Goal: Information Seeking & Learning: Check status

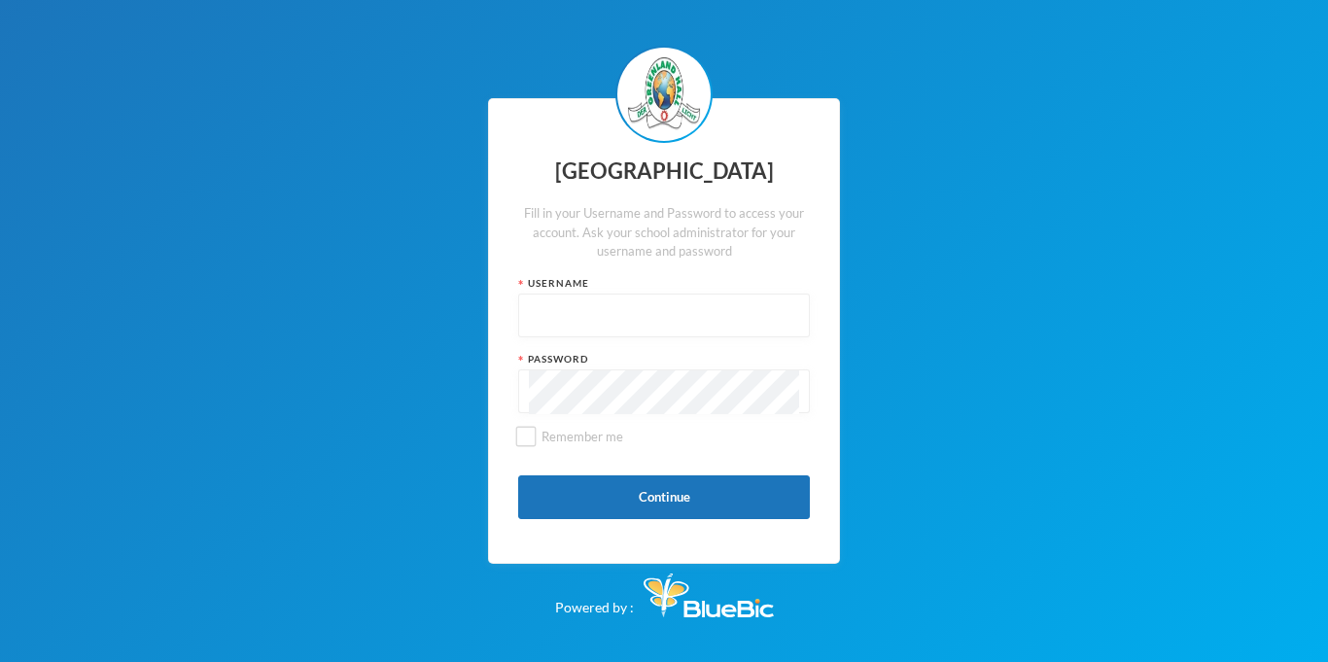
click at [765, 292] on div "Username" at bounding box center [664, 306] width 292 height 61
click at [737, 331] on input "text" at bounding box center [664, 317] width 270 height 44
type input "glhc21"
click at [709, 487] on button "Continue" at bounding box center [664, 497] width 292 height 44
click at [604, 504] on button "Continue" at bounding box center [664, 497] width 292 height 44
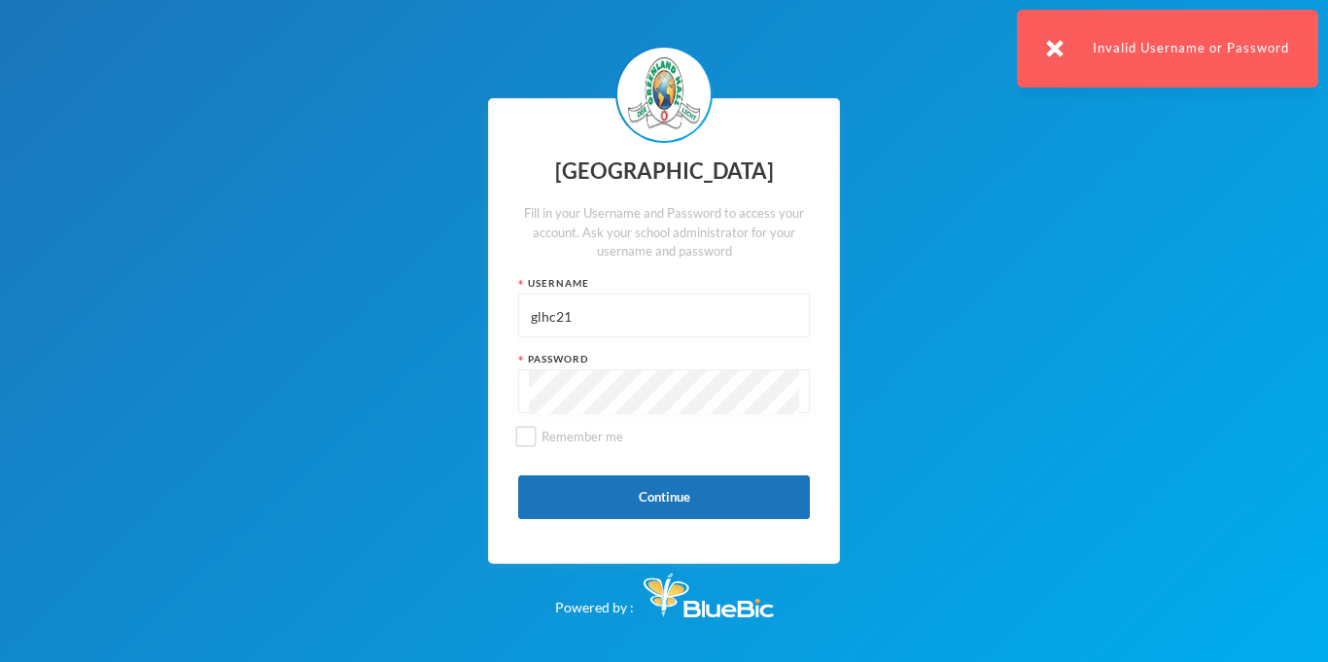
click at [656, 328] on input "glhc21" at bounding box center [664, 317] width 270 height 44
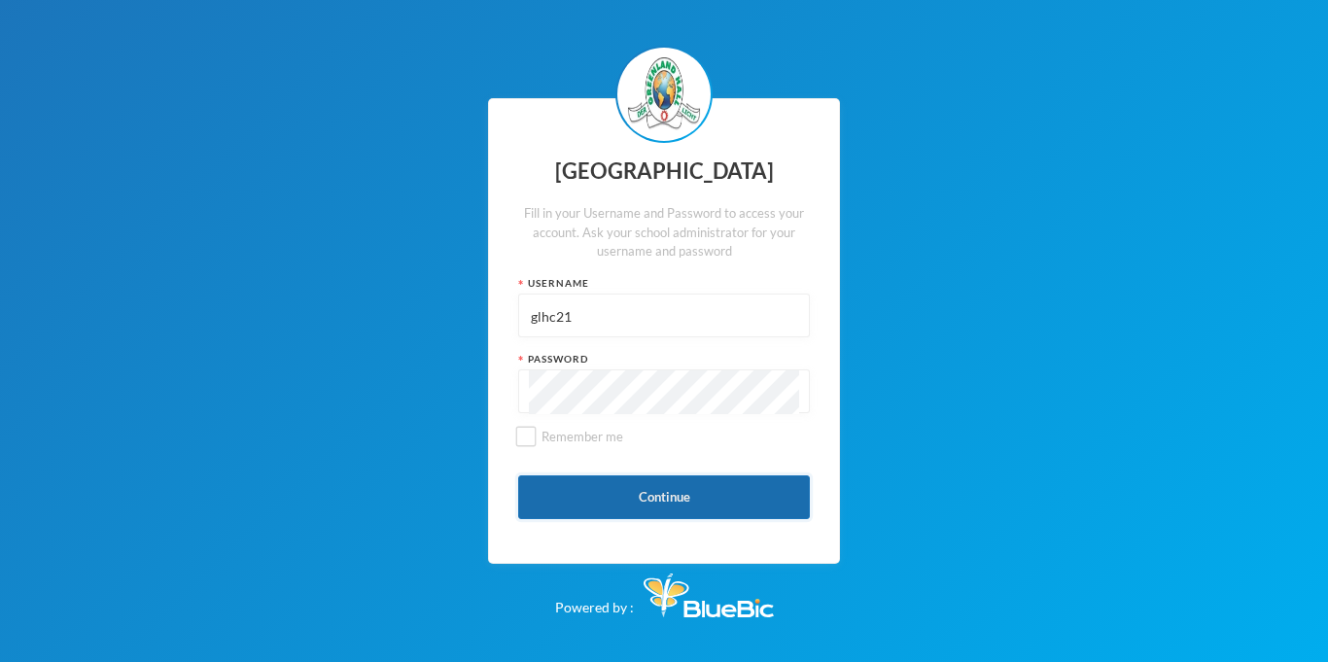
click at [651, 491] on button "Continue" at bounding box center [664, 497] width 292 height 44
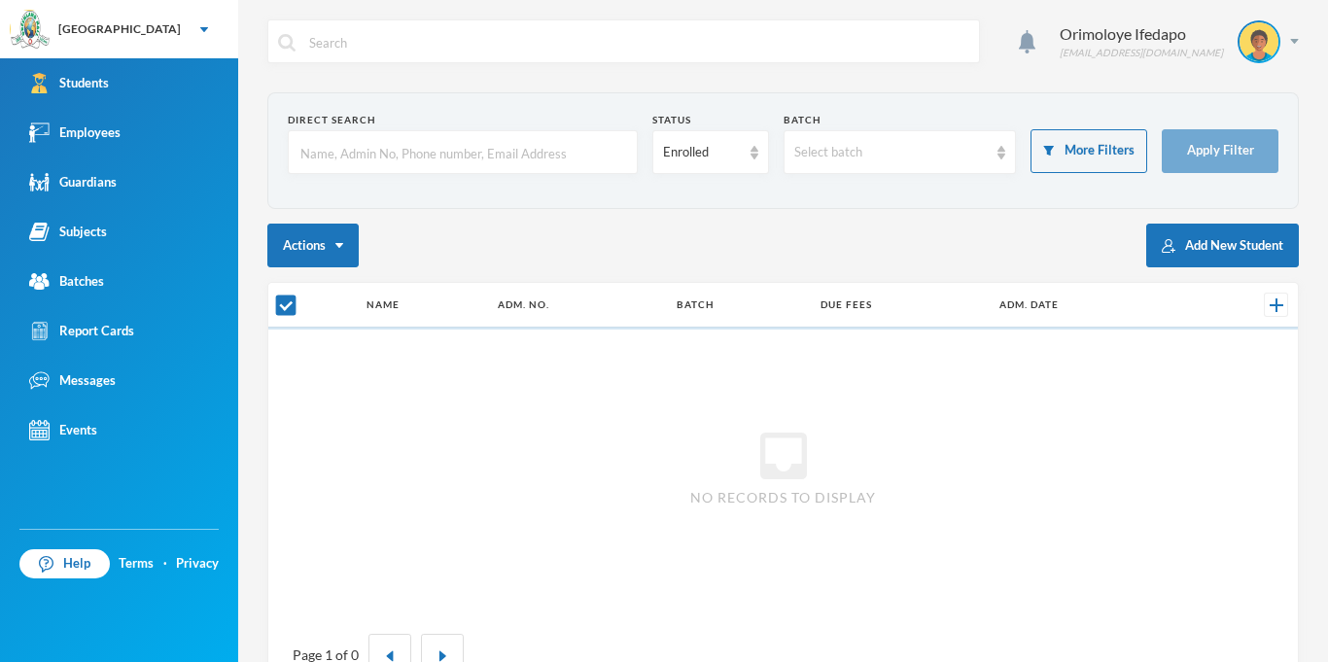
checkbox input "false"
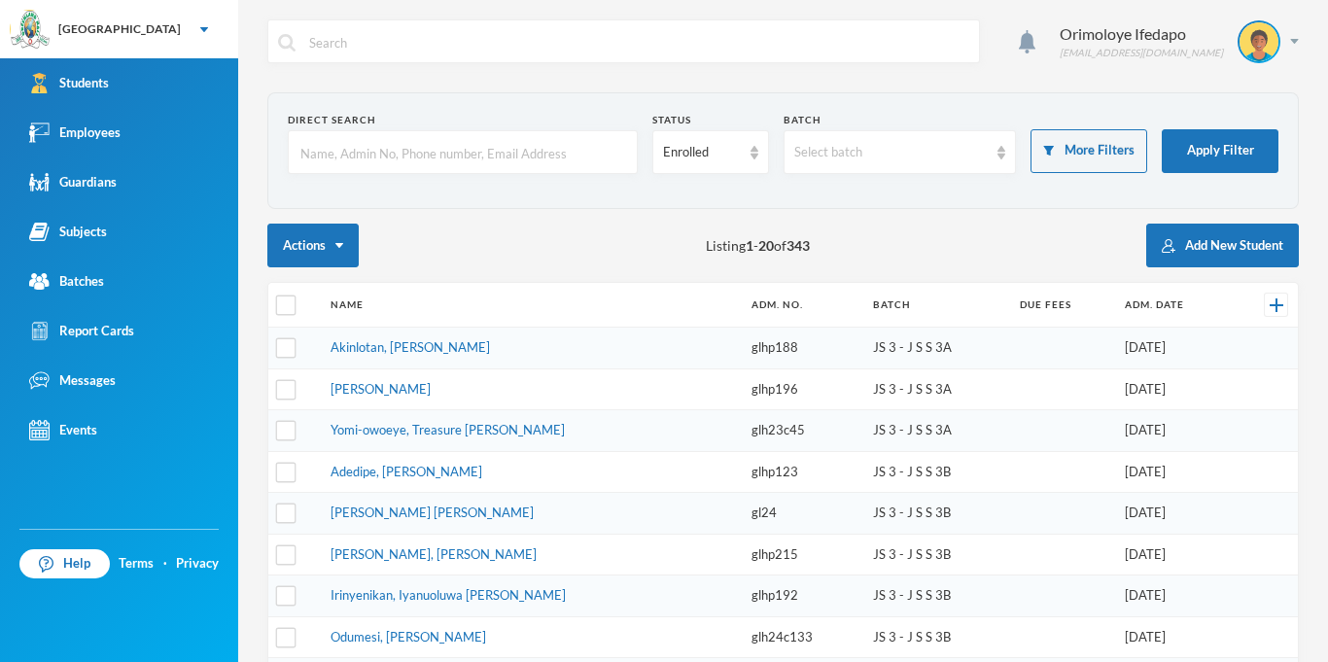
click at [332, 144] on input "text" at bounding box center [462, 153] width 329 height 44
type input "iremide"
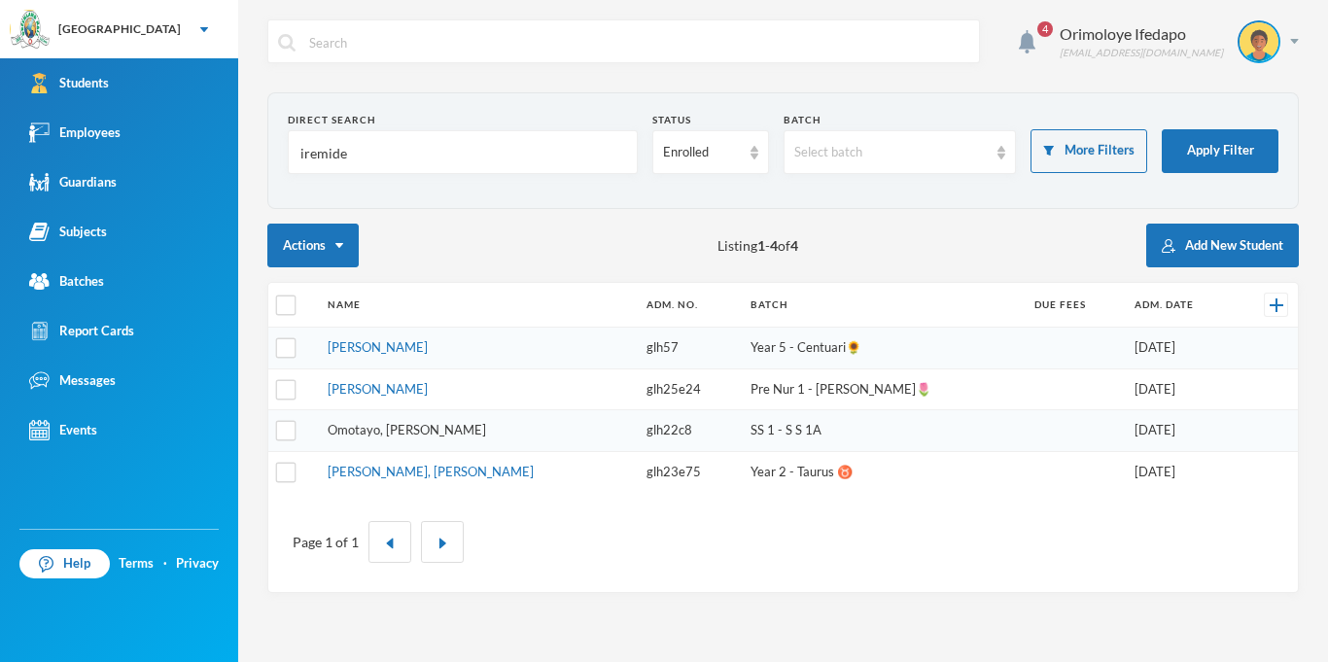
click at [389, 437] on link "Omotayo, [PERSON_NAME]" at bounding box center [407, 430] width 158 height 16
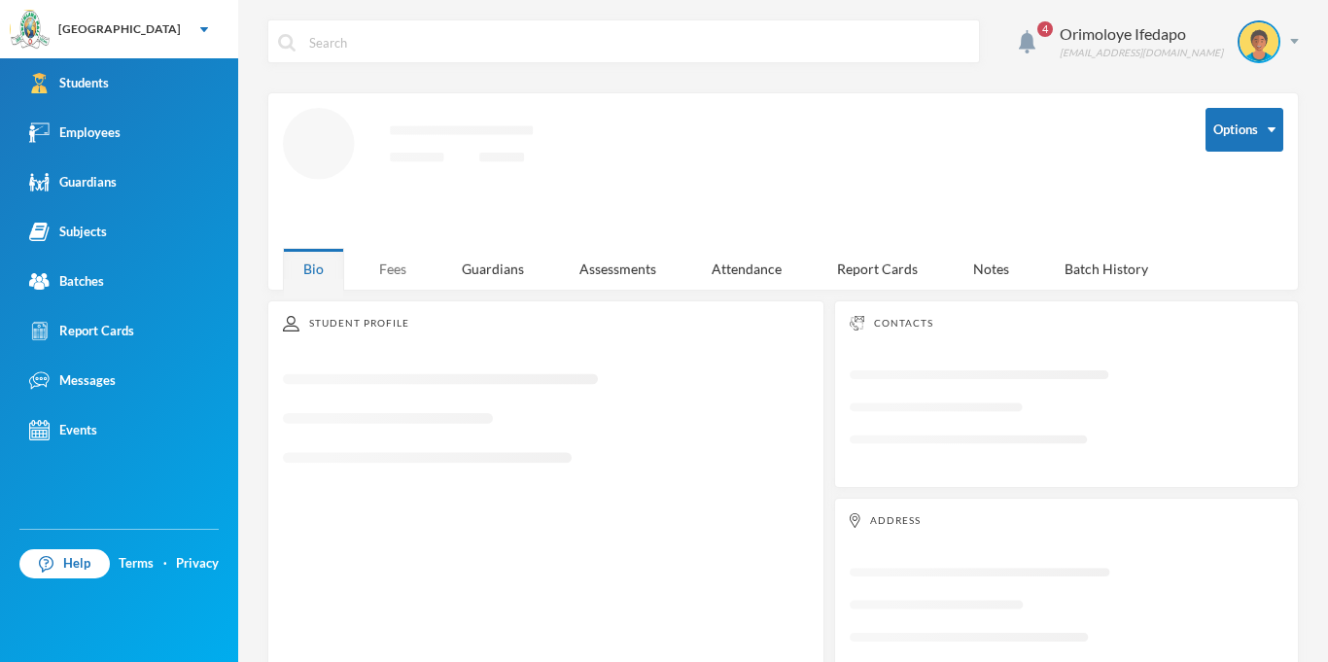
click at [392, 266] on div "Fees" at bounding box center [393, 269] width 68 height 42
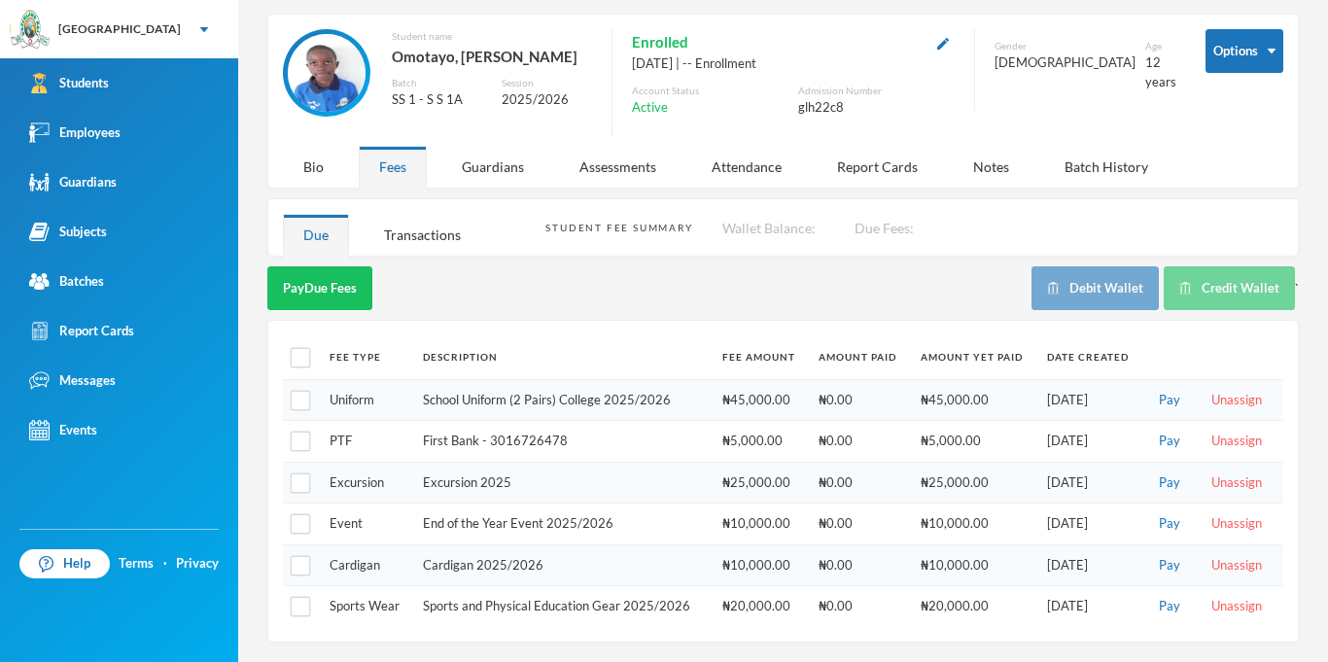
scroll to position [90, 0]
click at [301, 355] on input "checkbox" at bounding box center [301, 358] width 20 height 20
checkbox input "true"
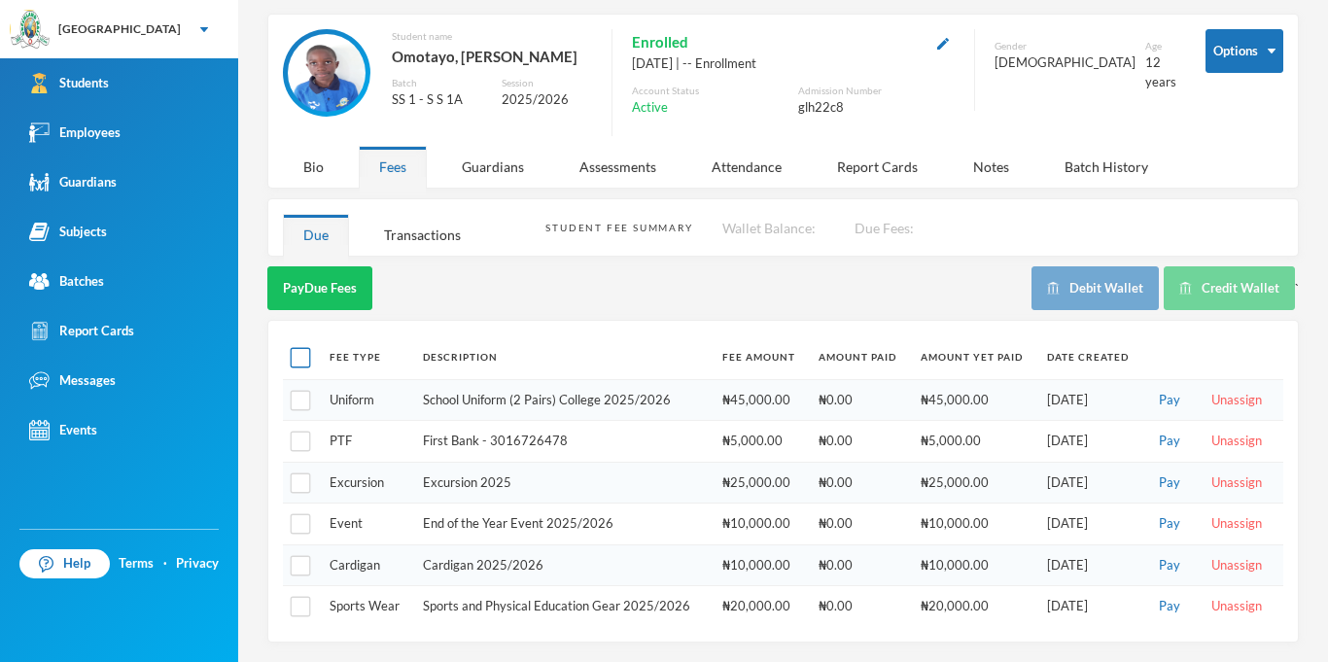
checkbox input "true"
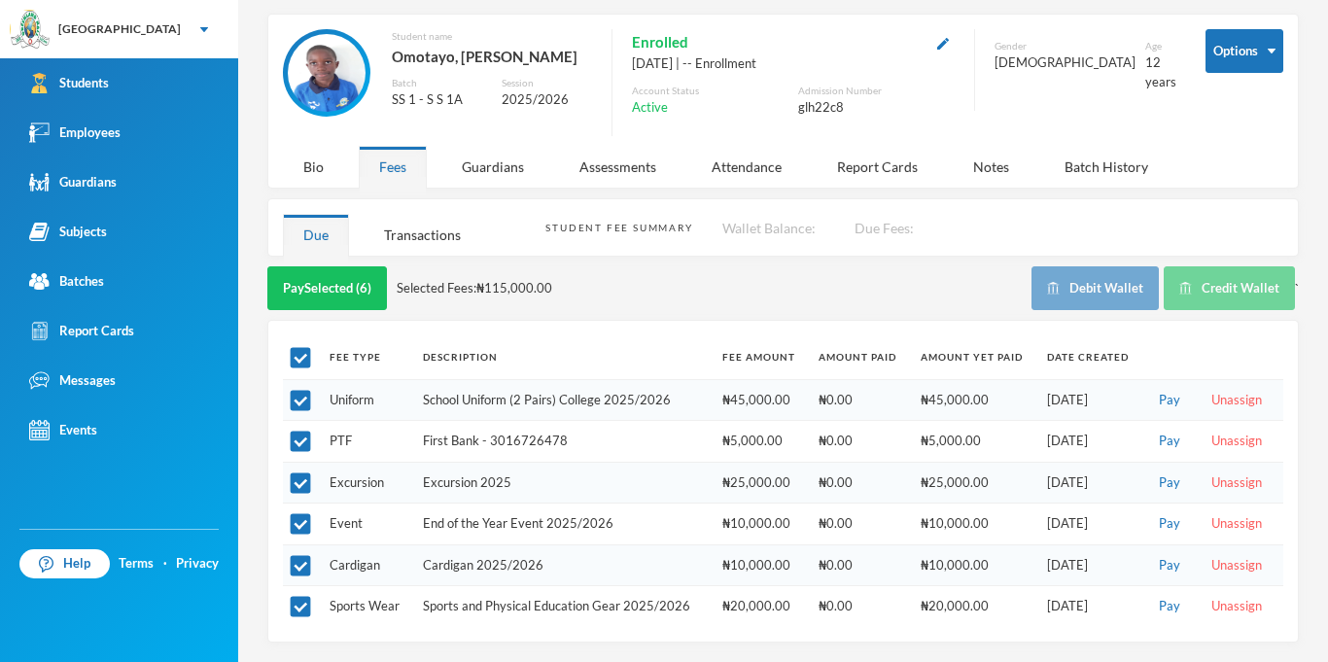
scroll to position [0, 0]
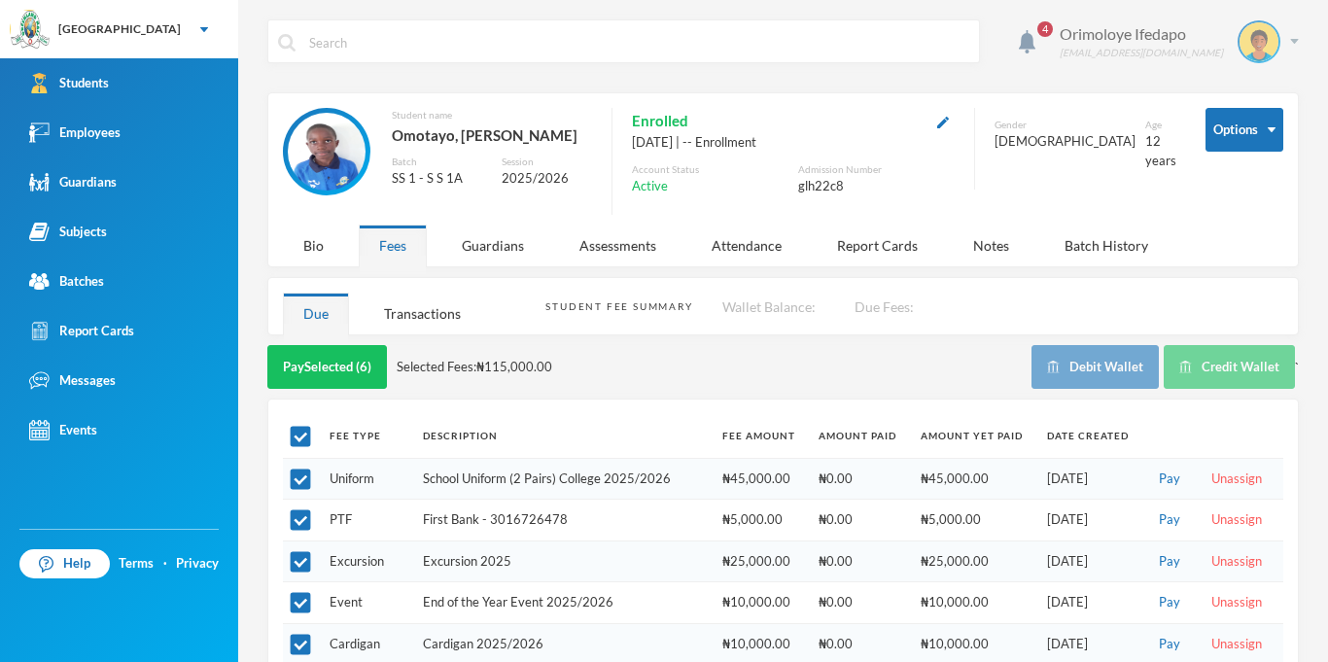
click at [1294, 41] on img at bounding box center [1294, 41] width 9 height 5
click at [1258, 143] on button "Logout" at bounding box center [1245, 141] width 87 height 29
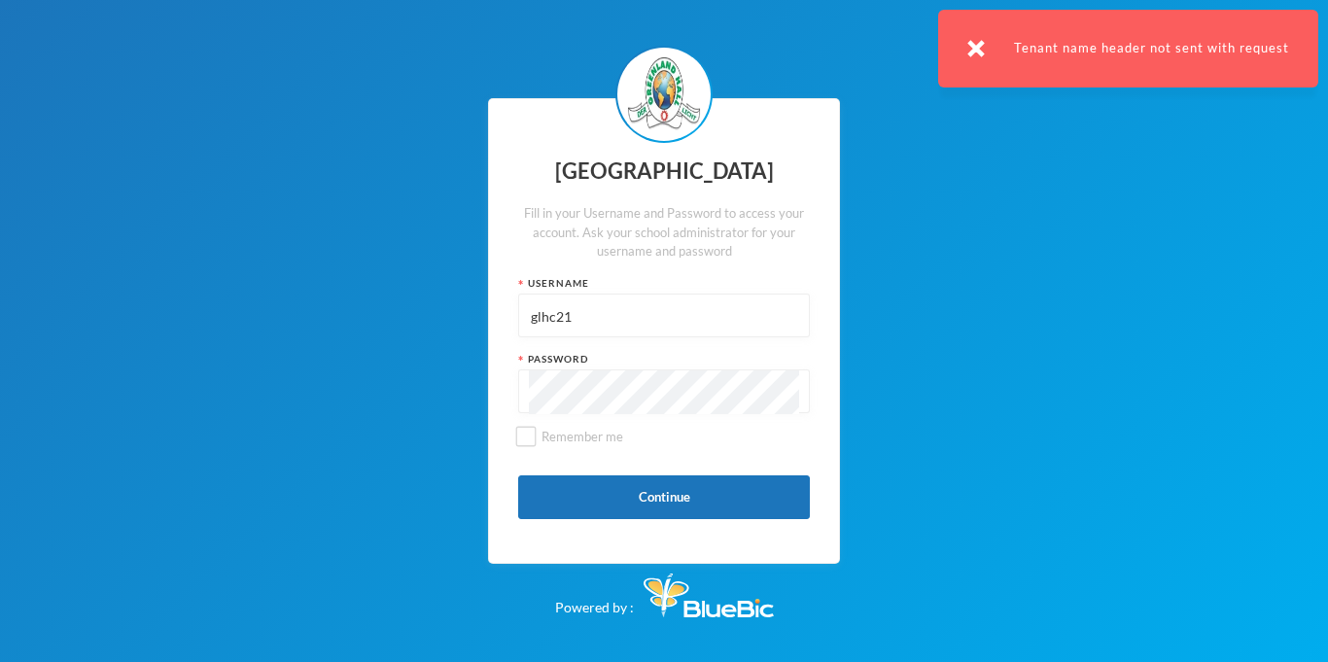
click at [686, 305] on input "glhc21" at bounding box center [664, 317] width 270 height 44
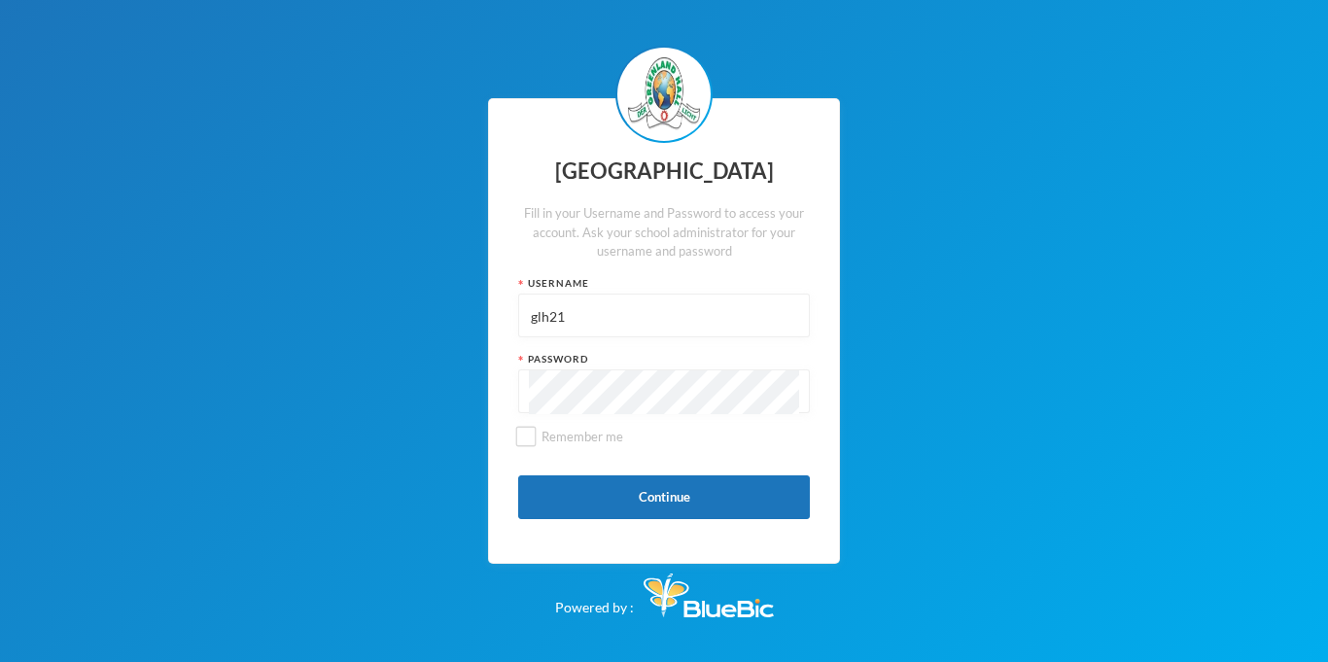
click at [575, 297] on input "glh21" at bounding box center [664, 317] width 270 height 44
type input "glhc21"
click at [643, 512] on button "Continue" at bounding box center [664, 497] width 292 height 44
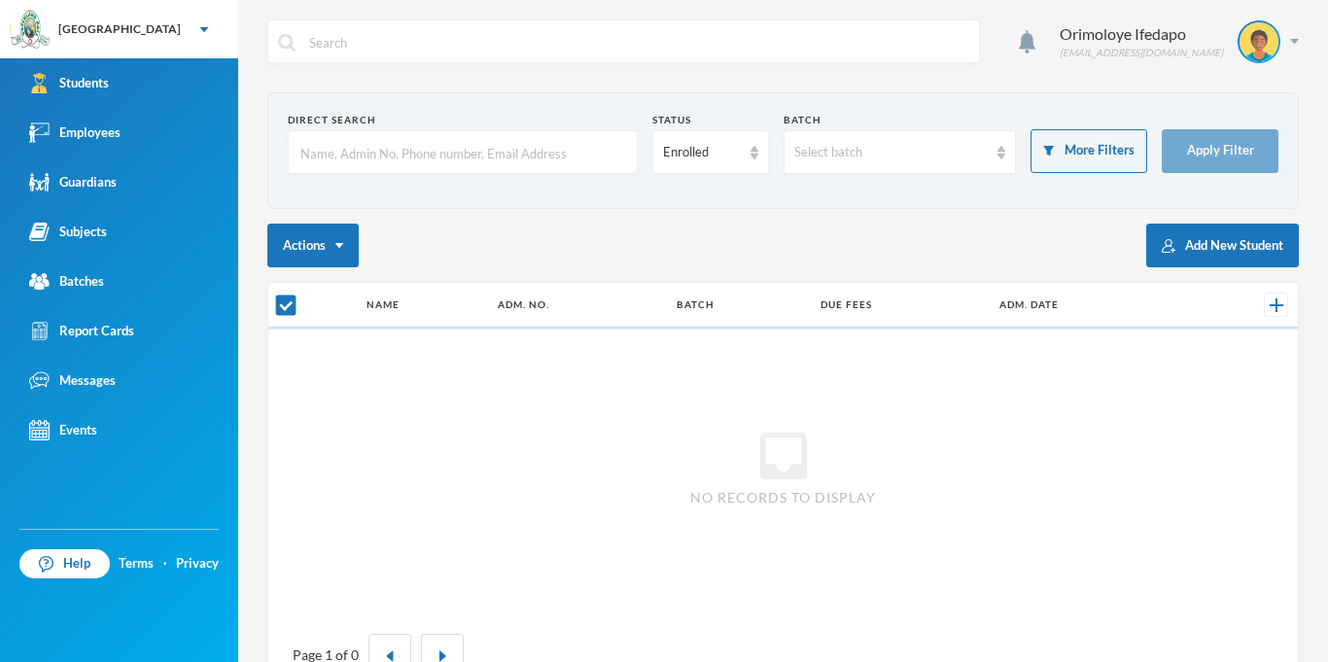
checkbox input "false"
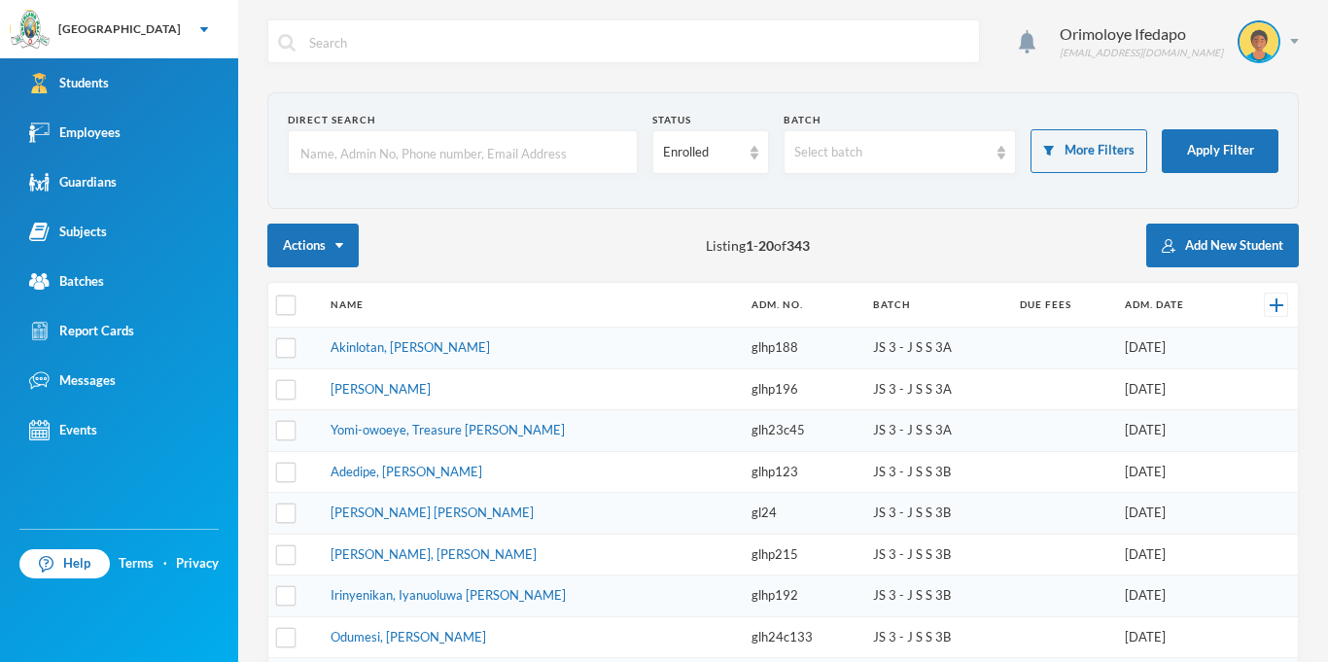
click at [479, 153] on input "text" at bounding box center [462, 153] width 329 height 44
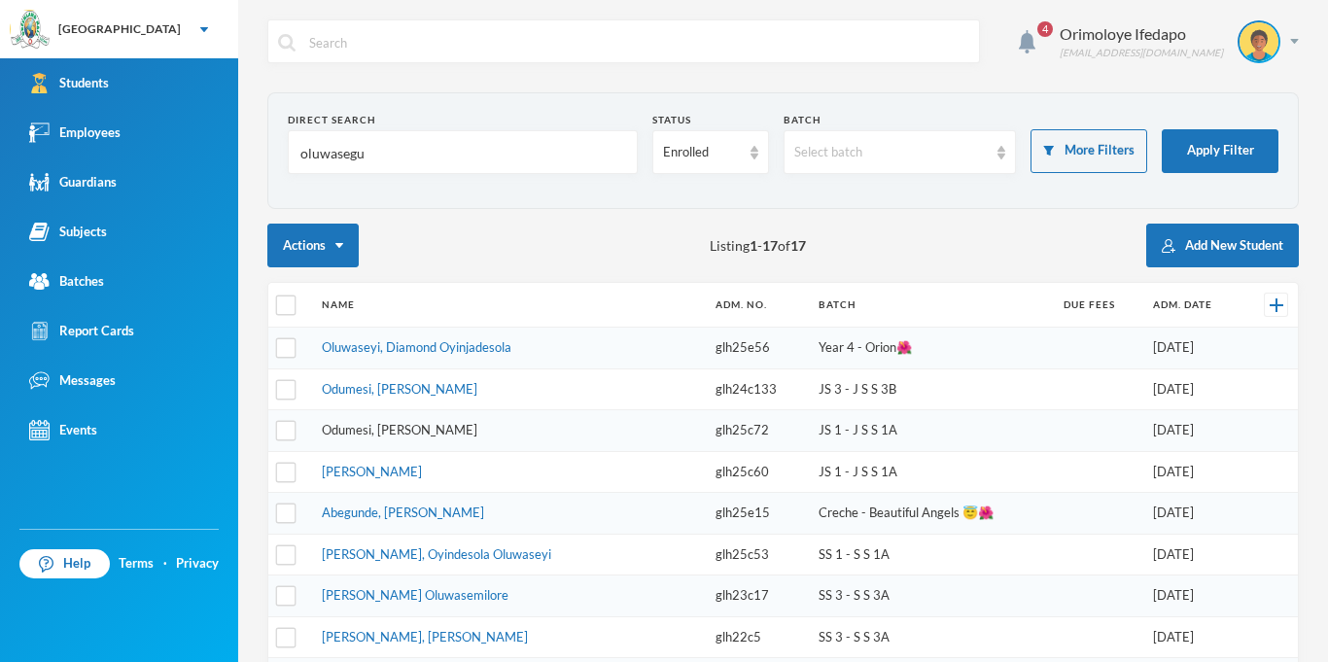
type input "oluwasegun"
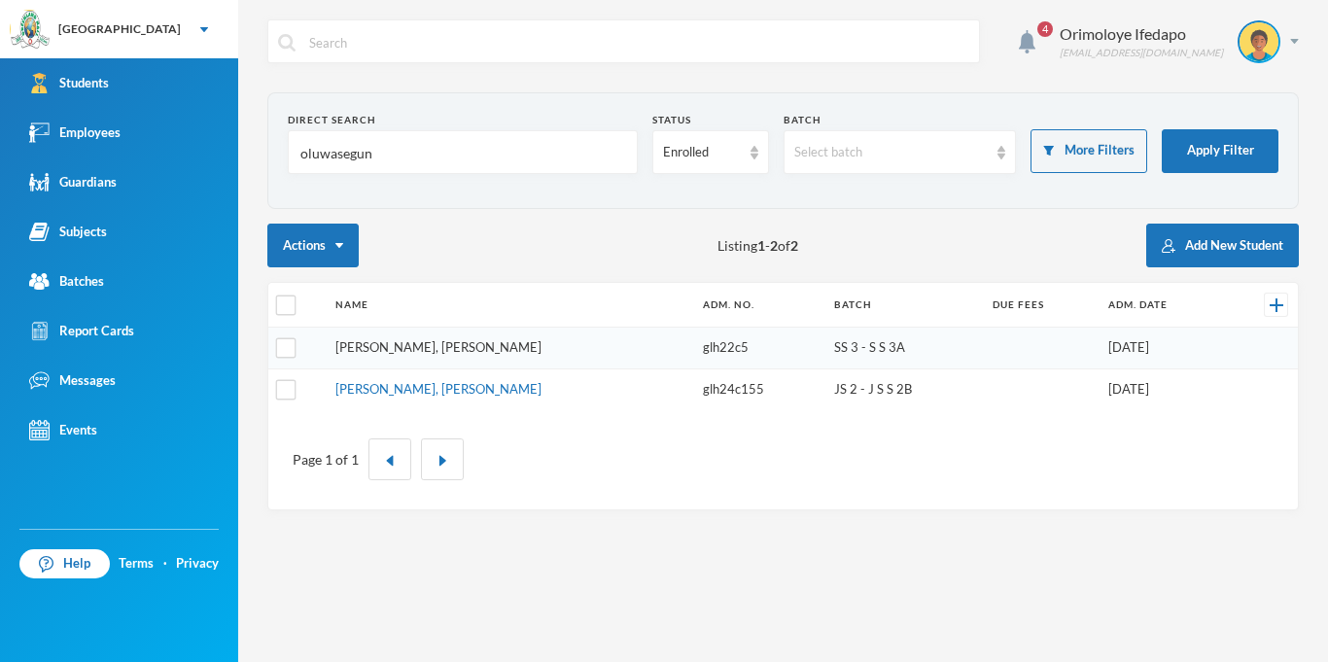
click at [423, 344] on link "[PERSON_NAME], [PERSON_NAME]" at bounding box center [438, 347] width 206 height 16
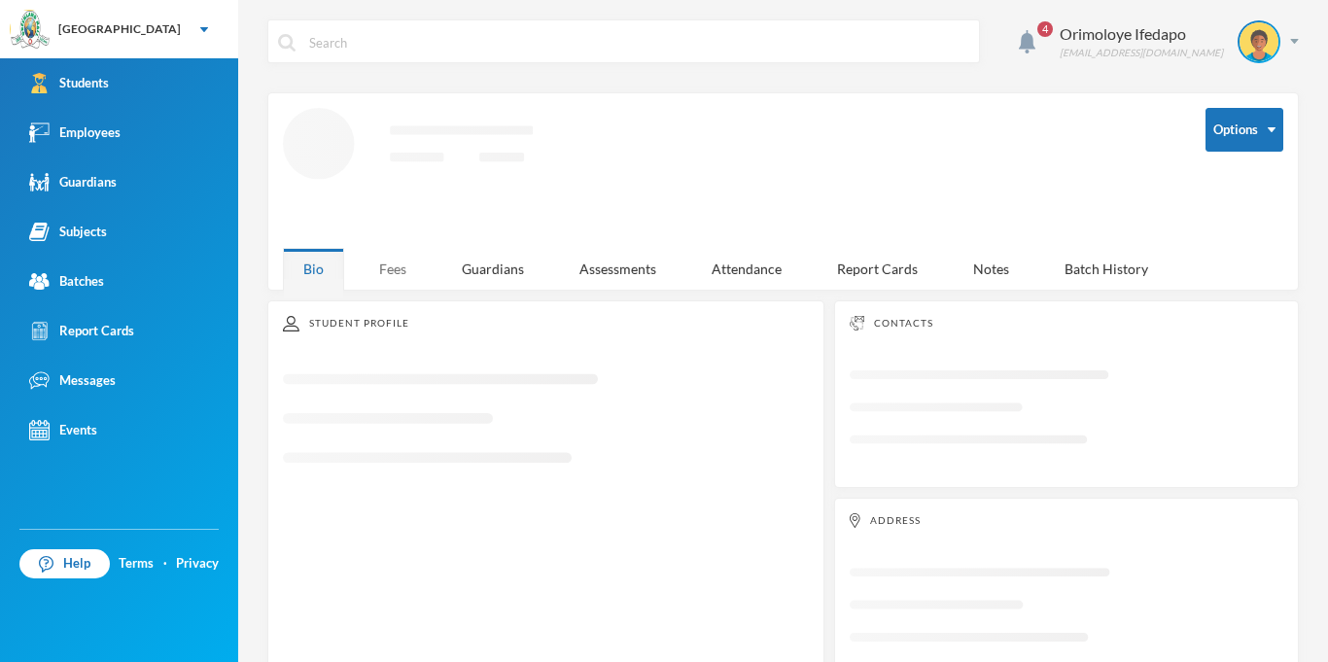
click at [383, 284] on div "Fees" at bounding box center [393, 269] width 68 height 42
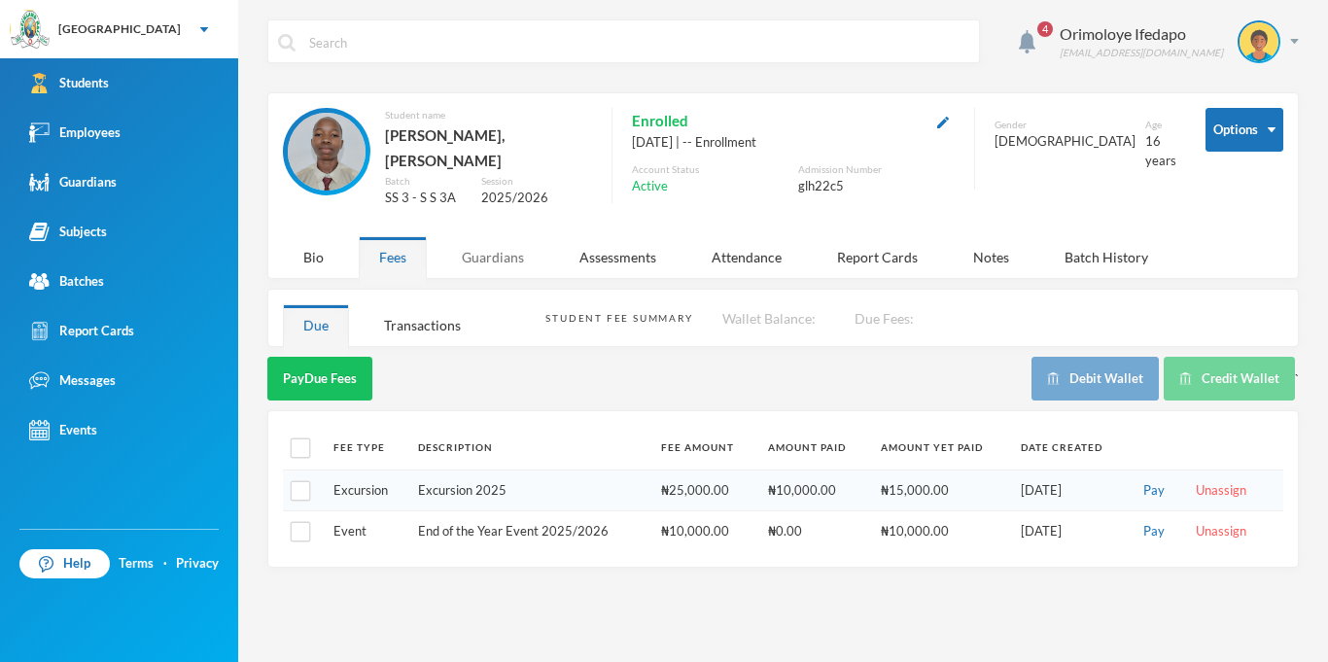
click at [534, 236] on div "Guardians" at bounding box center [492, 257] width 103 height 42
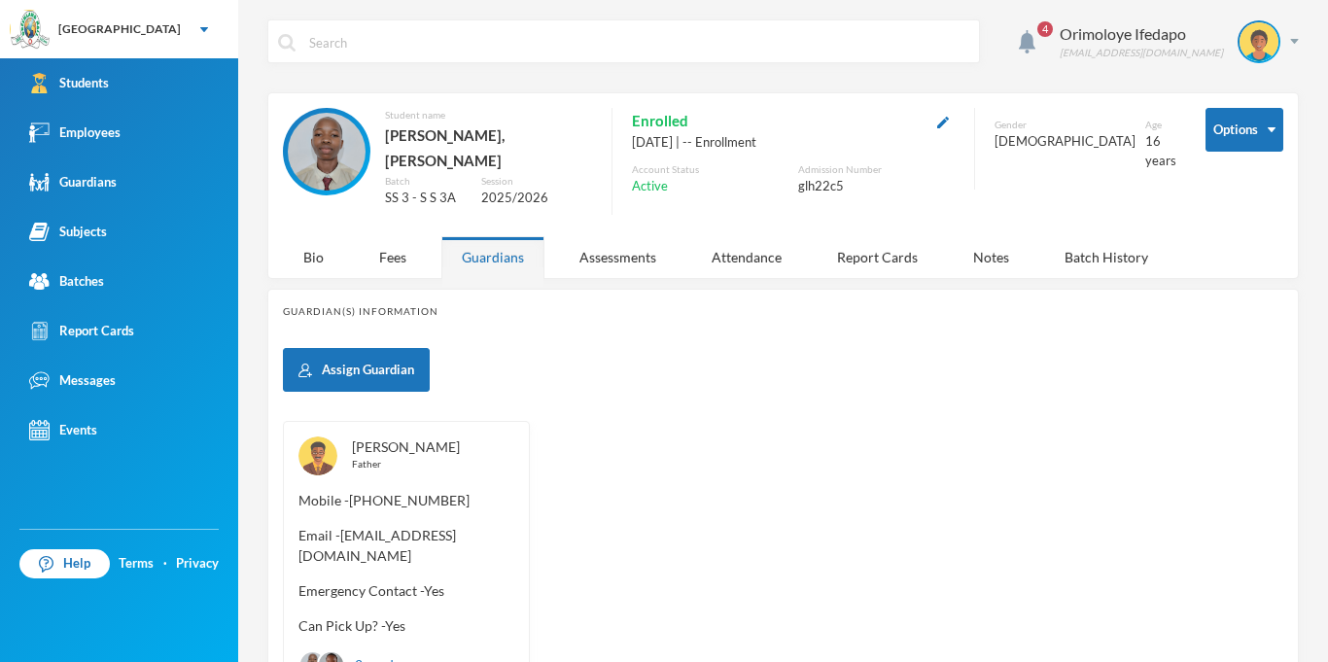
click at [395, 438] on link "[PERSON_NAME]" at bounding box center [406, 446] width 108 height 17
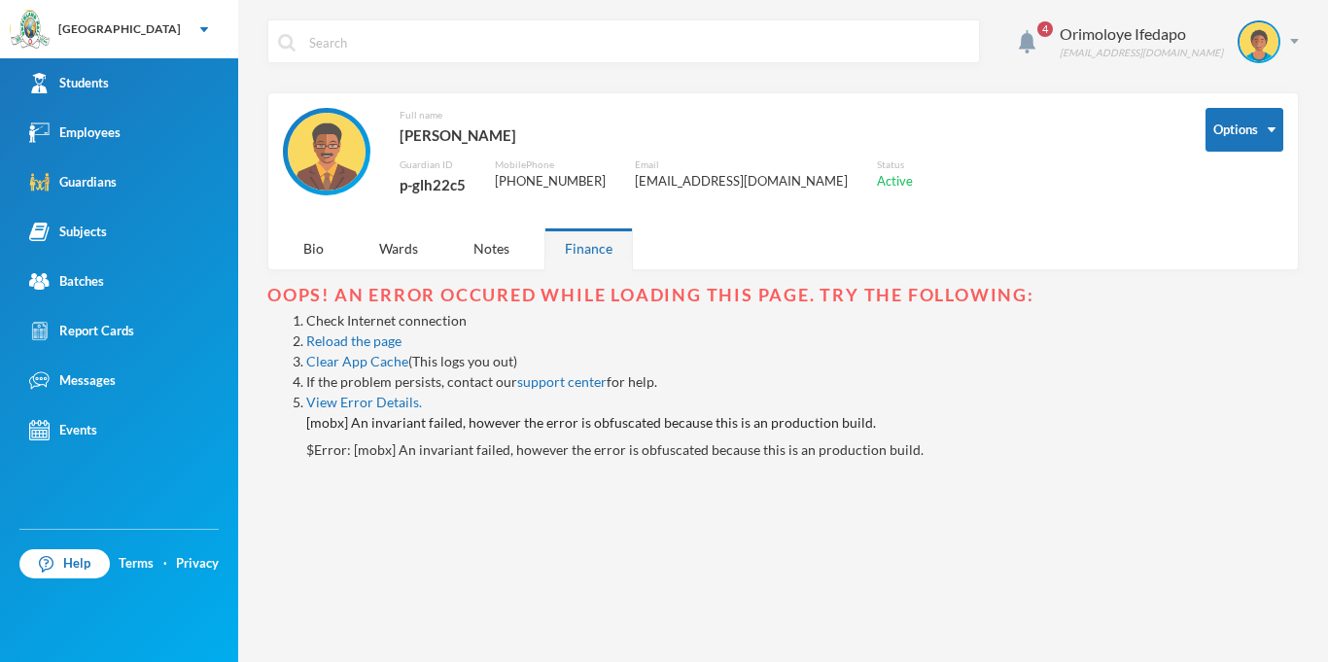
click at [456, 189] on div "p-glh22c5" at bounding box center [433, 184] width 66 height 25
click at [441, 192] on div "p-glh22c5" at bounding box center [433, 184] width 66 height 25
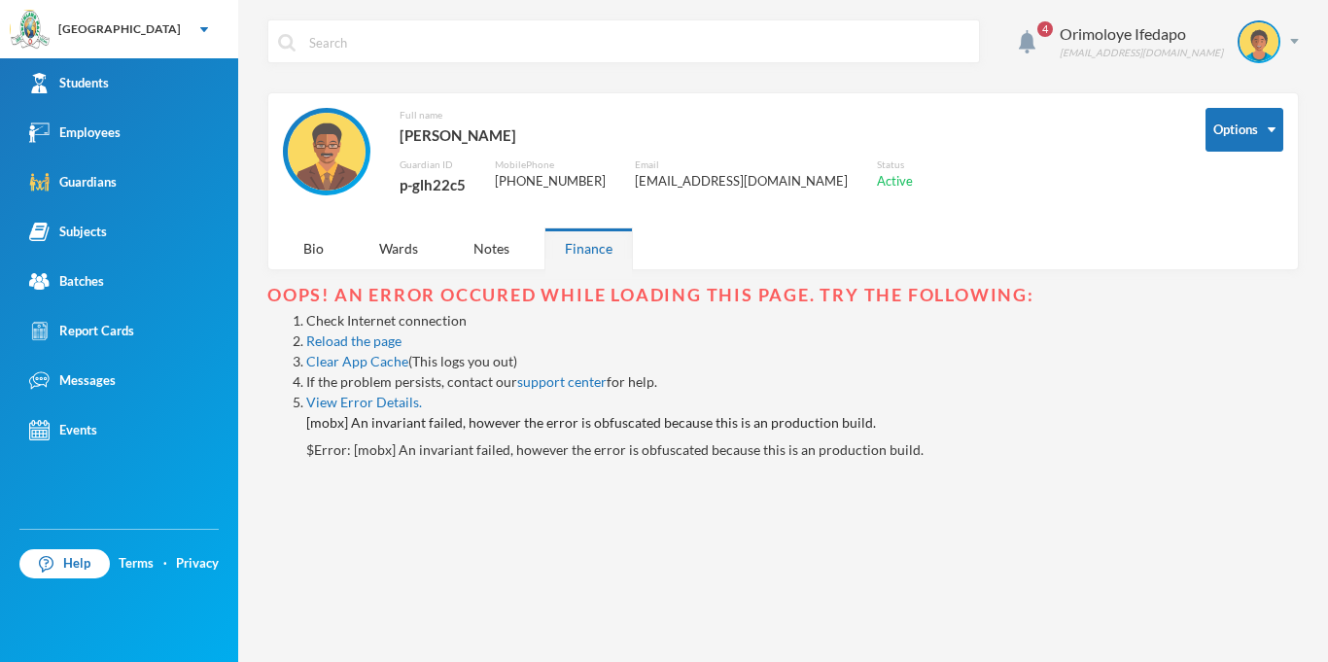
click at [441, 192] on div "p-glh22c5" at bounding box center [433, 184] width 66 height 25
click at [1297, 42] on img at bounding box center [1294, 41] width 9 height 5
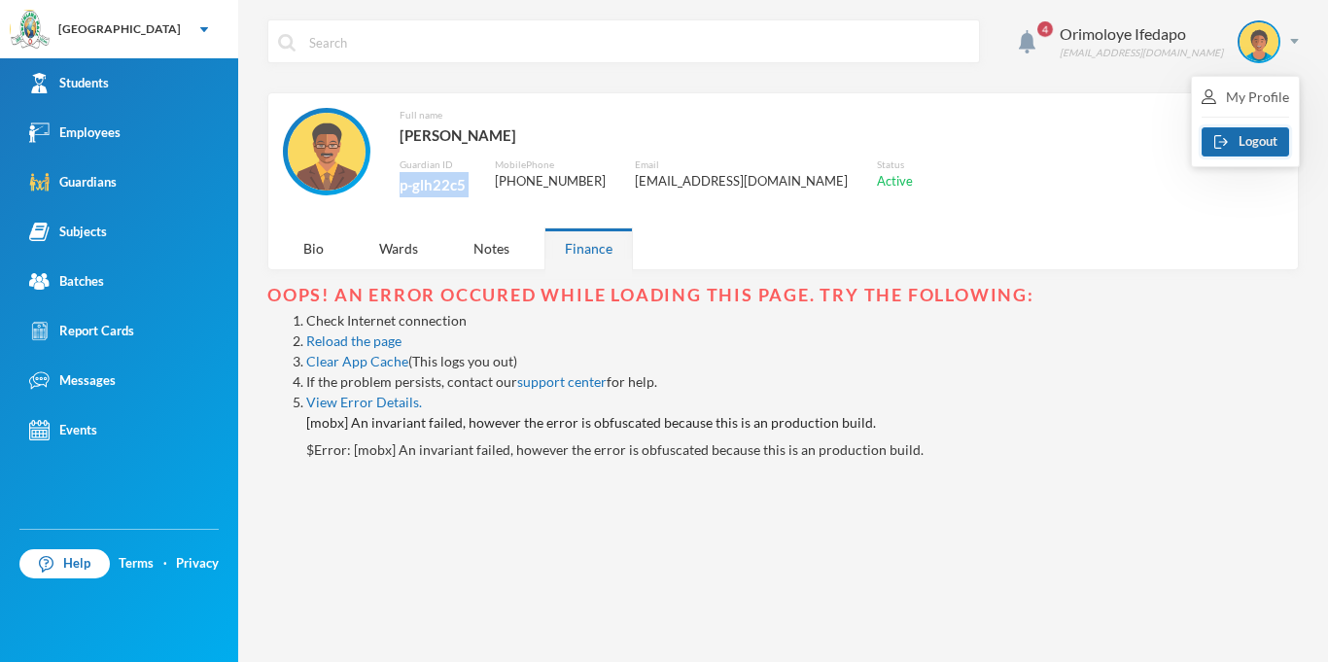
click at [1252, 146] on button "Logout" at bounding box center [1245, 141] width 87 height 29
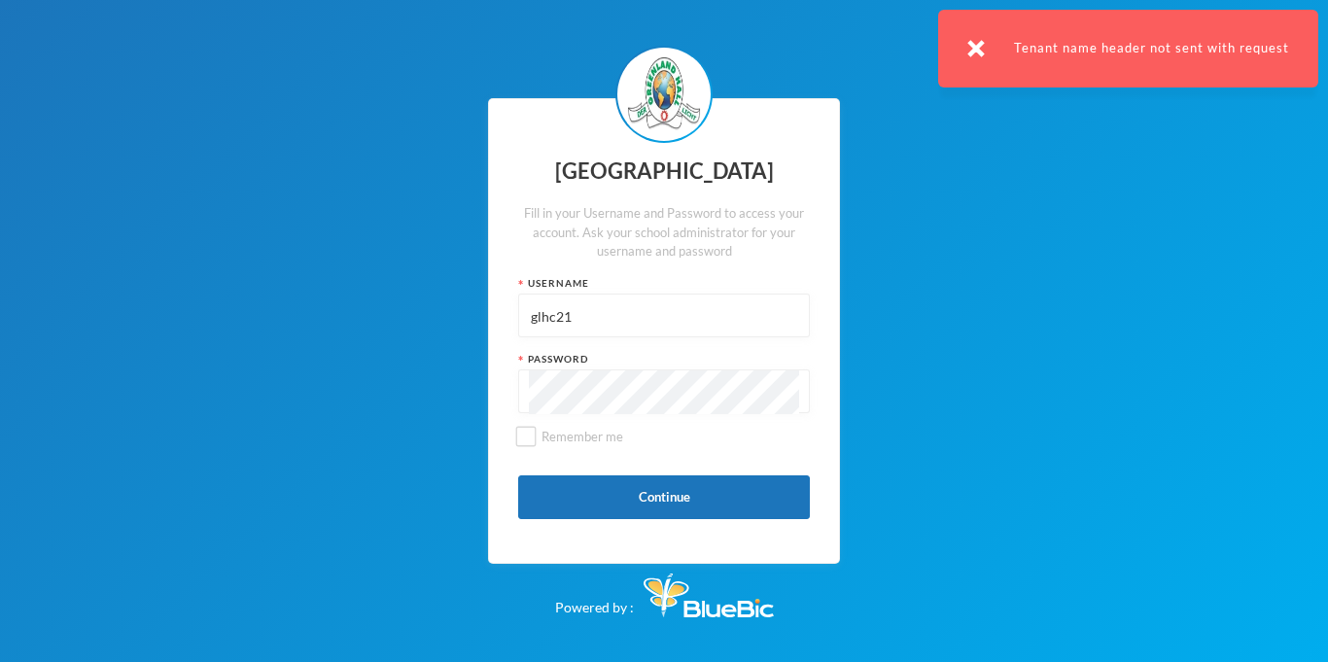
click at [587, 313] on input "glhc21" at bounding box center [664, 317] width 270 height 44
paste input "p-glh22c5"
type input "p-glh22c5"
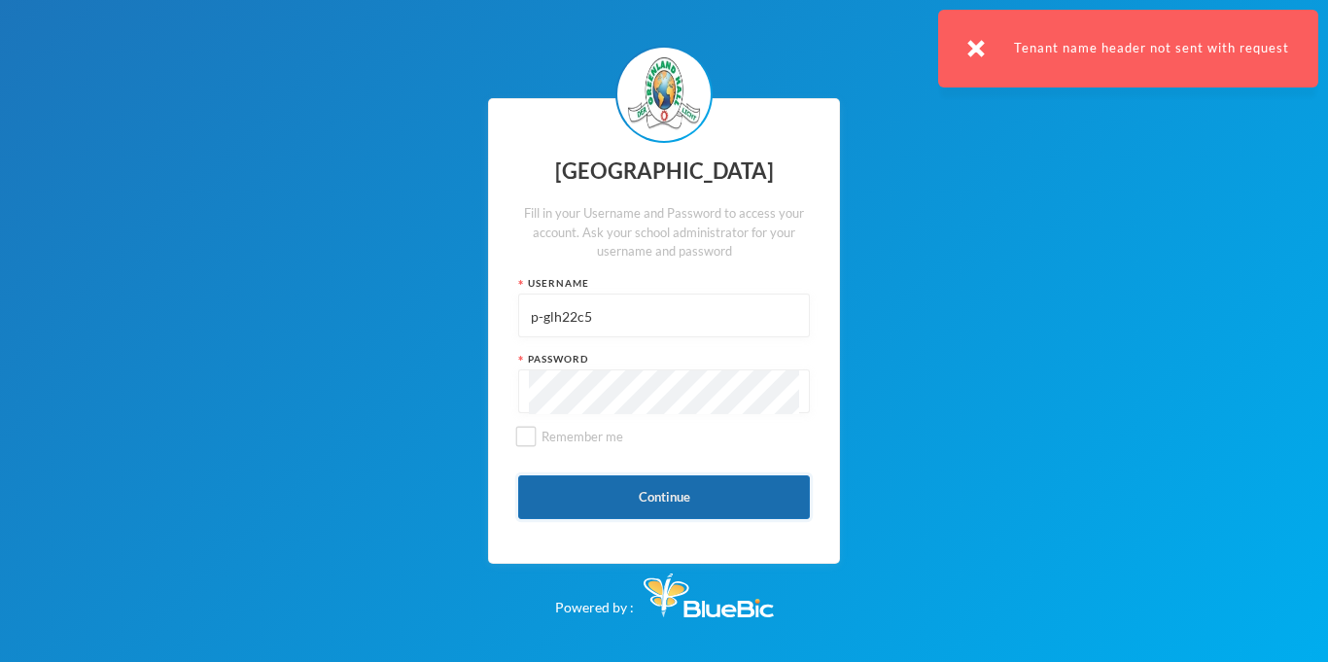
click at [707, 501] on button "Continue" at bounding box center [664, 497] width 292 height 44
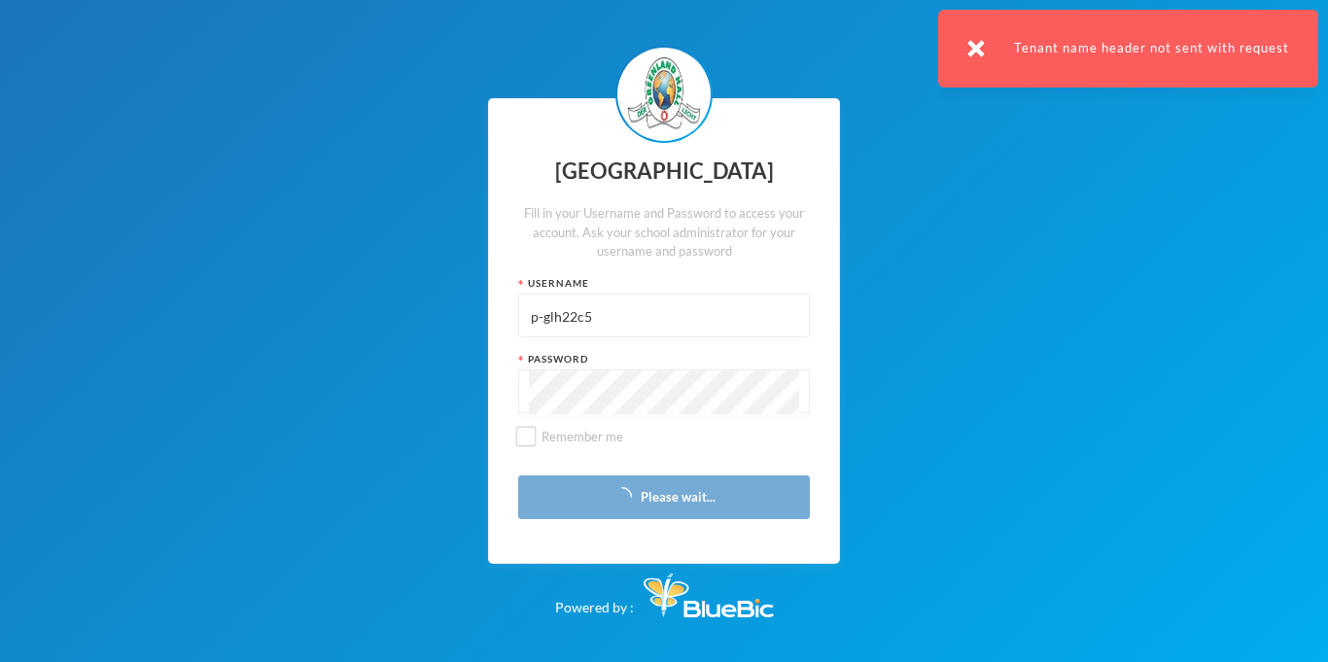
click at [995, 47] on div "Tenant name header not sent with request" at bounding box center [1128, 49] width 380 height 78
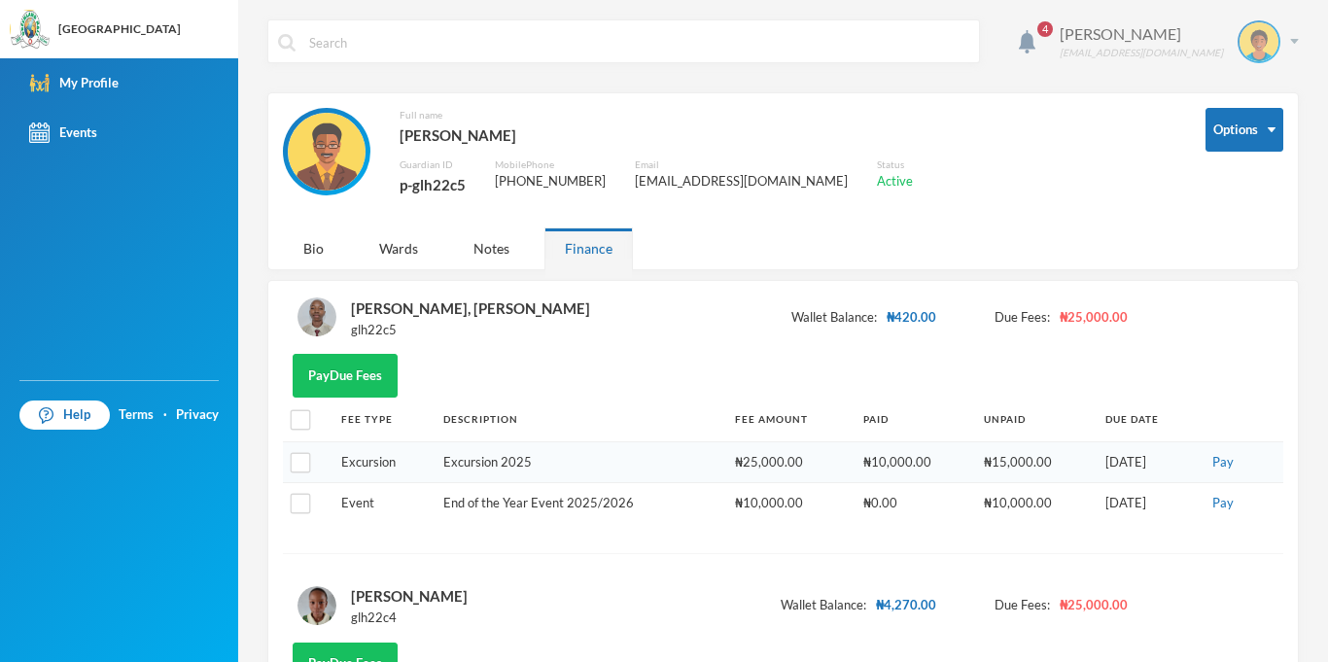
click at [1289, 46] on div "[PERSON_NAME] [EMAIL_ADDRESS][DOMAIN_NAME]" at bounding box center [1172, 41] width 254 height 43
click at [1227, 147] on img "button" at bounding box center [1221, 142] width 15 height 14
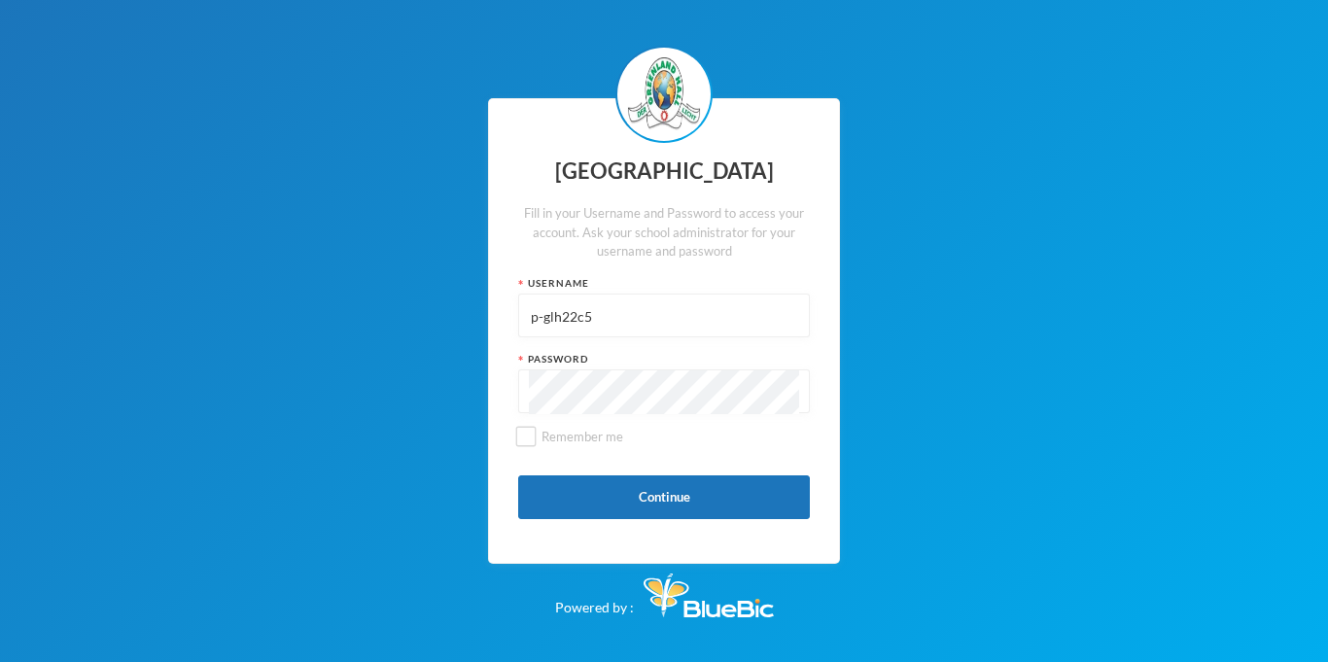
click at [612, 316] on input "p-glh22c5" at bounding box center [664, 317] width 270 height 44
type input "glhp19044"
click at [713, 496] on button "Continue" at bounding box center [664, 497] width 292 height 44
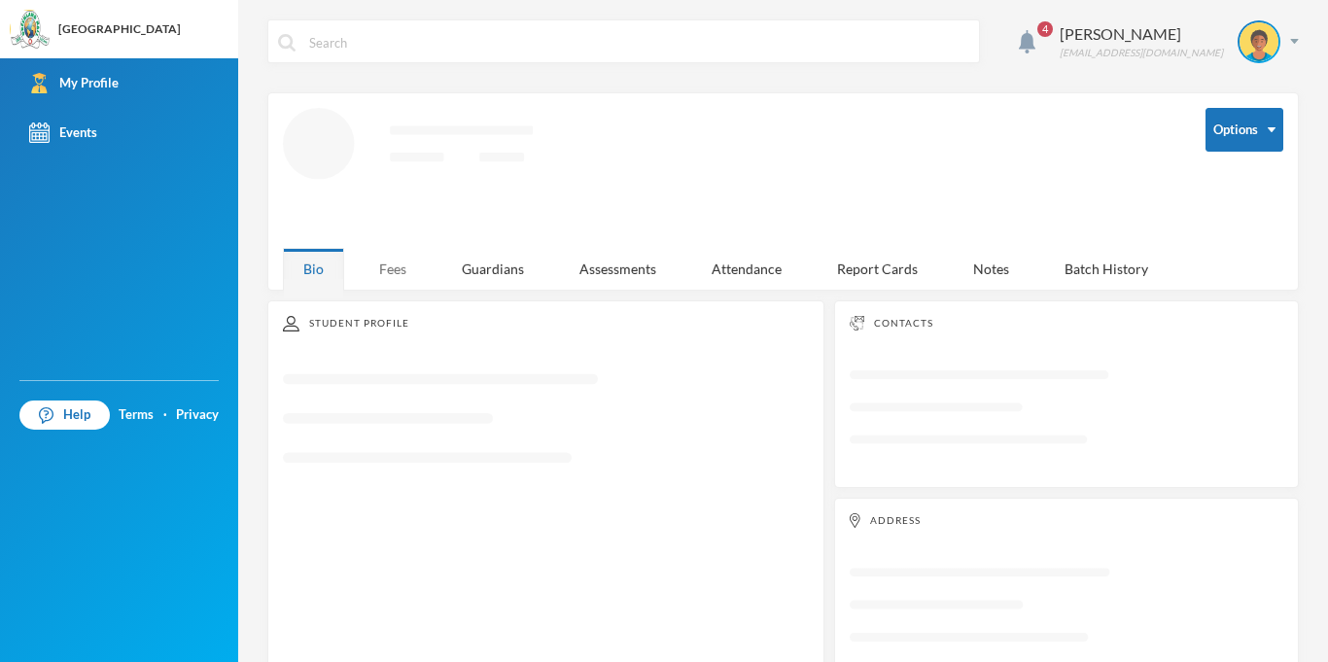
click at [388, 272] on div "Fees" at bounding box center [393, 269] width 68 height 42
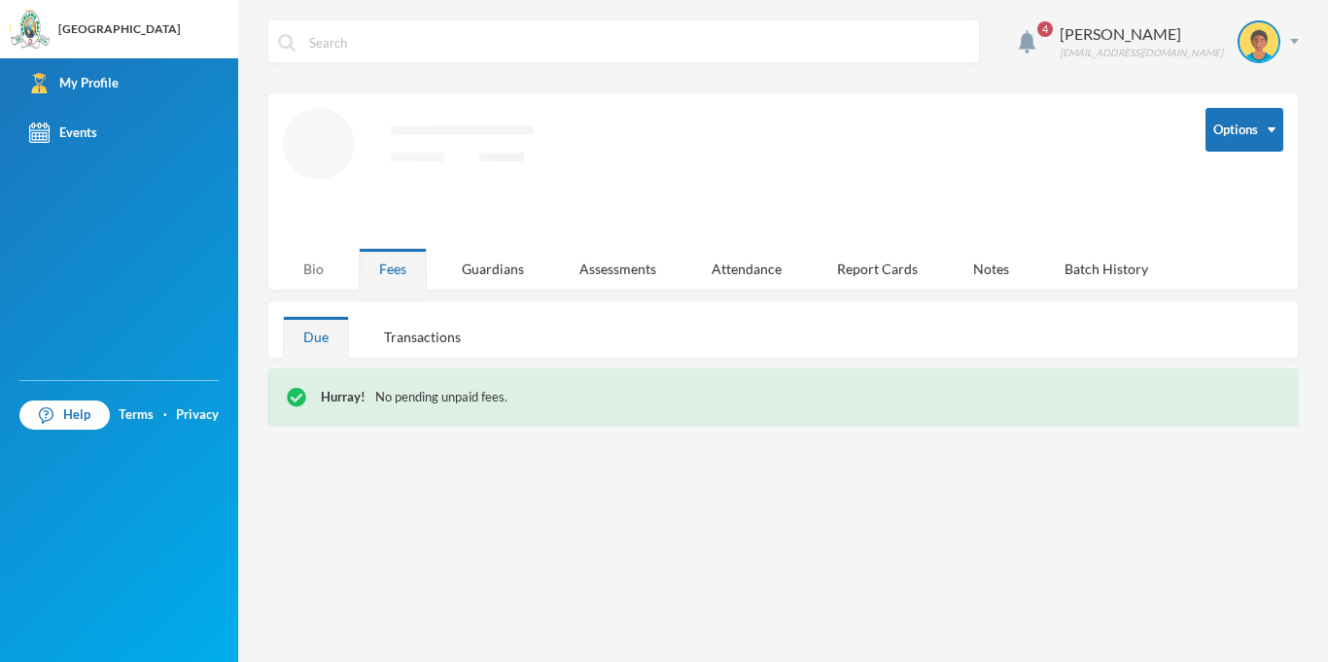
click at [295, 272] on div "Bio" at bounding box center [313, 269] width 61 height 42
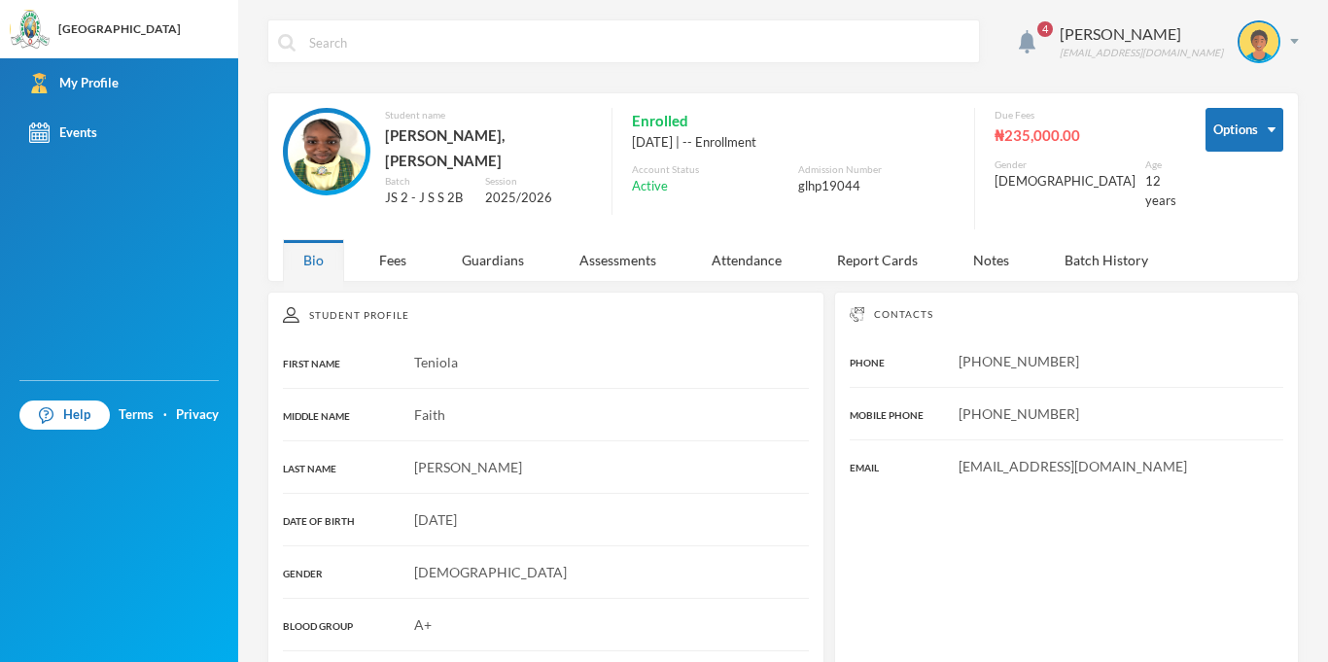
click at [344, 258] on div "Bio Fees Guardians Assessments Attendance Report Cards Notes Batch History" at bounding box center [733, 260] width 900 height 42
click at [382, 255] on div "Fees" at bounding box center [393, 260] width 68 height 42
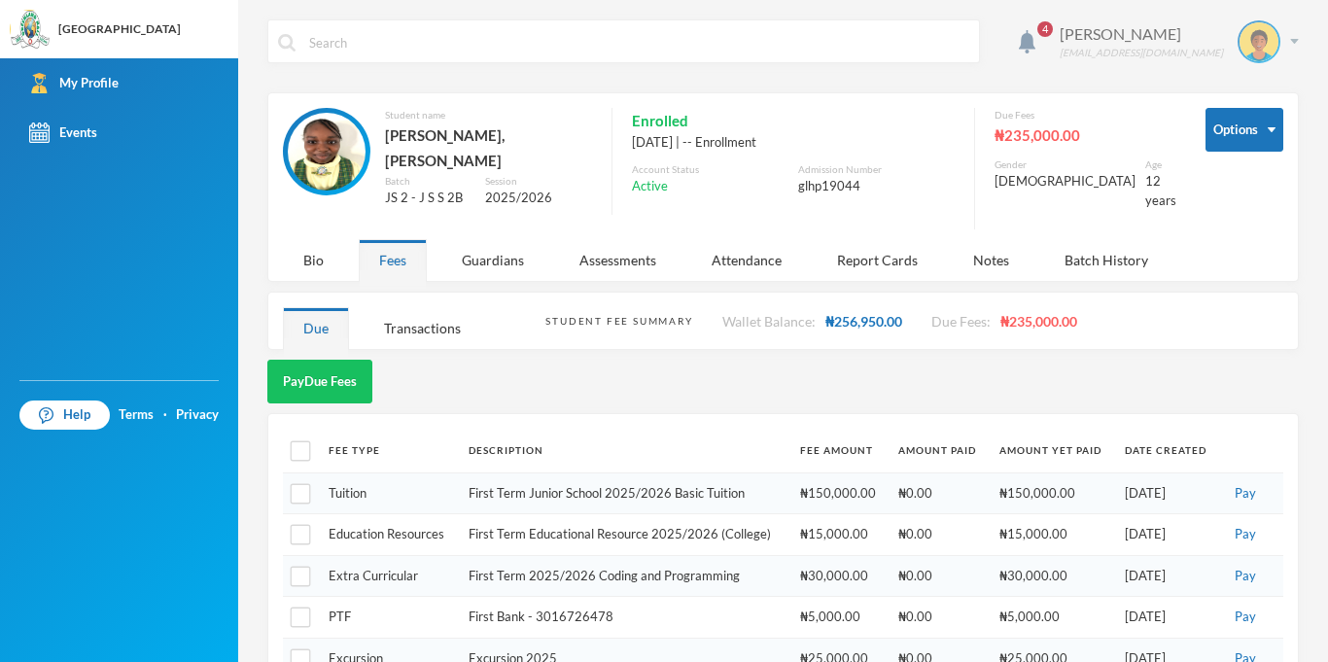
click at [1297, 25] on div "[PERSON_NAME] [EMAIL_ADDRESS][DOMAIN_NAME]" at bounding box center [1172, 41] width 254 height 43
click at [1264, 135] on button "Logout" at bounding box center [1245, 141] width 87 height 29
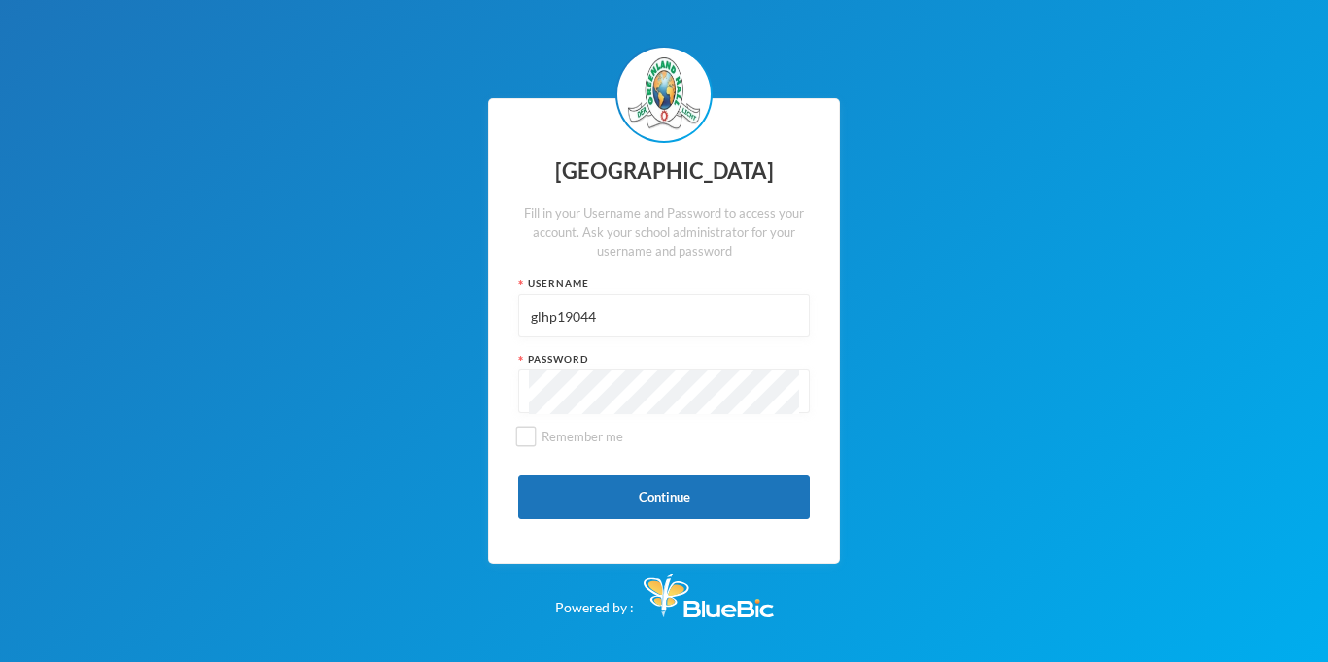
click at [610, 304] on input "glhp19044" at bounding box center [664, 317] width 270 height 44
click at [557, 322] on input "glh24c113" at bounding box center [664, 317] width 270 height 44
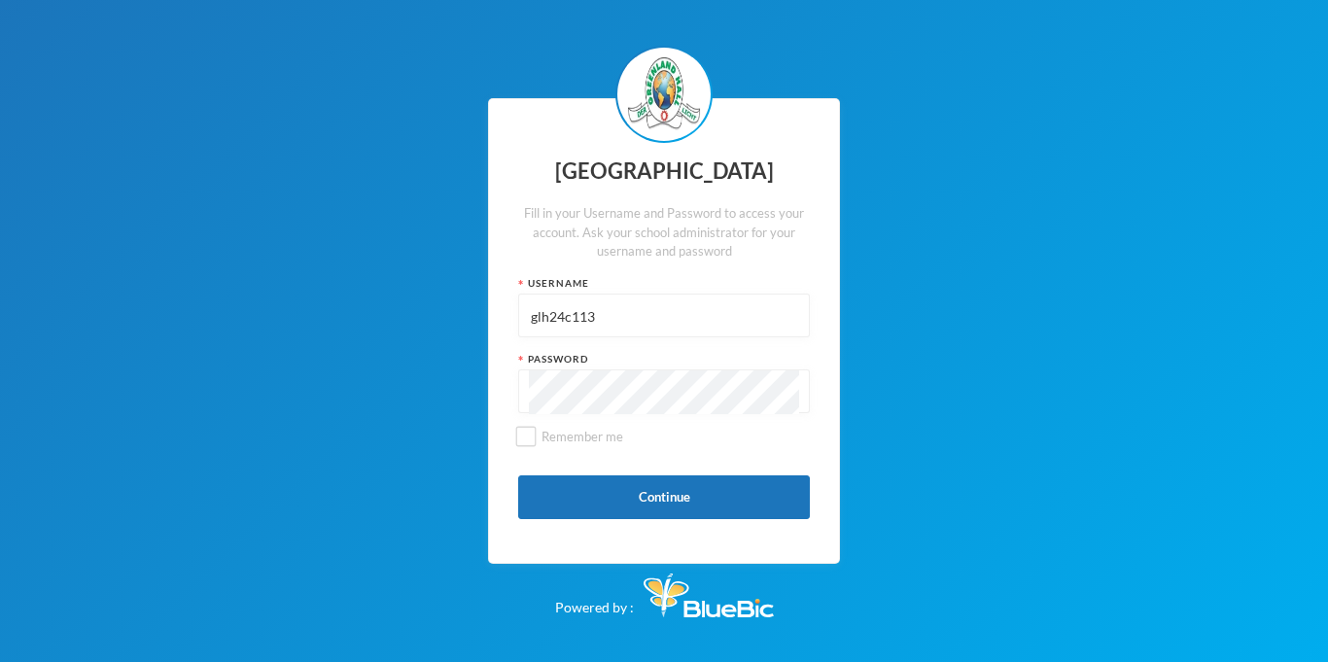
click at [557, 322] on input "glh24c113" at bounding box center [664, 317] width 270 height 44
type input "glh24c113"
click at [703, 541] on div "Greenland Hall Fill in your Username and Password to access your account. Ask y…" at bounding box center [664, 331] width 352 height 467
click at [702, 500] on button "Continue" at bounding box center [664, 497] width 292 height 44
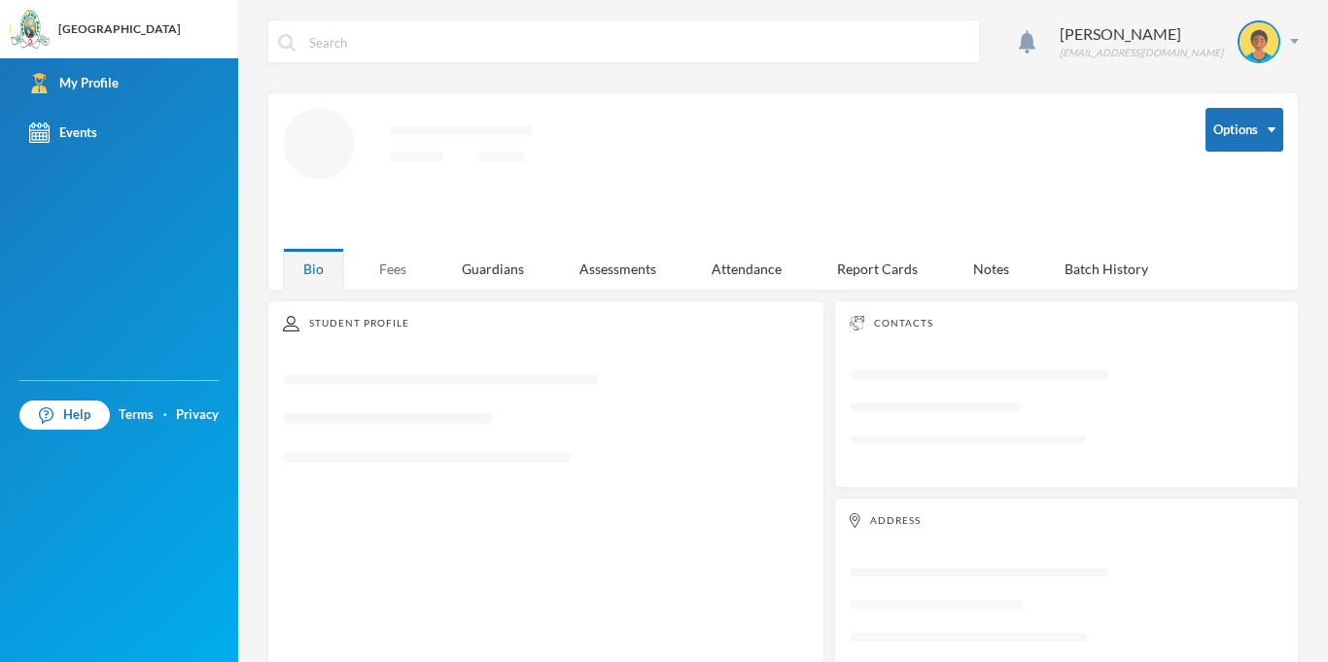
click at [390, 273] on div "Fees" at bounding box center [393, 269] width 68 height 42
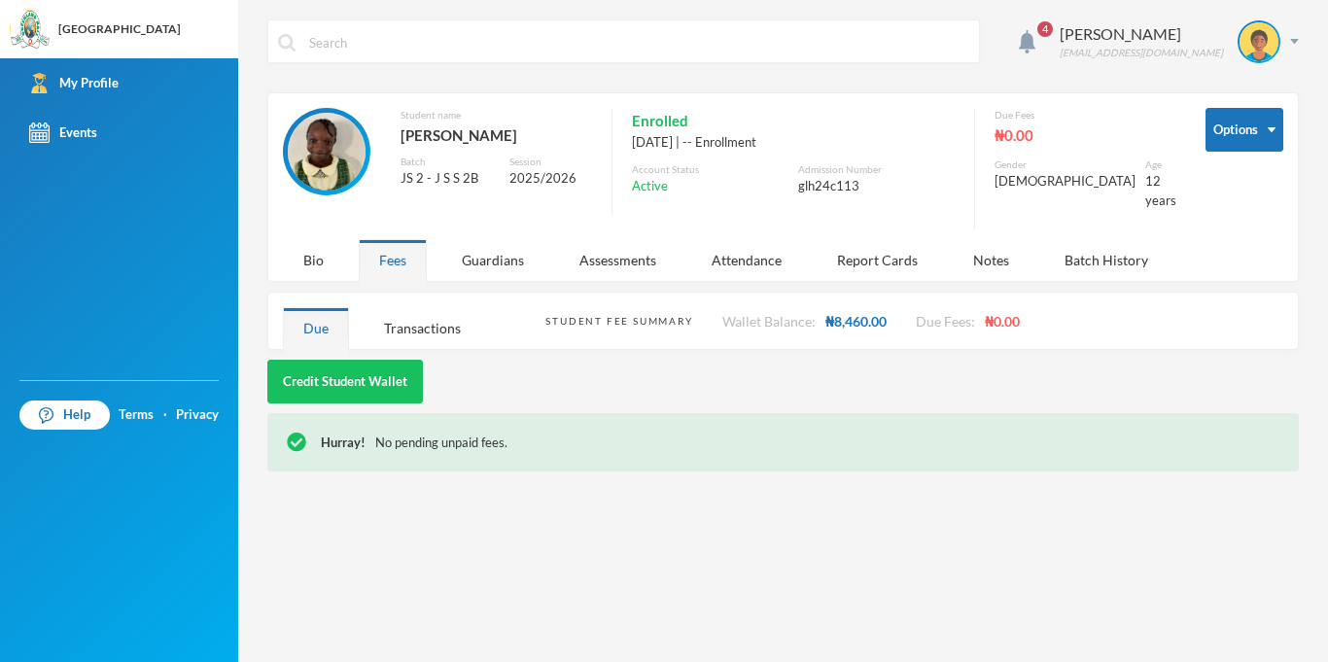
click at [1300, 37] on div "4 [PERSON_NAME] [EMAIL_ADDRESS][DOMAIN_NAME] Options Student name [PERSON_NAME]…" at bounding box center [783, 331] width 1090 height 662
click at [1299, 38] on div "4 [PERSON_NAME] [EMAIL_ADDRESS][DOMAIN_NAME] Options Student name [PERSON_NAME]…" at bounding box center [783, 331] width 1090 height 662
click at [1290, 57] on div "[PERSON_NAME] [EMAIL_ADDRESS][DOMAIN_NAME]" at bounding box center [1172, 41] width 254 height 43
click at [1249, 137] on button "Logout" at bounding box center [1245, 141] width 87 height 29
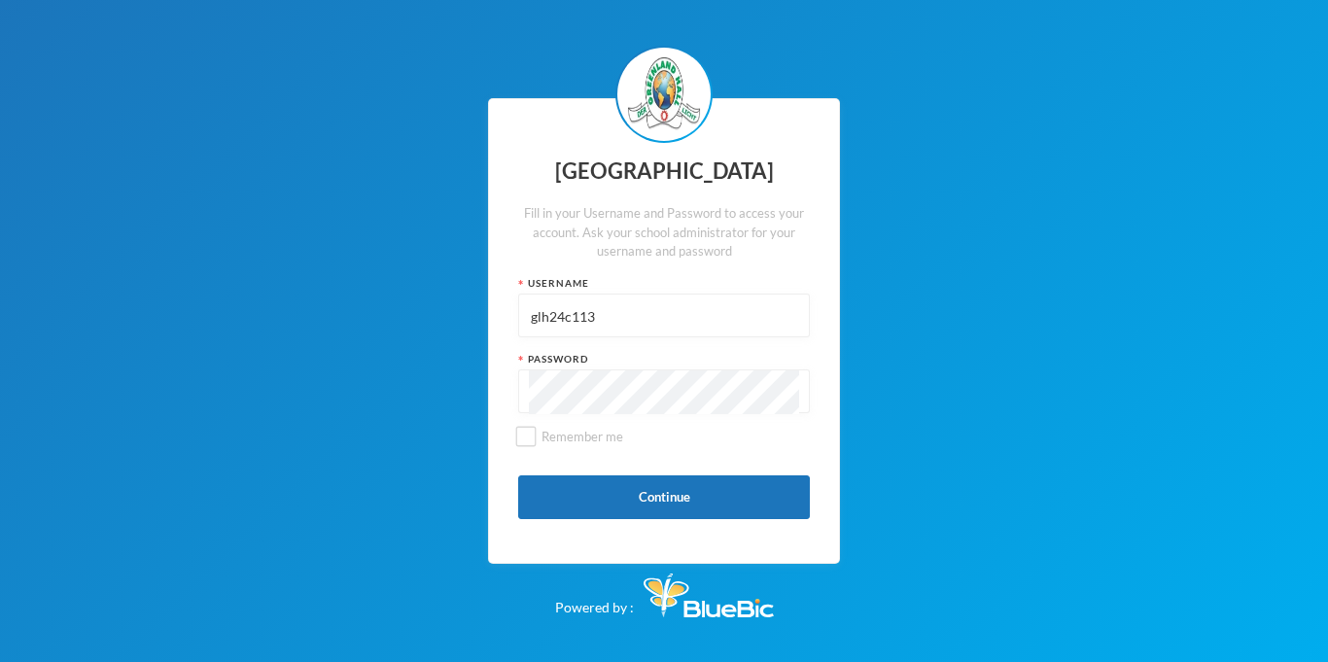
click at [623, 306] on input "glh24c113" at bounding box center [664, 317] width 270 height 44
click at [688, 476] on button "Continue" at bounding box center [664, 497] width 292 height 44
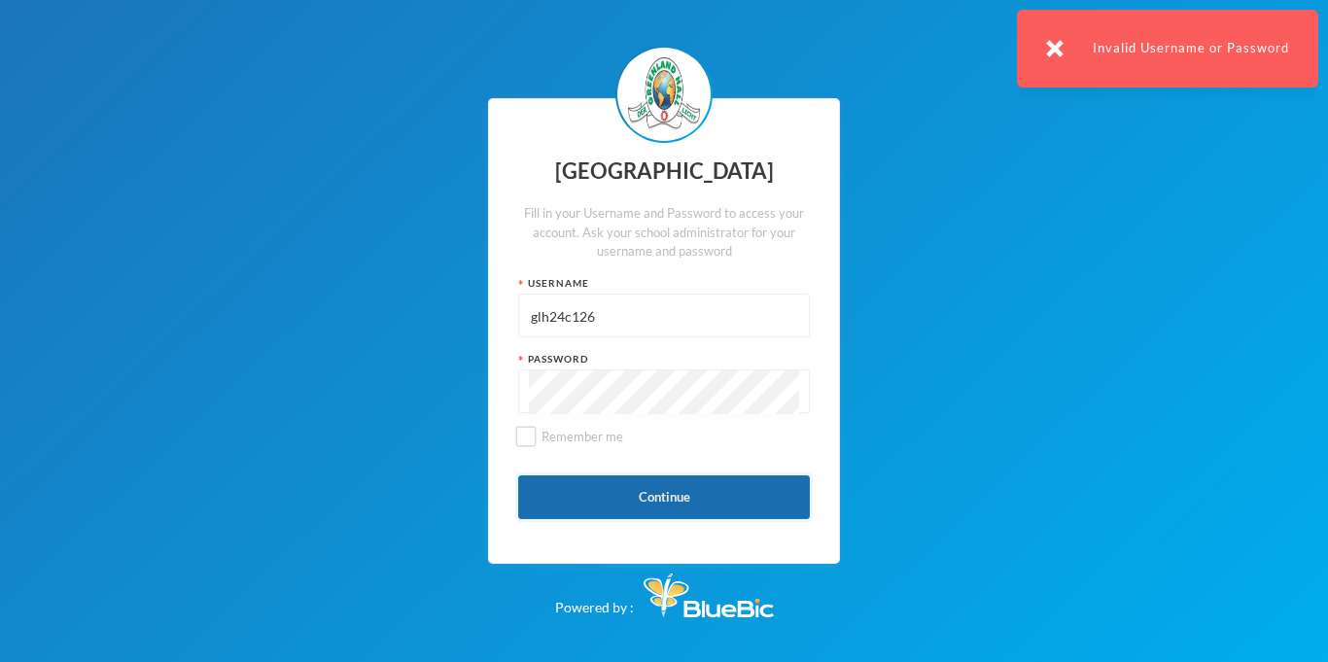
click at [712, 514] on button "Continue" at bounding box center [664, 497] width 292 height 44
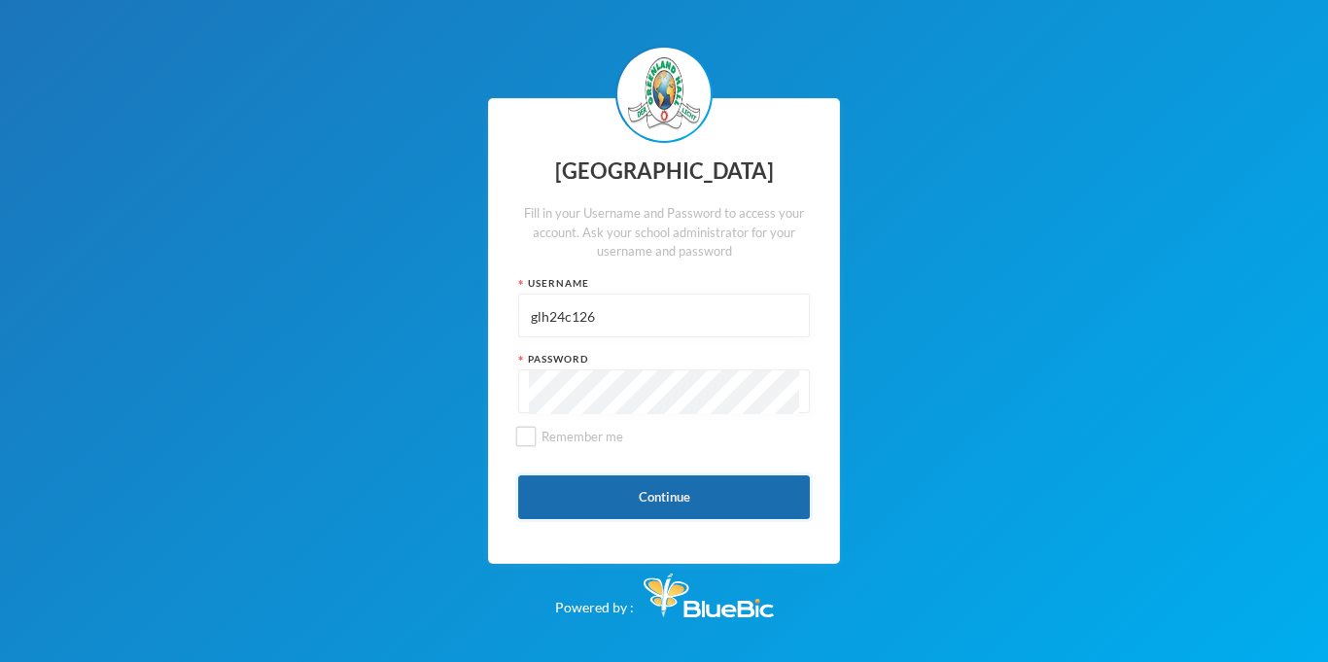
click at [708, 503] on button "Continue" at bounding box center [664, 497] width 292 height 44
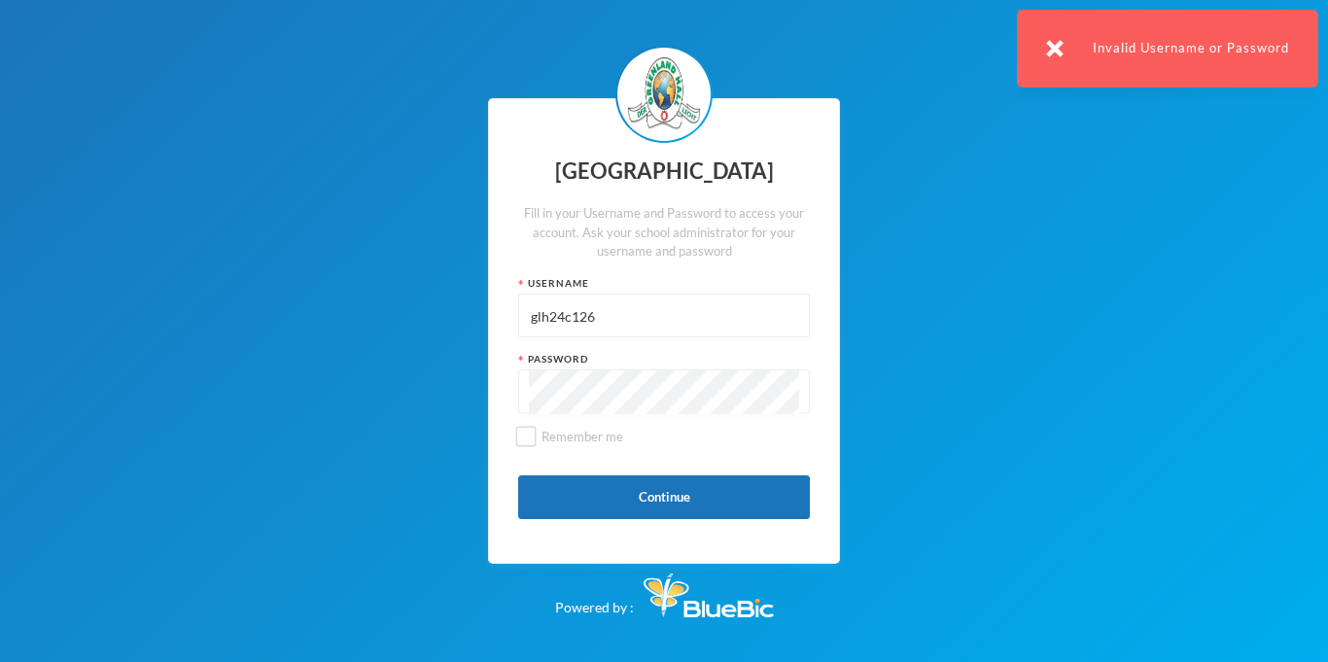
click at [657, 325] on input "glh24c126" at bounding box center [664, 317] width 270 height 44
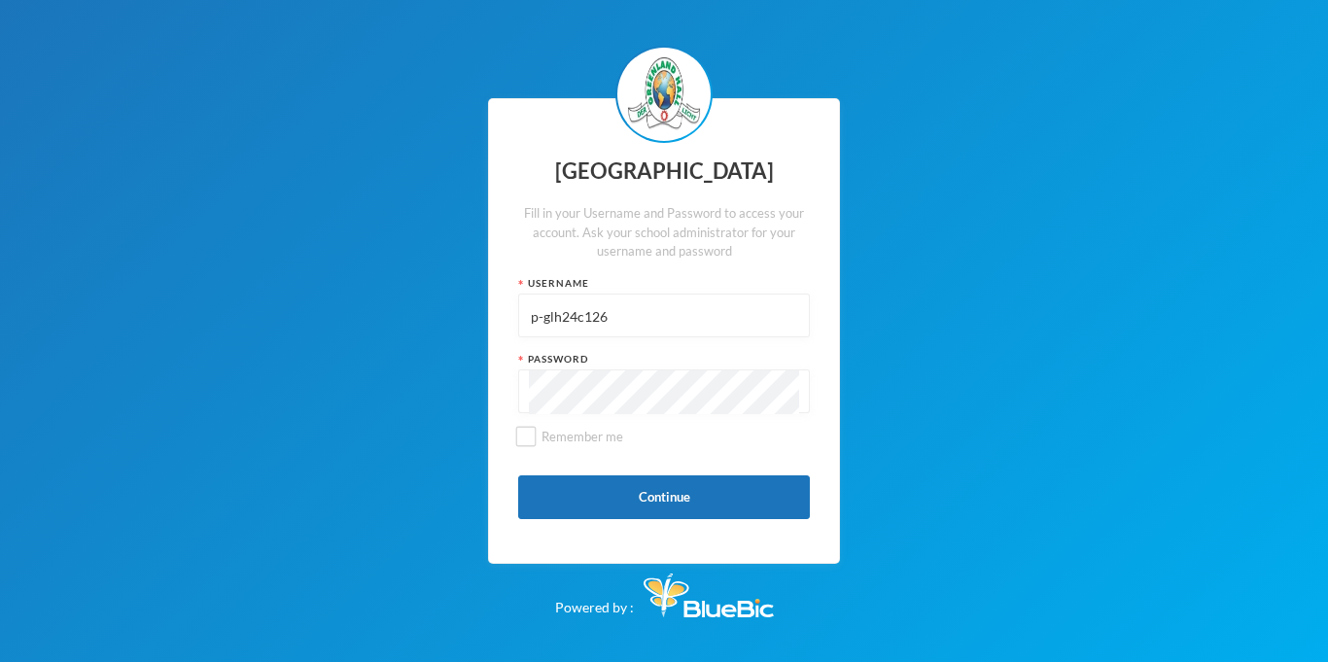
click at [555, 317] on input "p-glh24c126" at bounding box center [664, 317] width 270 height 44
click at [619, 306] on input "p-glh24c126" at bounding box center [664, 317] width 270 height 44
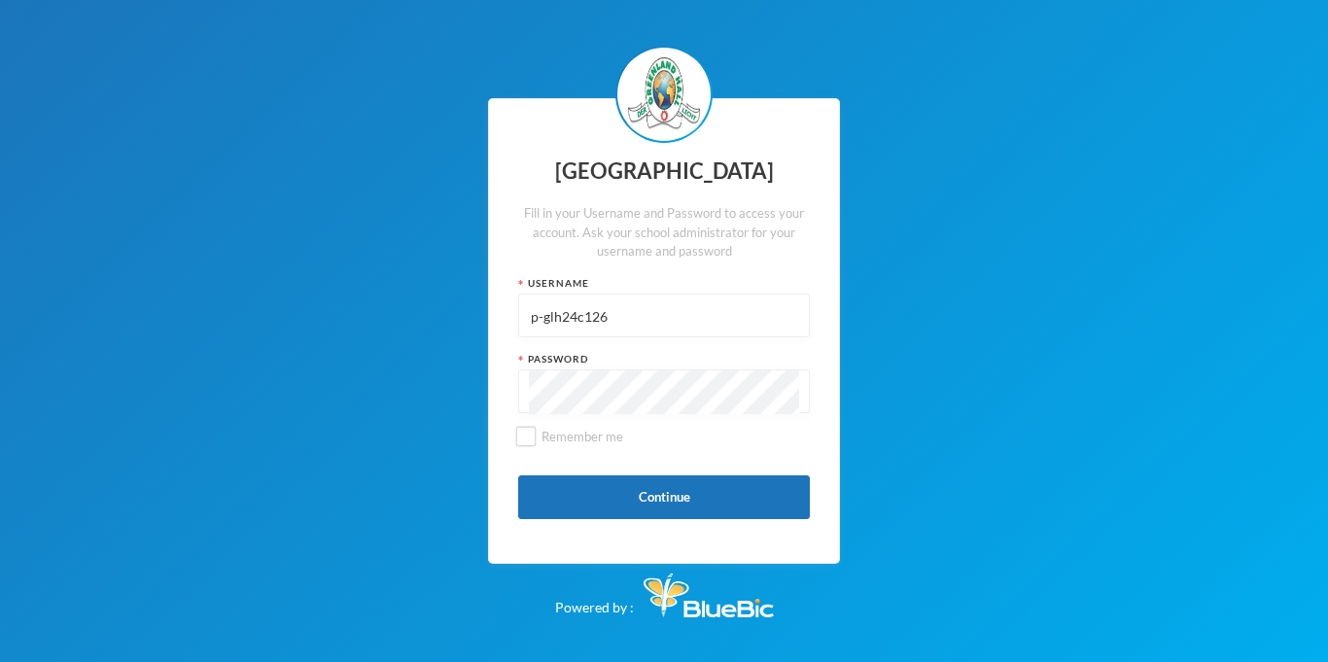
click at [619, 306] on input "p-glh24c126" at bounding box center [664, 317] width 270 height 44
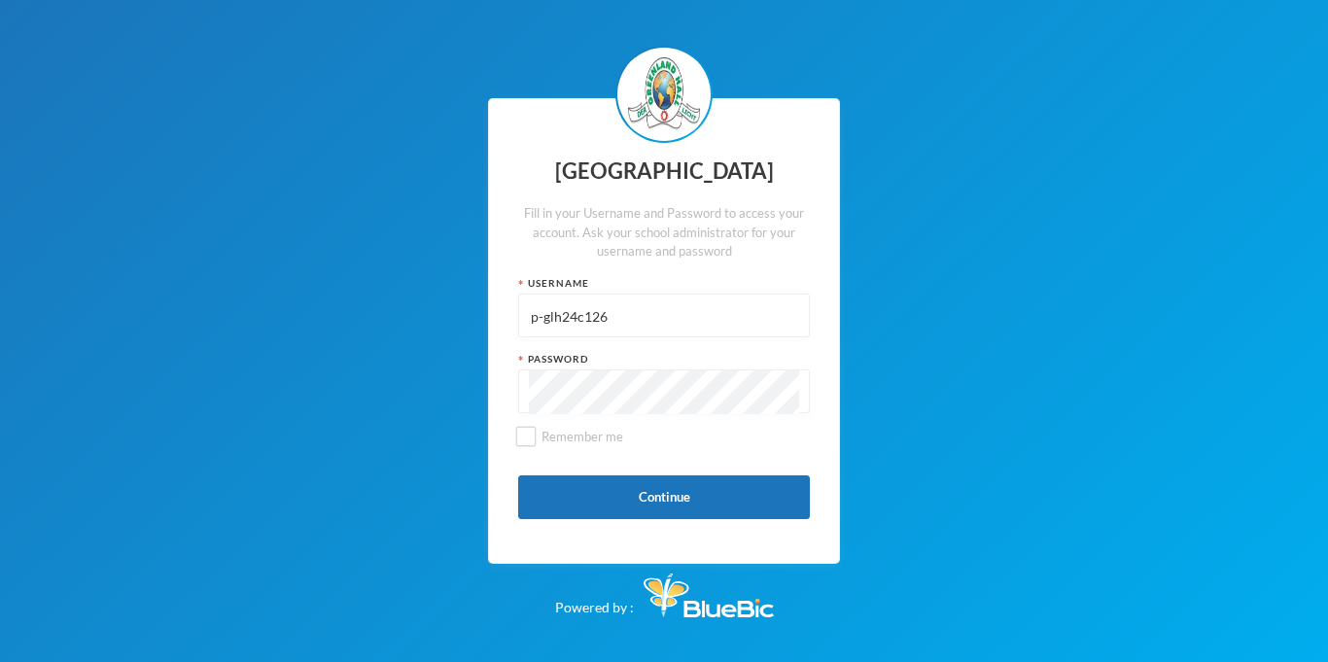
click at [619, 306] on input "p-glh24c126" at bounding box center [664, 317] width 270 height 44
click at [573, 326] on input "glh25c71" at bounding box center [664, 317] width 270 height 44
type input "glh25c71"
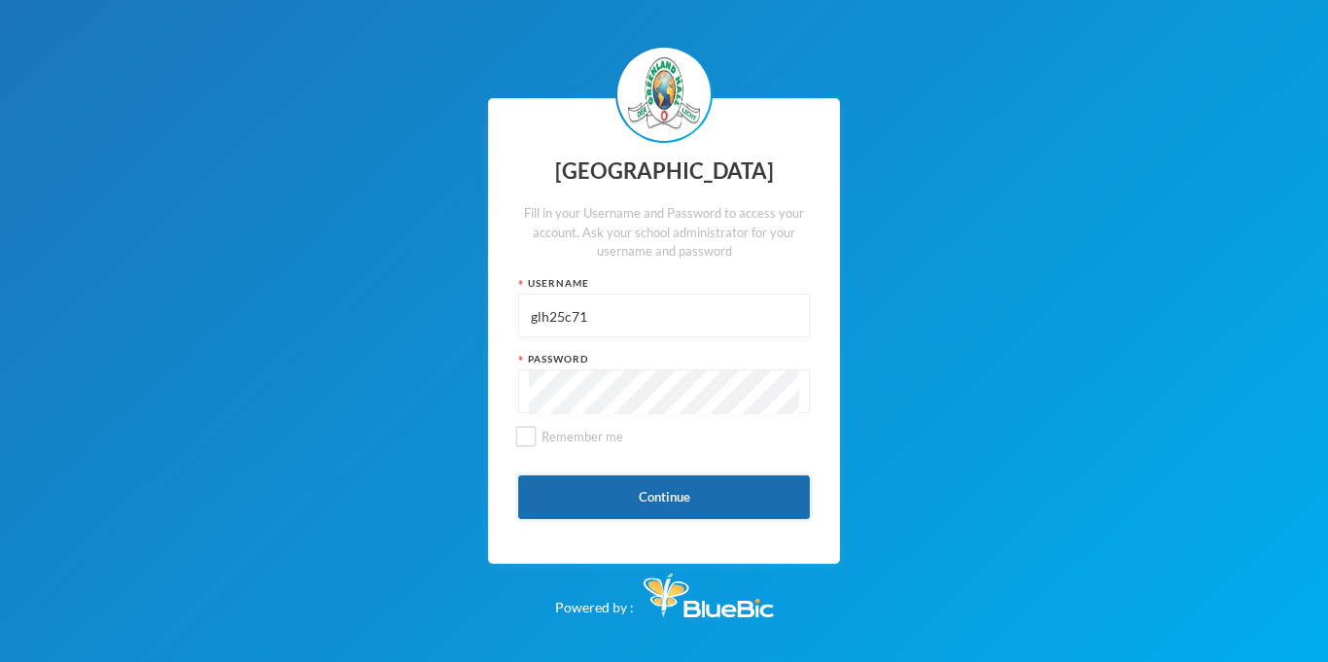
click at [741, 493] on button "Continue" at bounding box center [664, 497] width 292 height 44
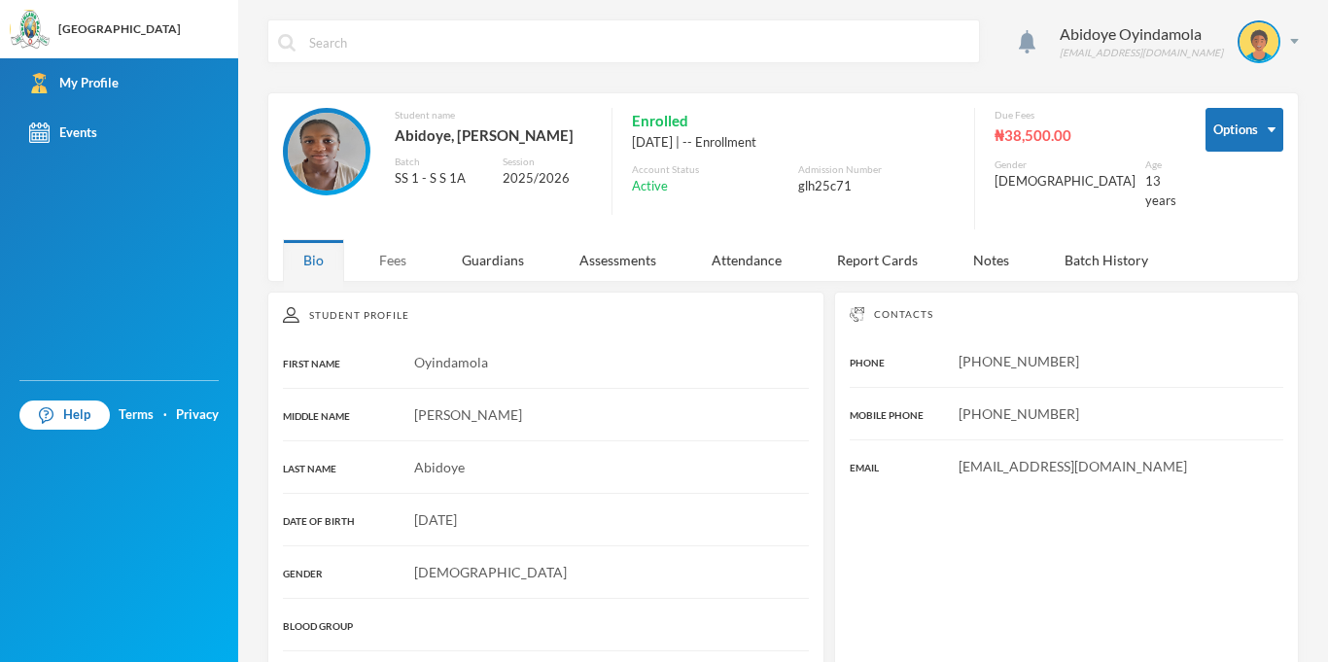
click at [386, 245] on div "Fees" at bounding box center [393, 260] width 68 height 42
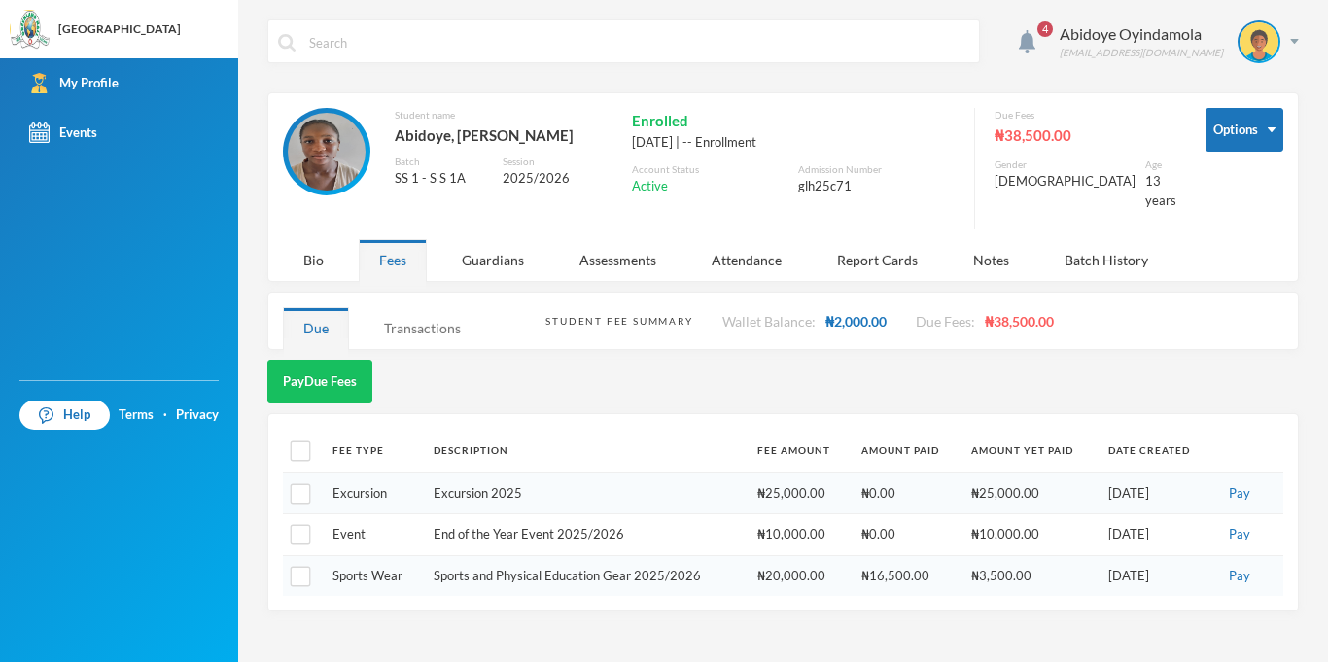
click at [374, 320] on div "Transactions" at bounding box center [423, 328] width 118 height 42
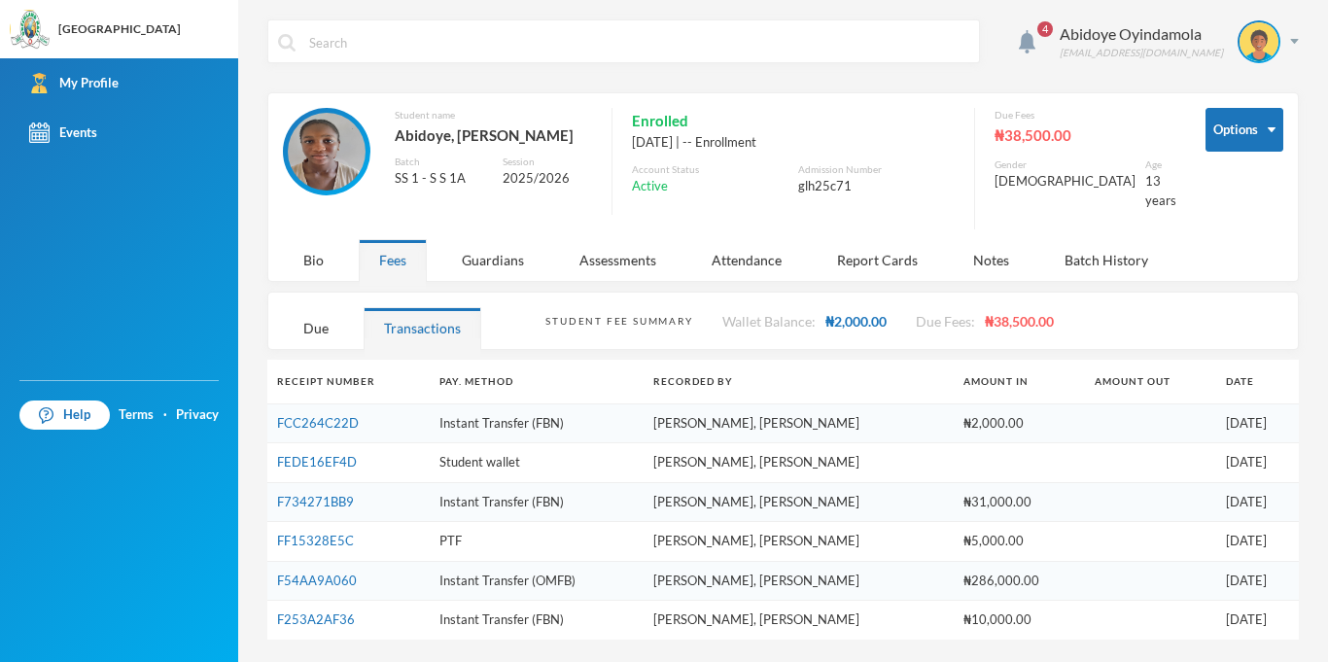
click at [265, 293] on div "4 Abidoye Oyindamola [EMAIL_ADDRESS][DOMAIN_NAME] Options Student name Abidoye,…" at bounding box center [783, 331] width 1090 height 662
click at [280, 301] on div "Student Fee Summary Wallet Balance: ₦2,000.00 Due Fees: ₦38,500.00 Due Transact…" at bounding box center [783, 321] width 1032 height 58
click at [311, 309] on div "Due" at bounding box center [316, 328] width 66 height 42
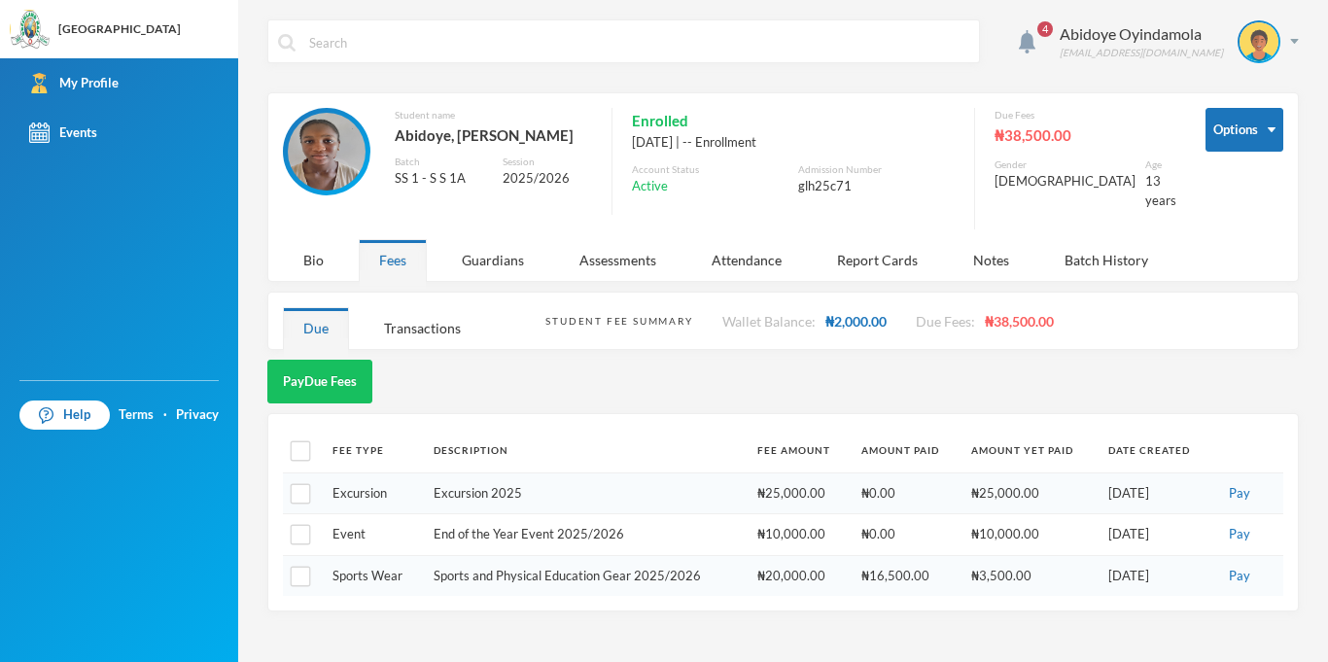
click at [1306, 45] on div "4 Abidoye Oyindamola [EMAIL_ADDRESS][DOMAIN_NAME] Options Student name Abidoye,…" at bounding box center [783, 331] width 1090 height 662
click at [1302, 46] on div "4 Abidoye Oyindamola [EMAIL_ADDRESS][DOMAIN_NAME] Options Student name Abidoye,…" at bounding box center [783, 331] width 1090 height 662
click at [1293, 41] on img at bounding box center [1294, 41] width 9 height 5
click at [1259, 136] on button "Logout" at bounding box center [1245, 141] width 87 height 29
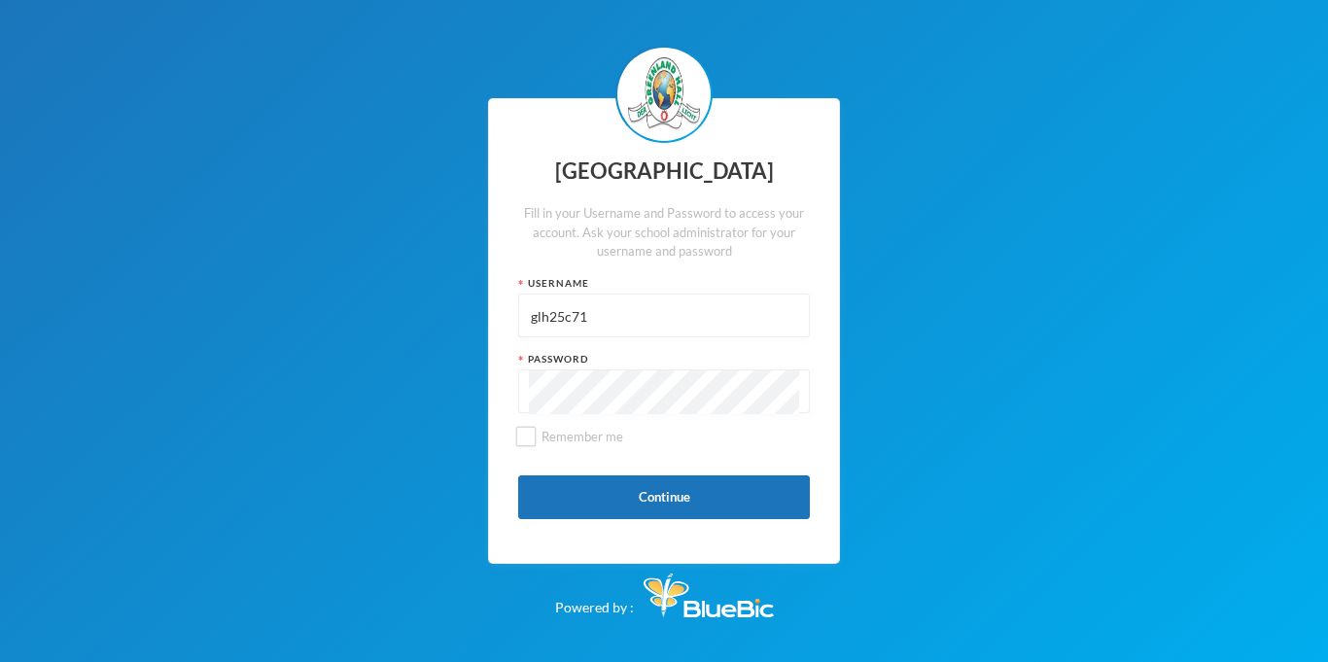
click at [675, 313] on input "glh25c71" at bounding box center [664, 317] width 270 height 44
click at [720, 497] on button "Continue" at bounding box center [664, 497] width 292 height 44
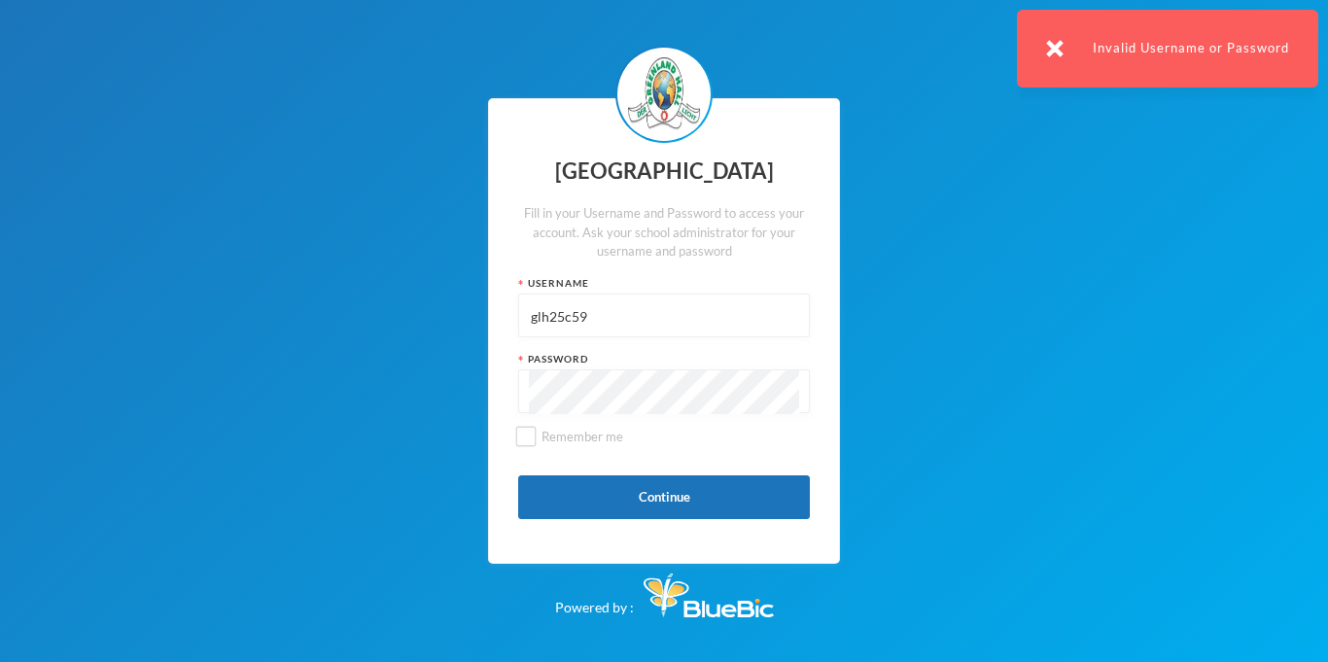
click at [580, 330] on input "glh25c59" at bounding box center [664, 317] width 270 height 44
type input "f"
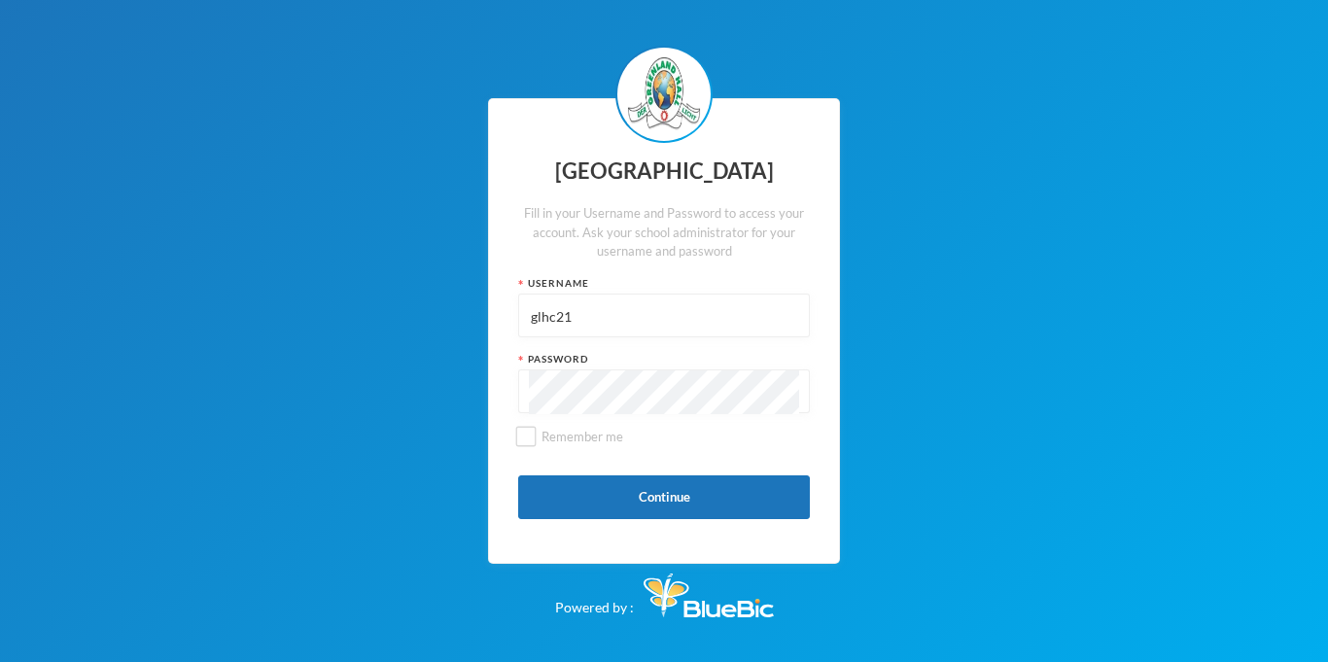
click at [565, 333] on input "glhc21" at bounding box center [664, 317] width 270 height 44
type input "glh24c105"
click at [703, 496] on button "Continue" at bounding box center [664, 497] width 292 height 44
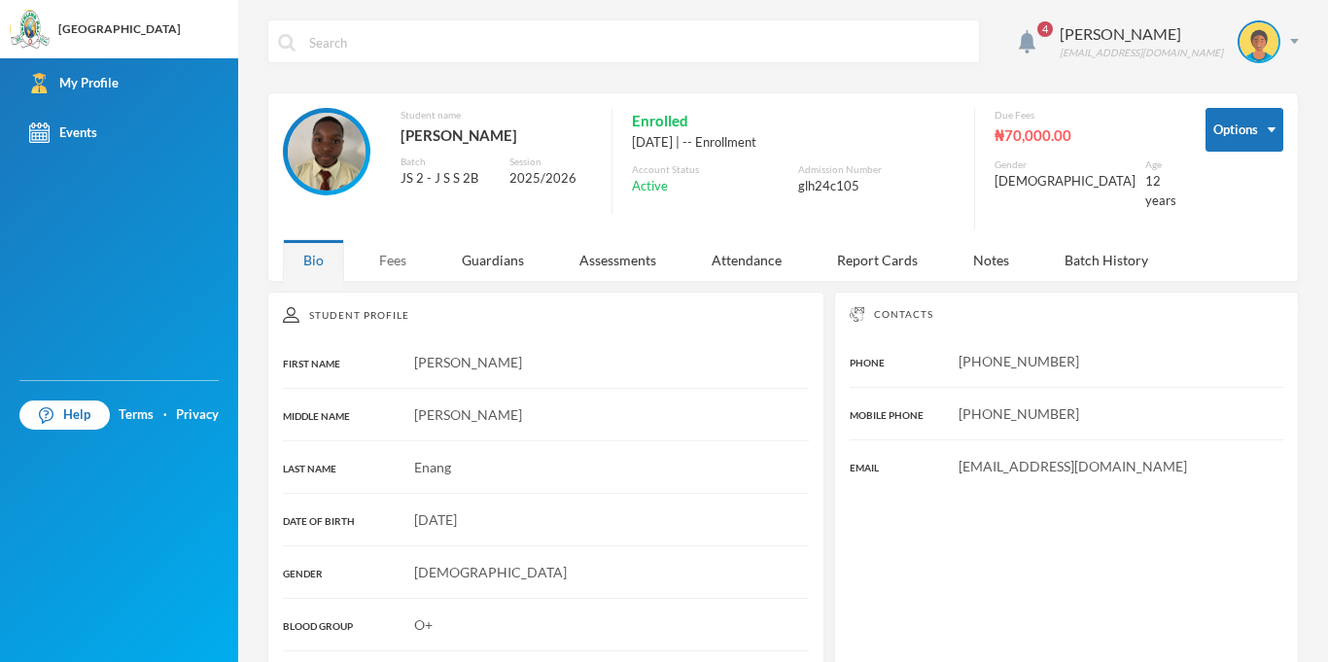
click at [392, 261] on div "Fees" at bounding box center [393, 260] width 68 height 42
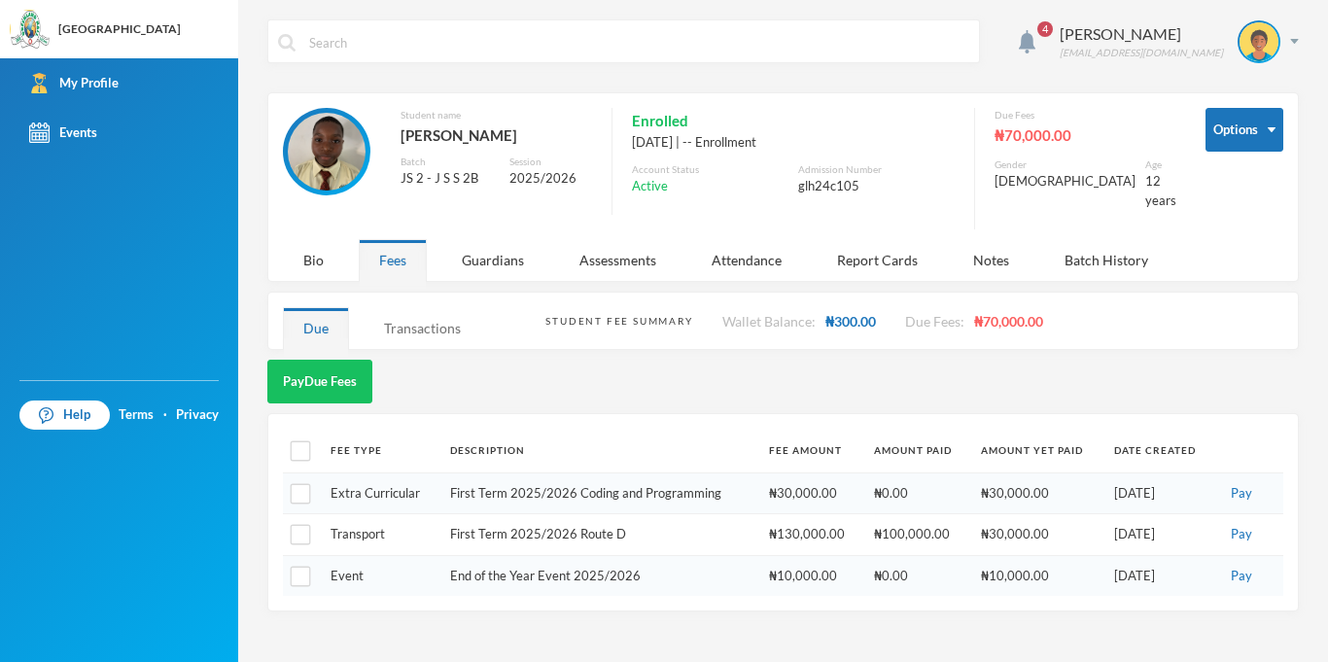
click at [407, 307] on div "Transactions" at bounding box center [423, 328] width 118 height 42
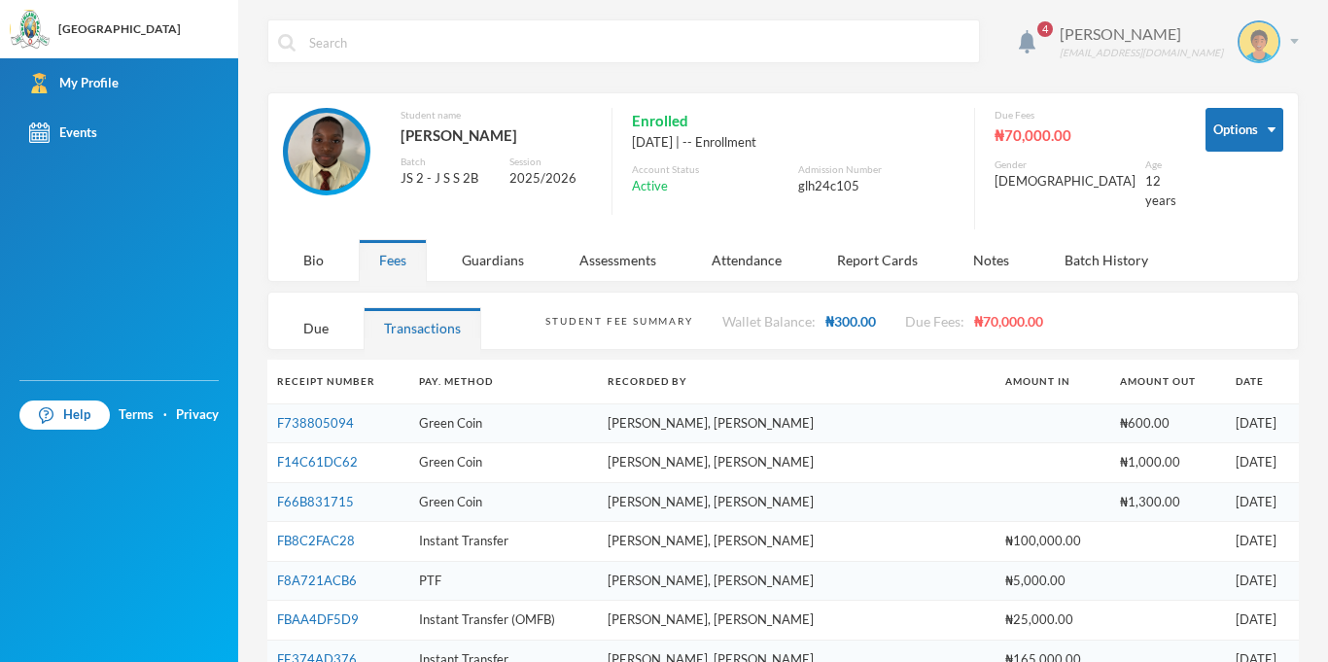
click at [1290, 39] on img at bounding box center [1294, 41] width 9 height 5
click at [1255, 144] on button "Logout" at bounding box center [1245, 141] width 87 height 29
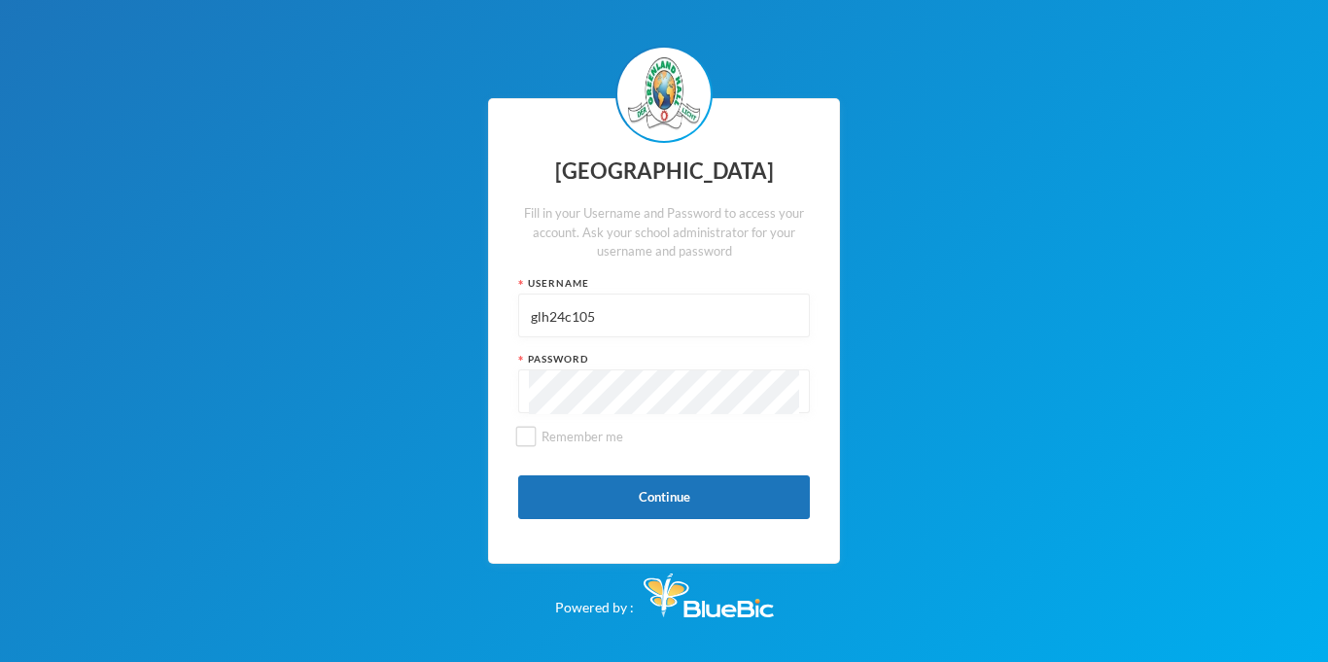
click at [624, 322] on input "glh24c105" at bounding box center [664, 317] width 270 height 44
type input "glh25c18"
click at [708, 497] on button "Continue" at bounding box center [664, 497] width 292 height 44
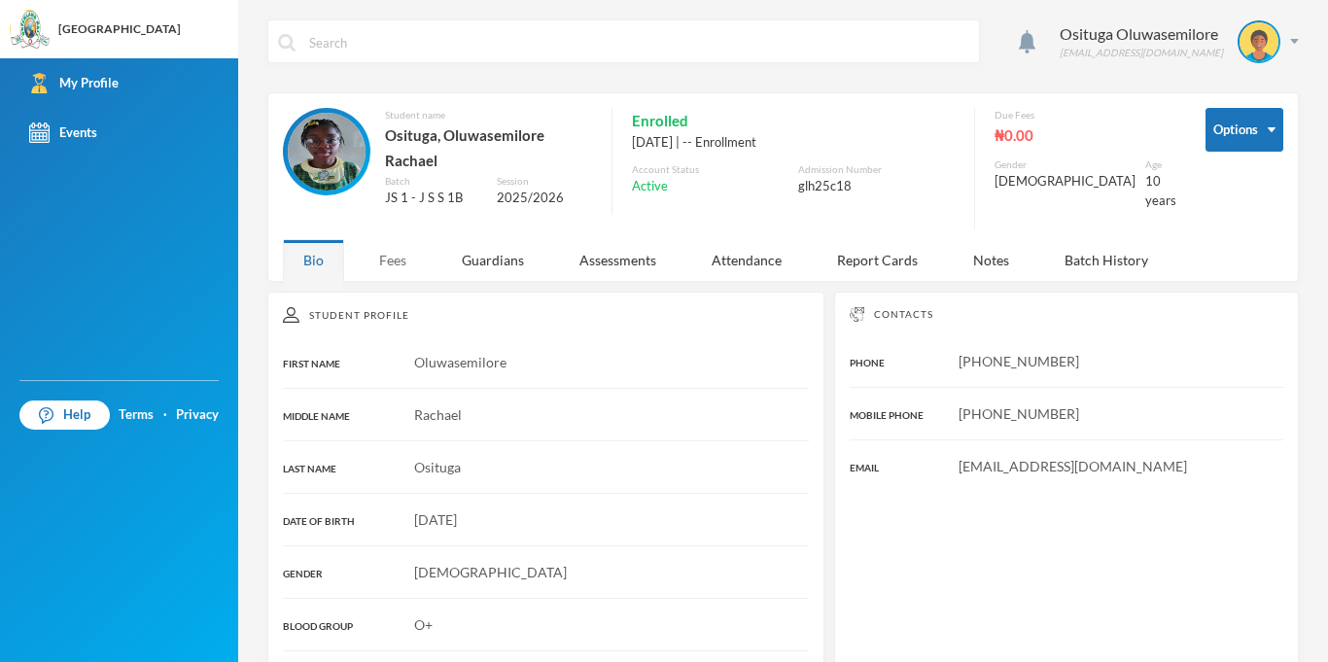
click at [398, 258] on div "Fees" at bounding box center [393, 260] width 68 height 42
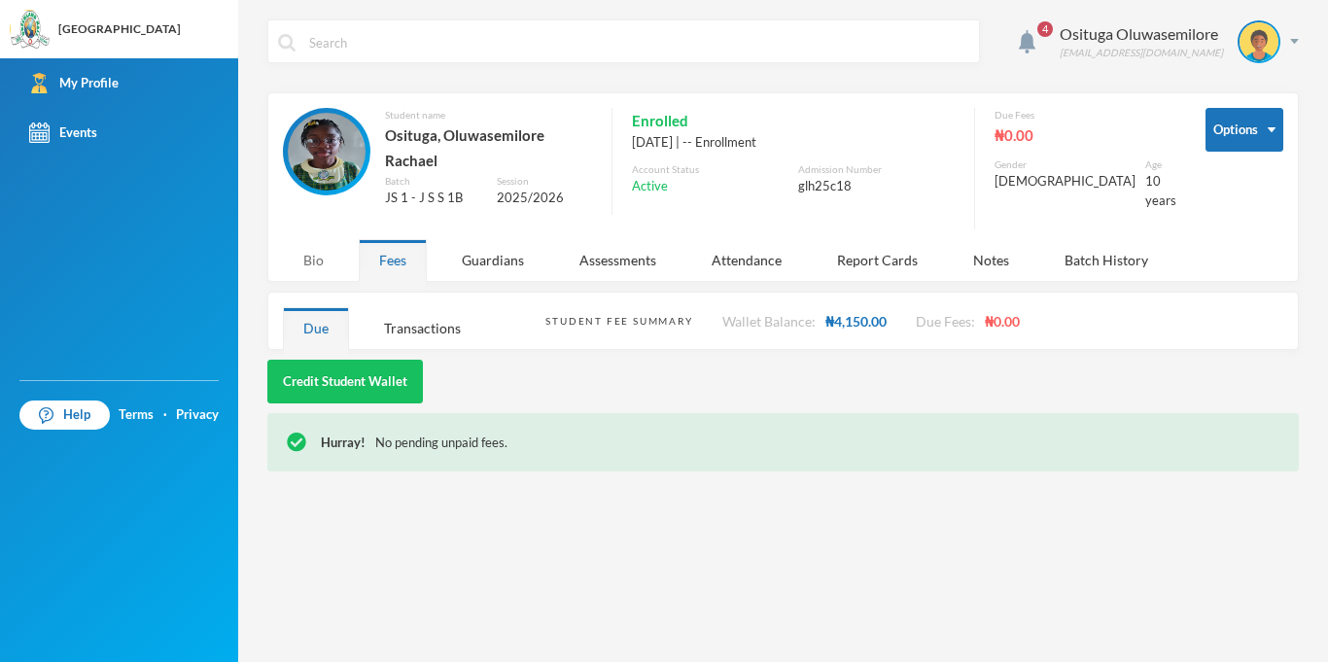
click at [317, 244] on div "Bio" at bounding box center [313, 260] width 61 height 42
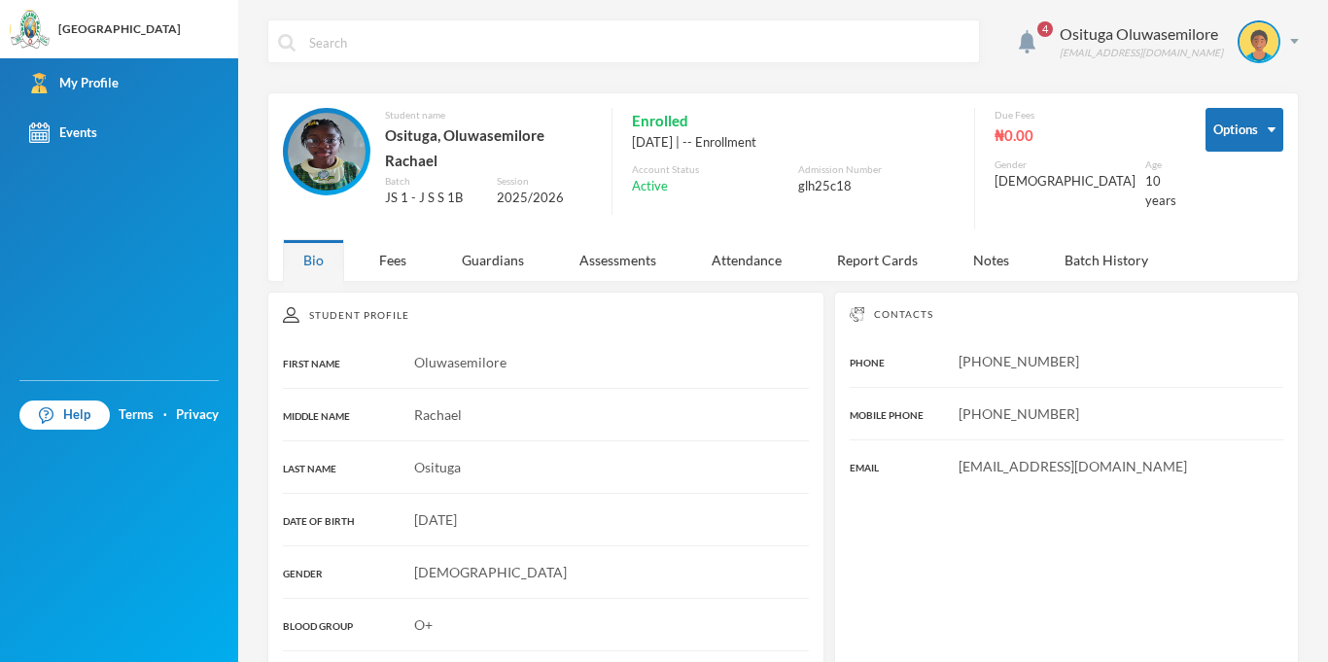
click at [1303, 48] on div "4 Osituga Oluwasemilore [EMAIL_ADDRESS][DOMAIN_NAME] Options Student name [GEOG…" at bounding box center [783, 331] width 1090 height 662
click at [1290, 39] on img at bounding box center [1294, 41] width 9 height 5
click at [1242, 137] on button "Logout" at bounding box center [1245, 141] width 87 height 29
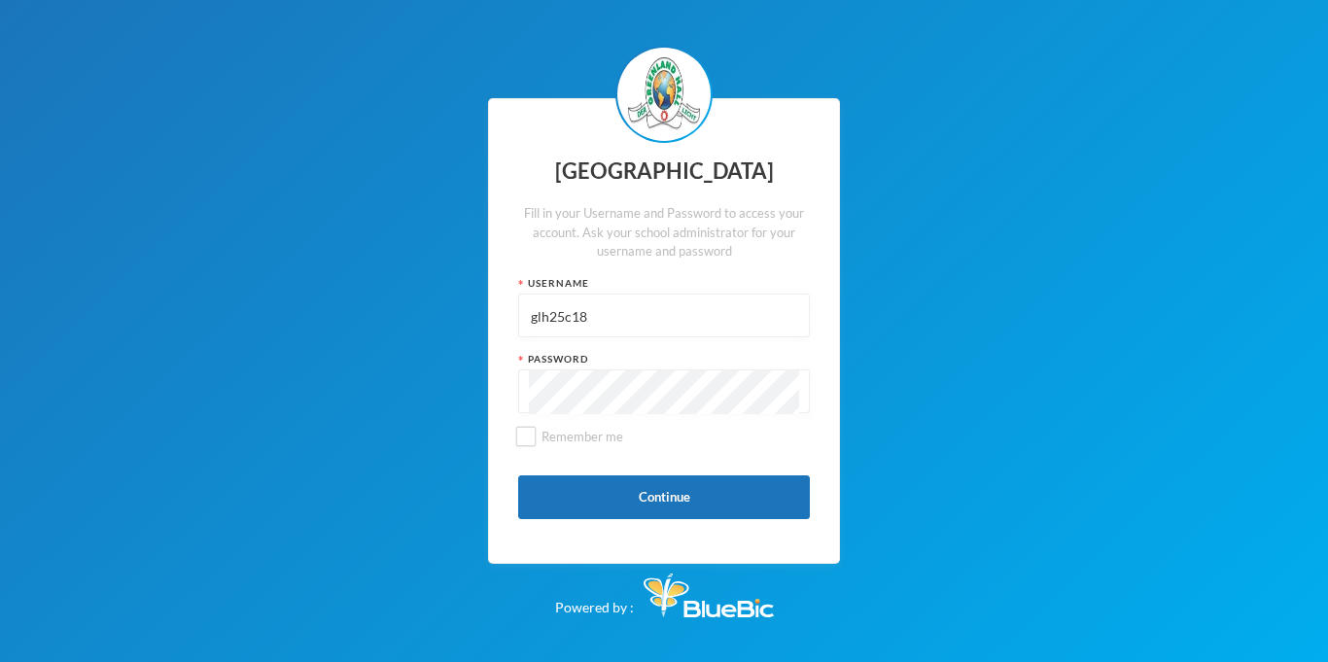
click at [733, 328] on input "glh25c18" at bounding box center [664, 317] width 270 height 44
click at [710, 322] on input "glhc21" at bounding box center [664, 317] width 270 height 44
type input "glhc21"
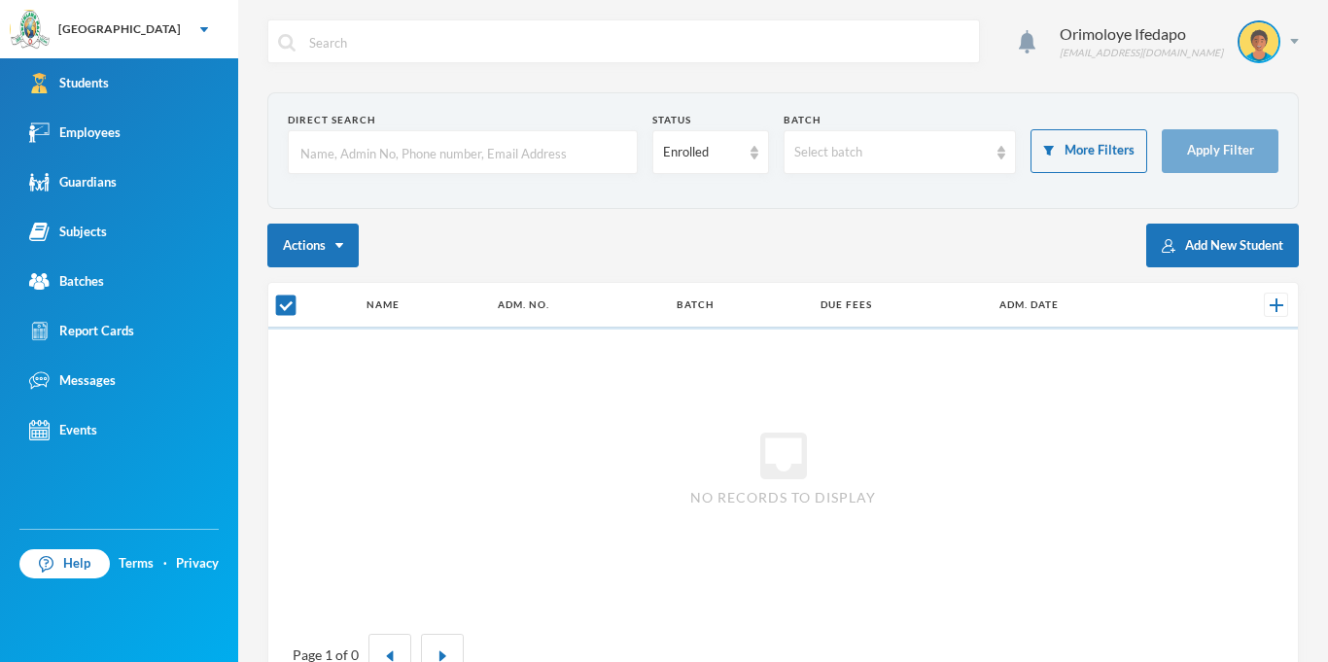
checkbox input "false"
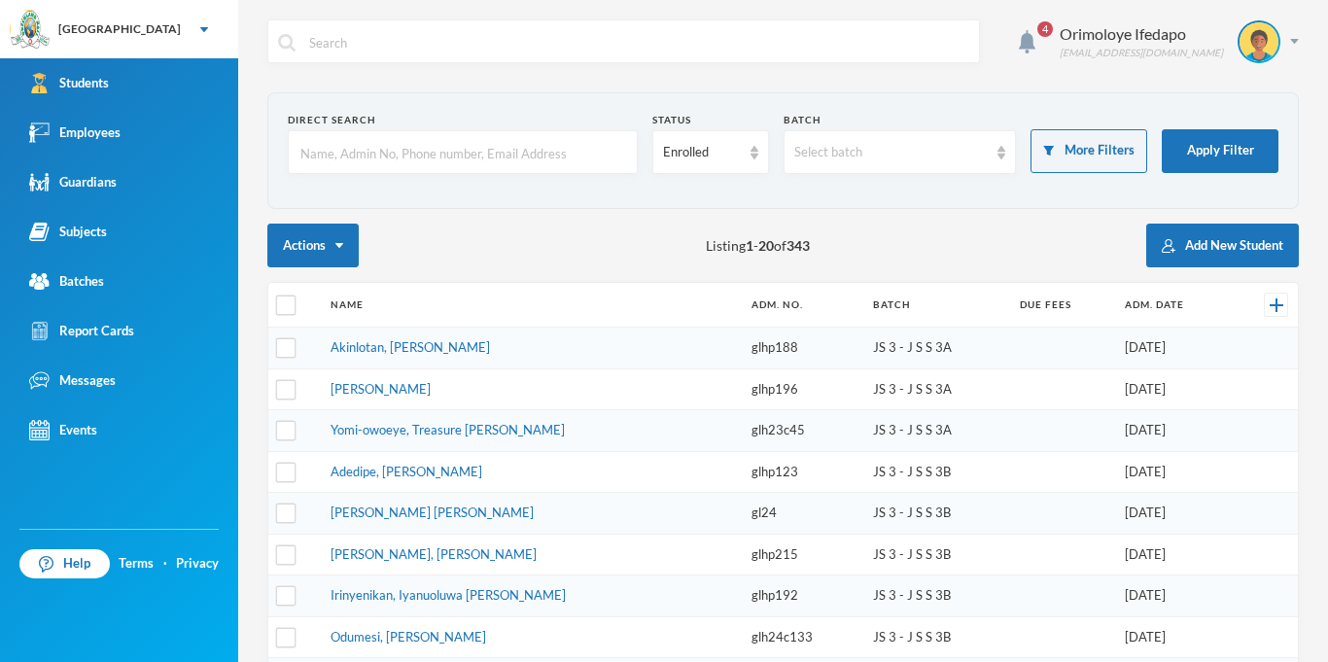
click at [479, 158] on input "text" at bounding box center [462, 153] width 329 height 44
click at [427, 162] on input "text" at bounding box center [462, 153] width 329 height 44
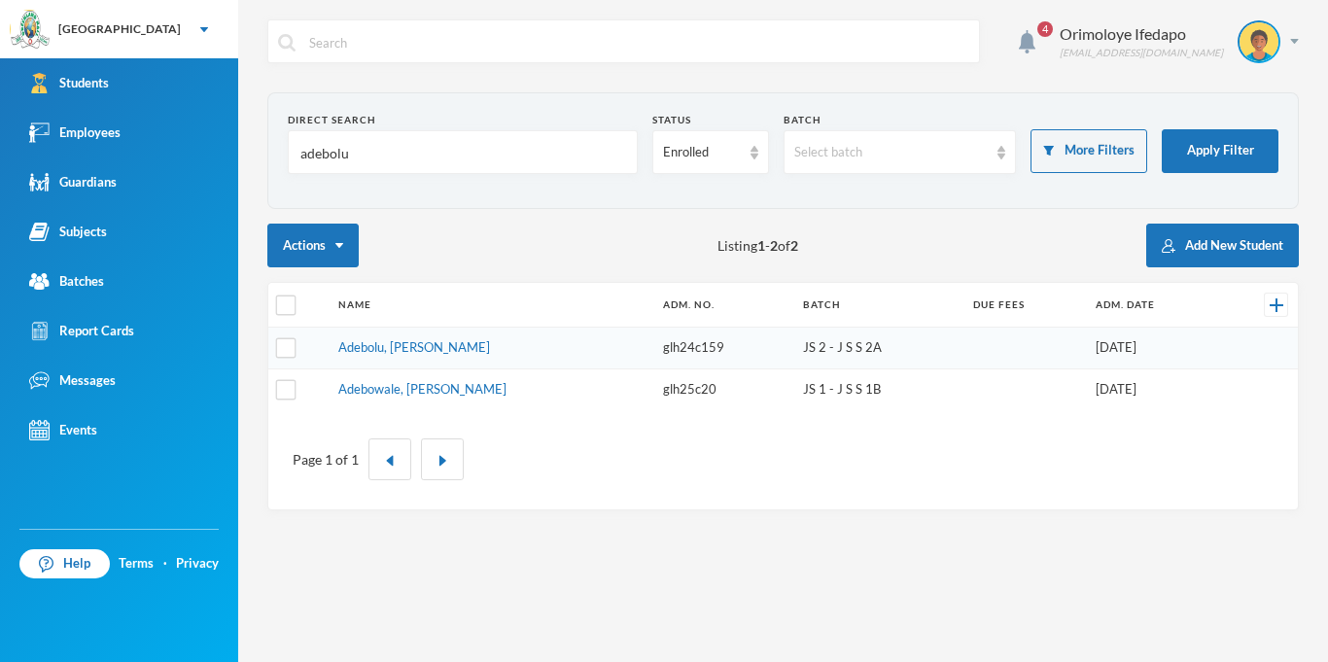
type input "adebolu"
click at [408, 357] on td "Adebolu, [PERSON_NAME]" at bounding box center [491, 349] width 325 height 42
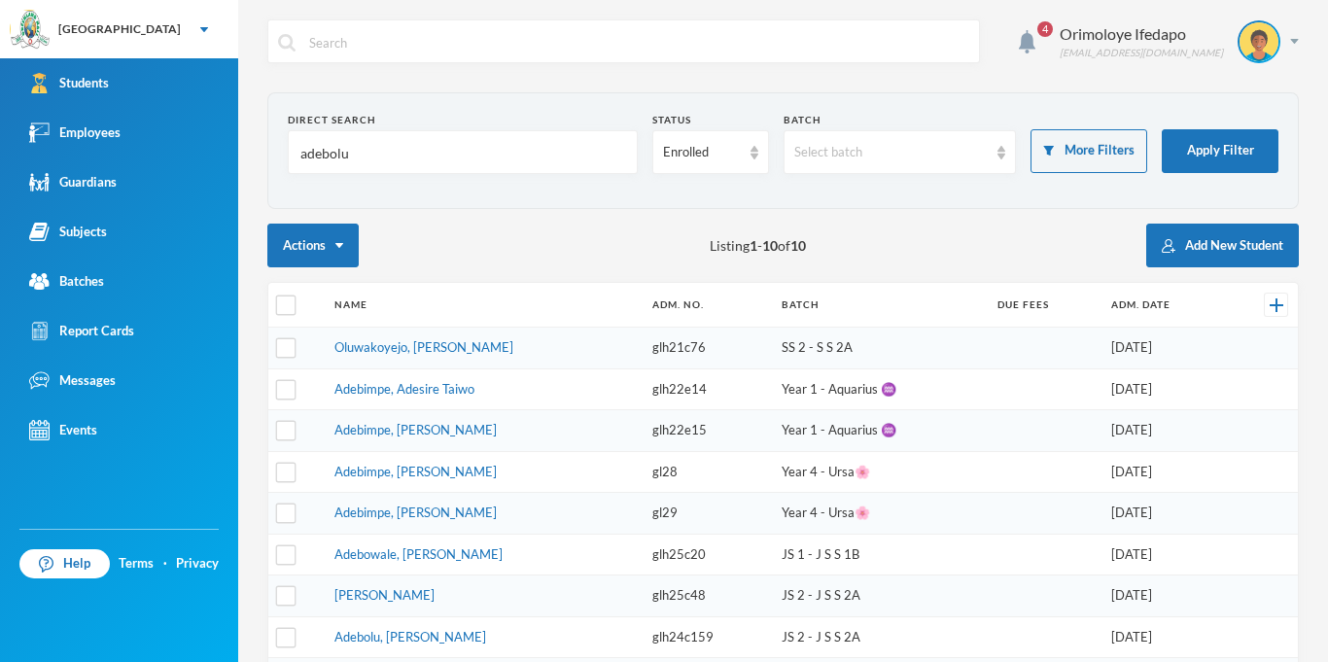
click at [405, 355] on td "Oluwakoyejo, [PERSON_NAME]" at bounding box center [484, 349] width 318 height 42
click at [376, 646] on td "Adebolu, [PERSON_NAME]" at bounding box center [484, 637] width 318 height 42
click at [375, 643] on link "Adebolu, [PERSON_NAME]" at bounding box center [410, 637] width 152 height 16
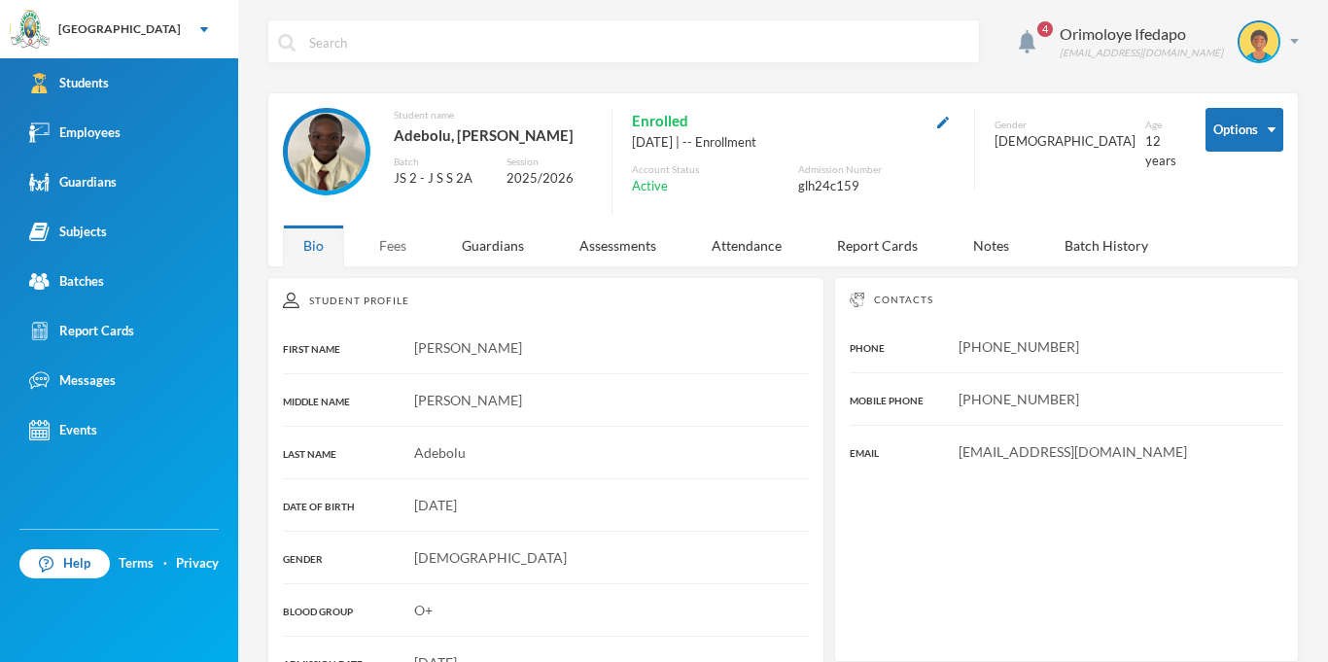
click at [402, 248] on div "Fees" at bounding box center [393, 246] width 68 height 42
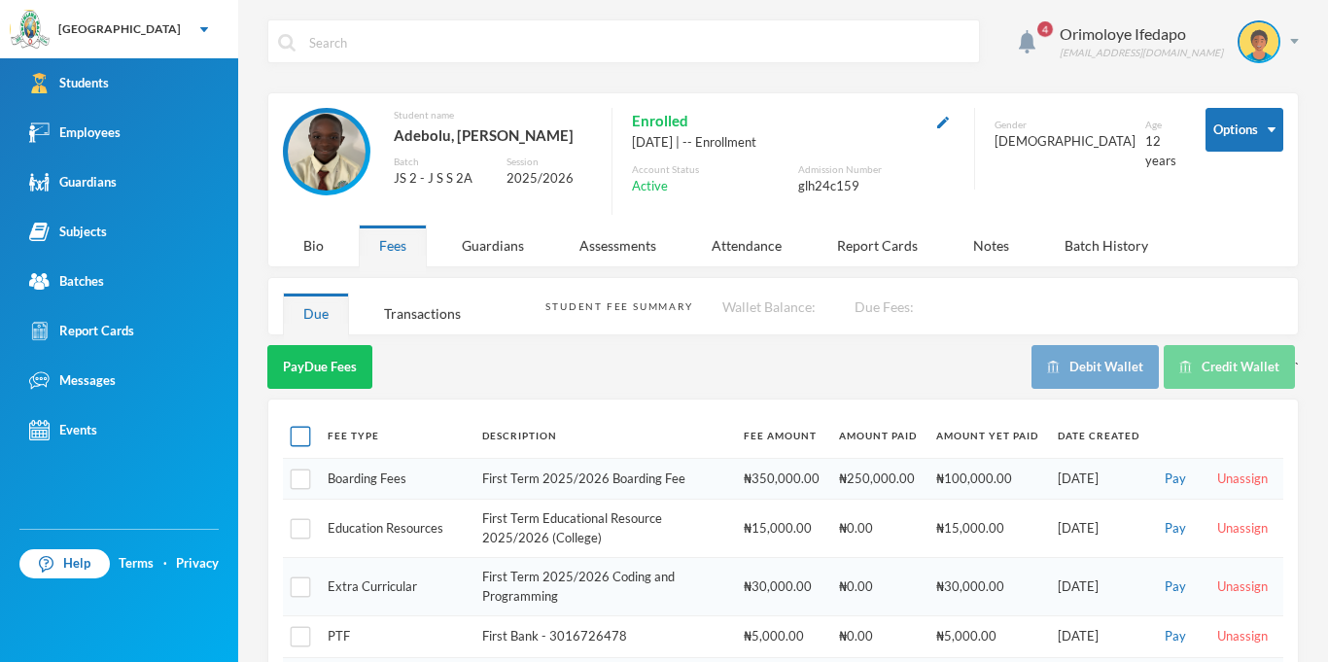
click at [299, 441] on input "checkbox" at bounding box center [301, 437] width 20 height 20
checkbox input "true"
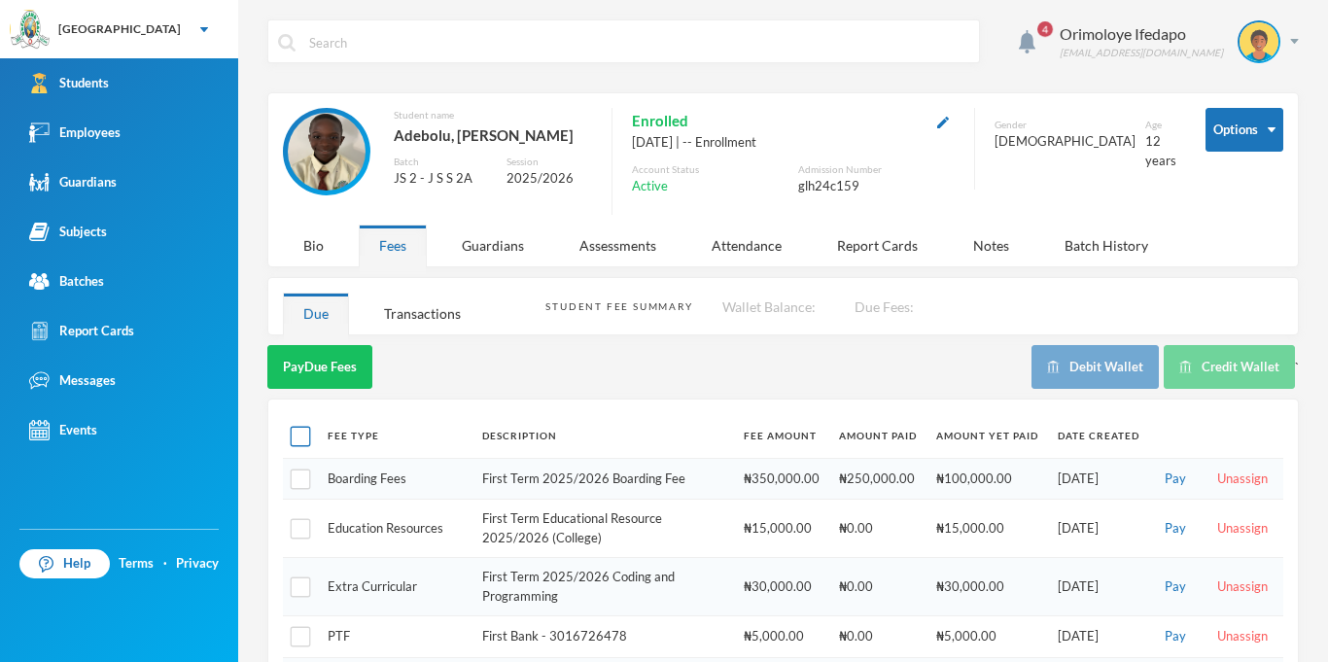
checkbox input "true"
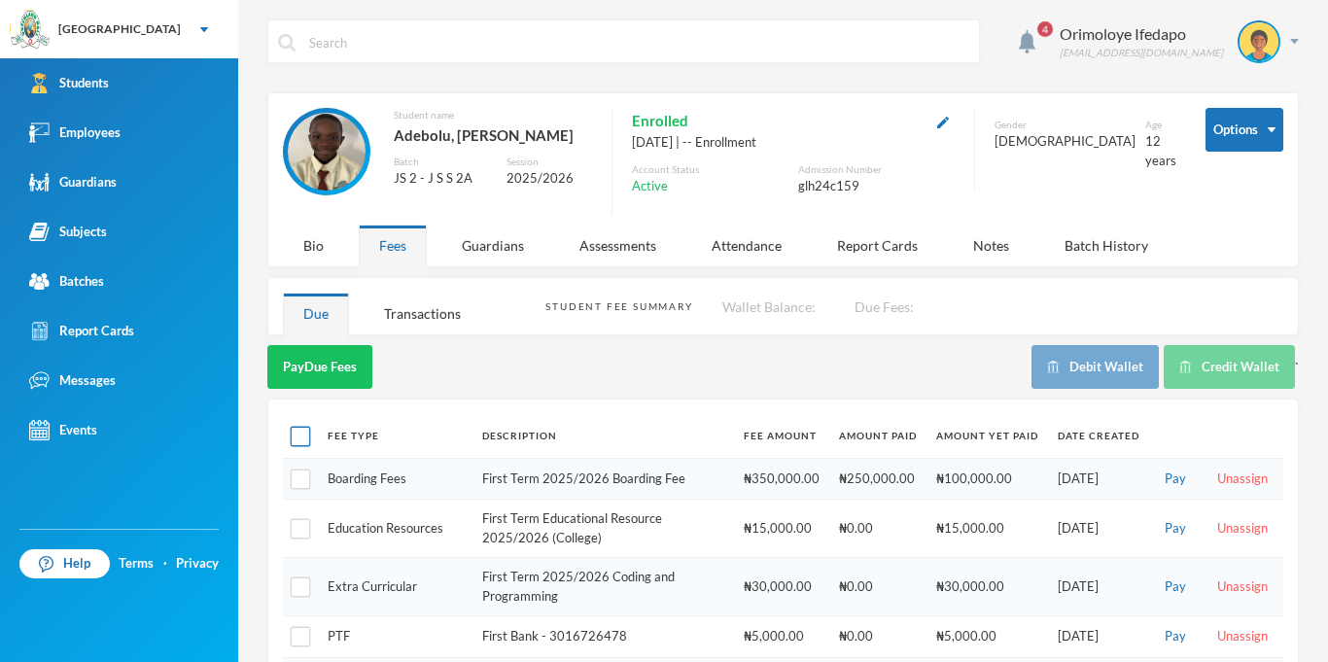
checkbox input "true"
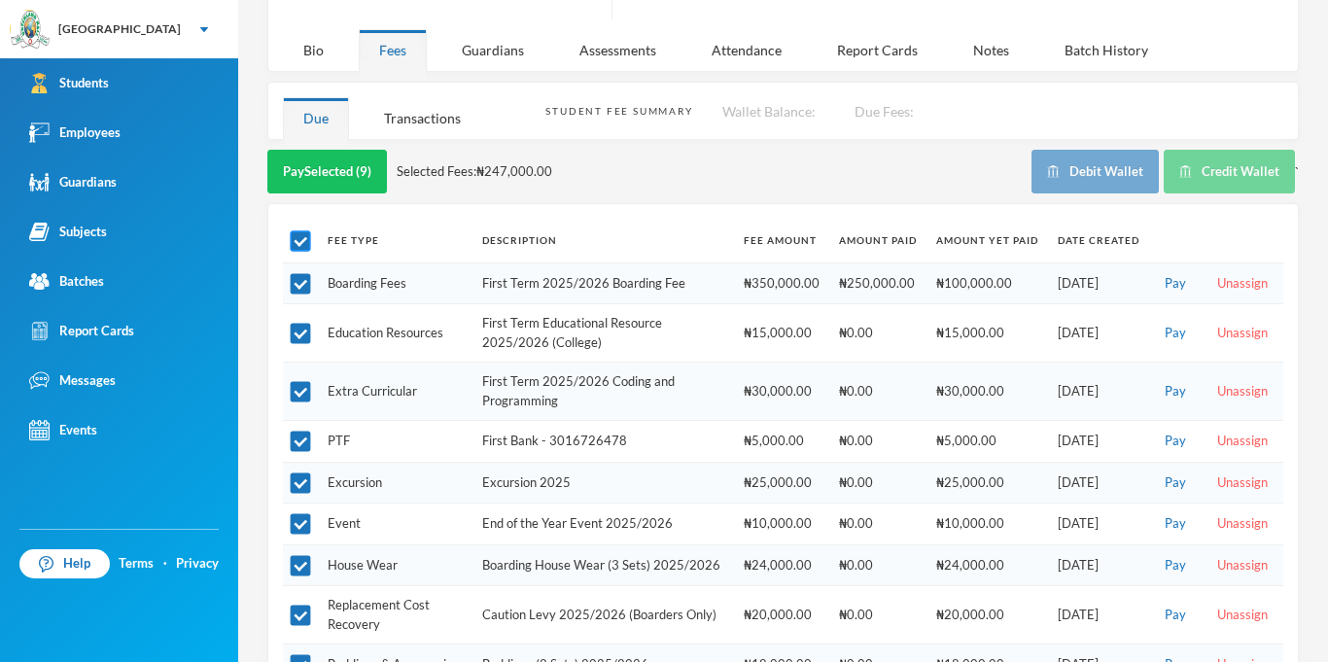
scroll to position [197, 0]
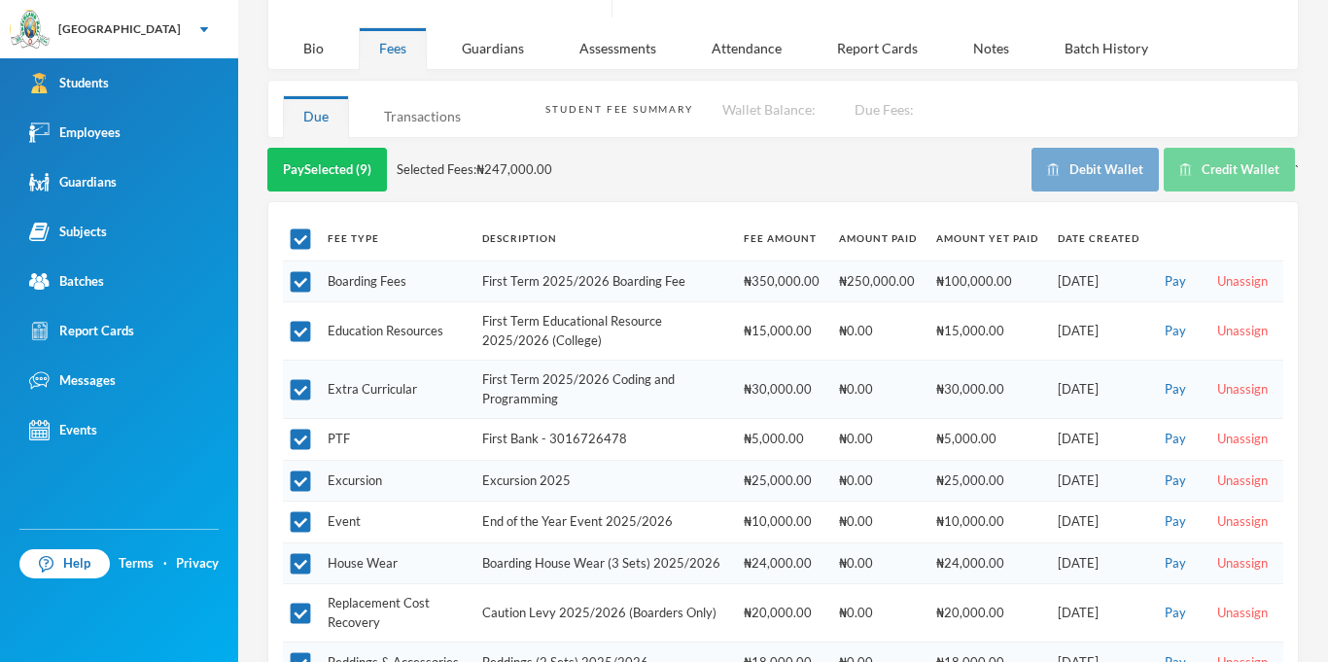
click at [416, 110] on div "Transactions" at bounding box center [423, 116] width 118 height 42
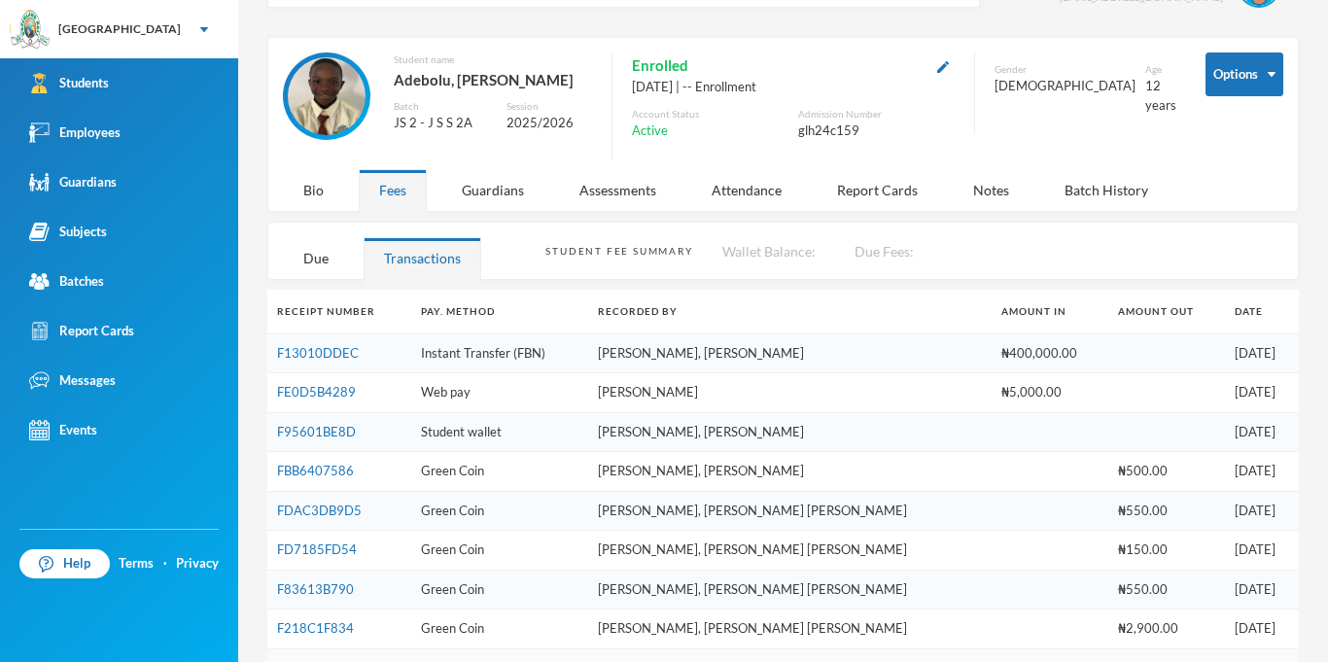
scroll to position [0, 0]
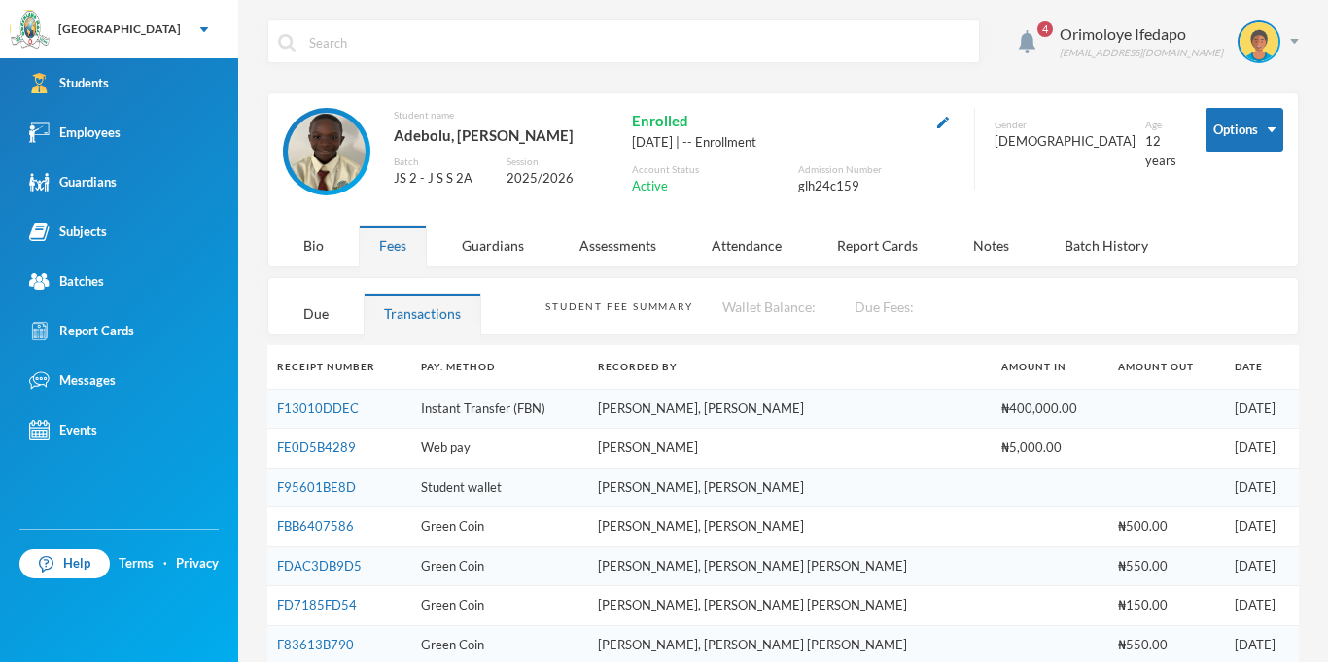
click at [1299, 42] on div "4 Orimoloye Ifedapo [EMAIL_ADDRESS][DOMAIN_NAME] Options Student name [PERSON_N…" at bounding box center [783, 331] width 1090 height 662
click at [1285, 40] on div "Orimoloye Ifedapo [EMAIL_ADDRESS][DOMAIN_NAME]" at bounding box center [1172, 41] width 254 height 43
click at [467, 239] on div "Guardians" at bounding box center [492, 246] width 103 height 42
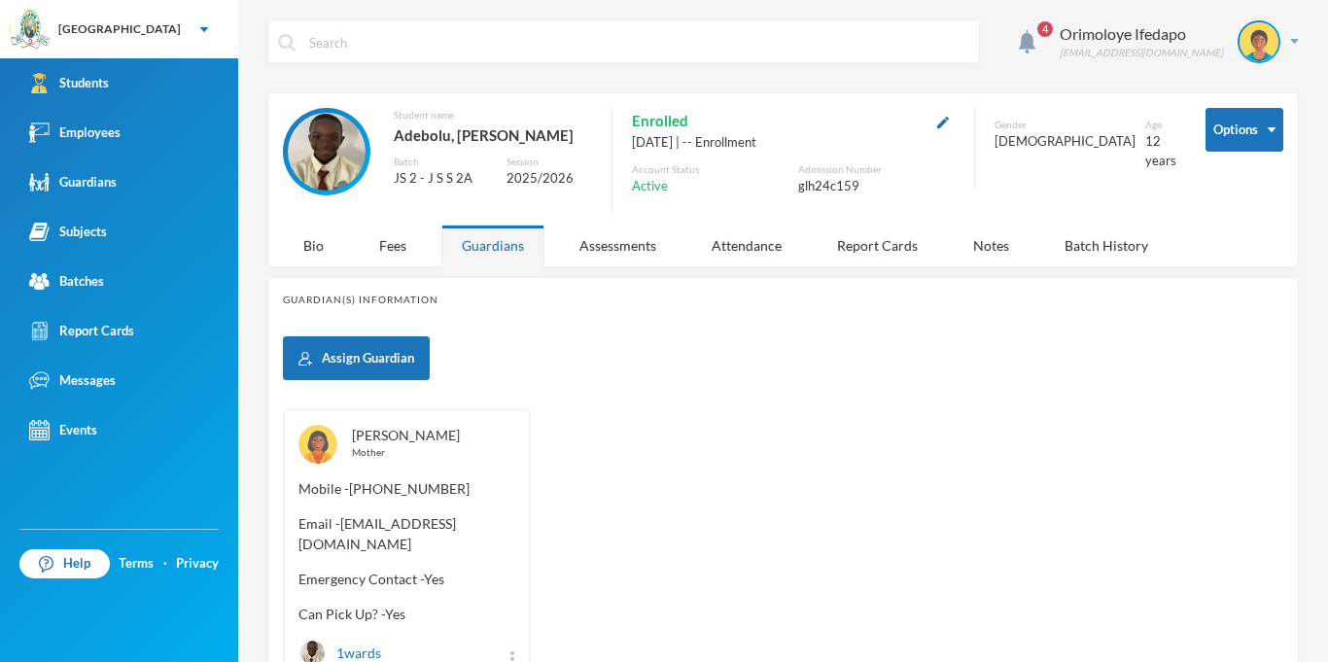
click at [428, 437] on link "[PERSON_NAME]" at bounding box center [406, 435] width 108 height 17
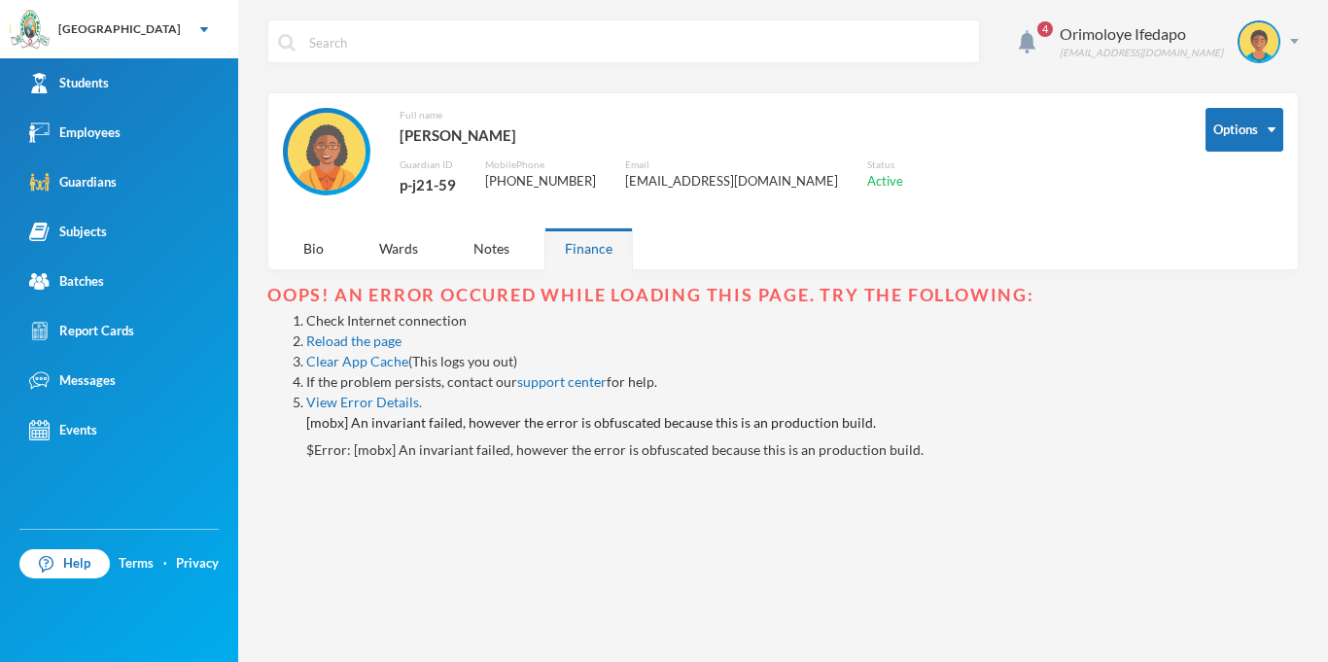
click at [443, 180] on div "p-j21-59" at bounding box center [428, 184] width 56 height 25
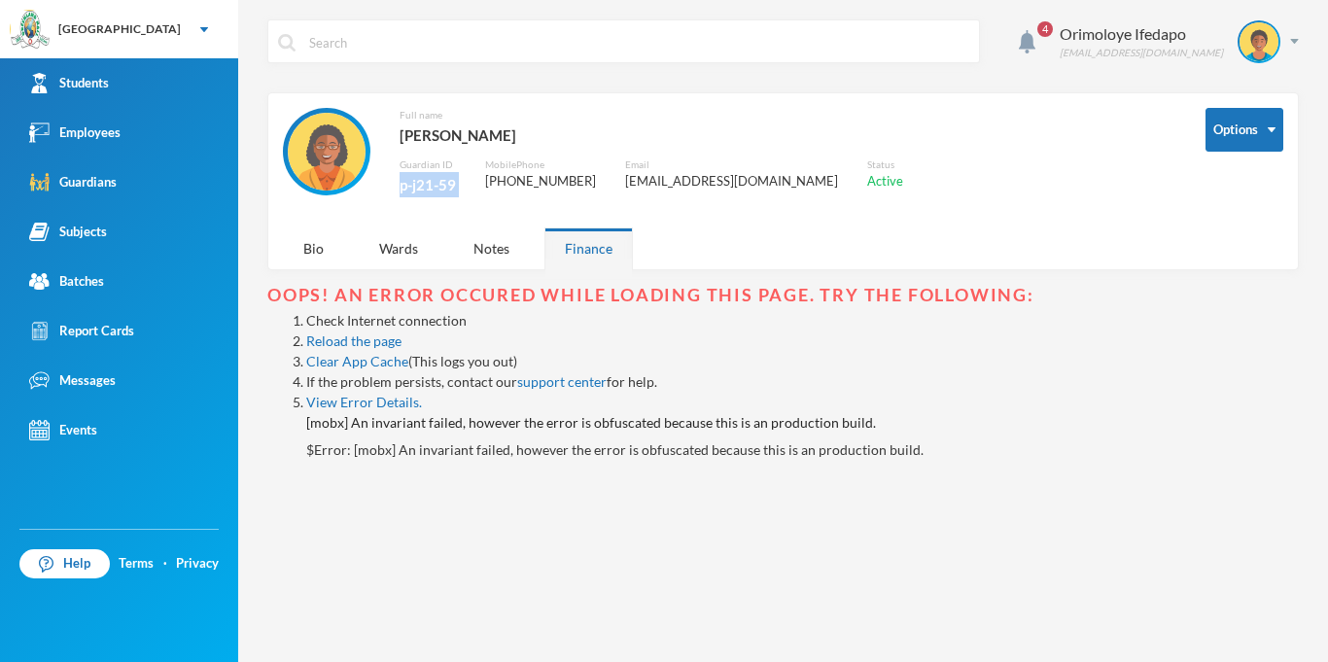
click at [443, 180] on div "p-j21-59" at bounding box center [428, 184] width 56 height 25
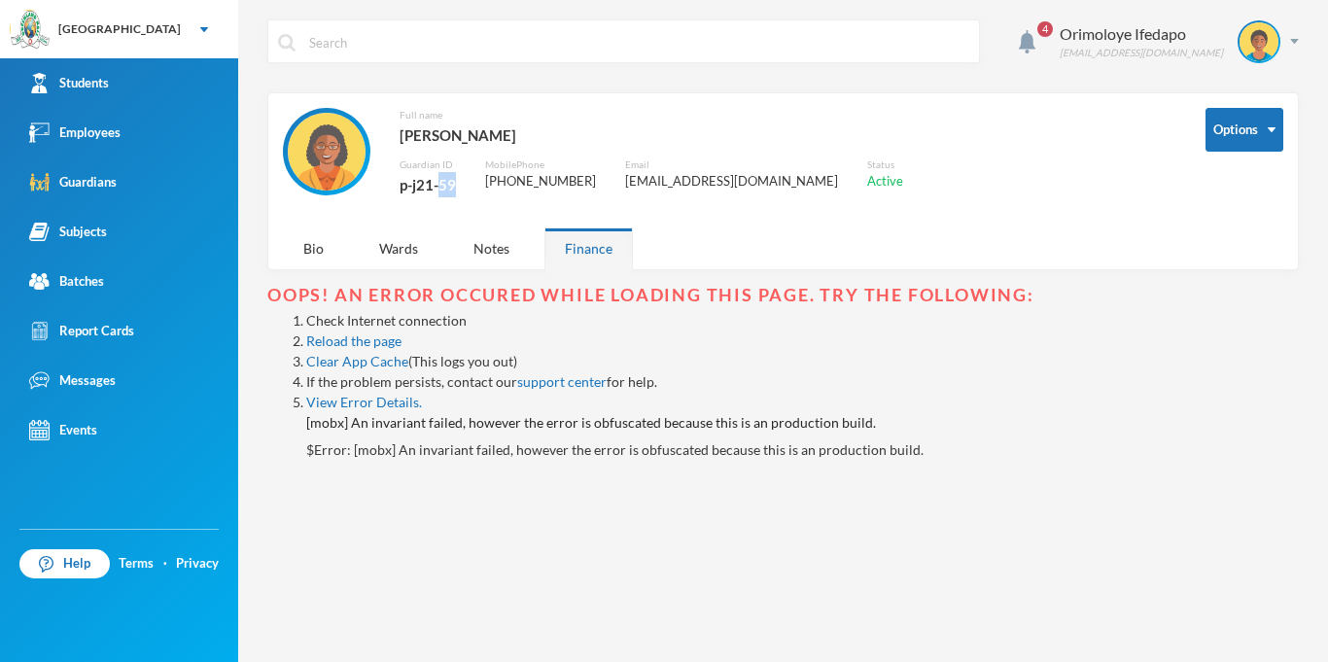
click at [443, 180] on div "p-j21-59" at bounding box center [428, 184] width 56 height 25
click at [1280, 40] on div "Orimoloye Ifedapo [EMAIL_ADDRESS][DOMAIN_NAME]" at bounding box center [1172, 41] width 254 height 43
click at [1240, 151] on button "Logout" at bounding box center [1245, 141] width 87 height 29
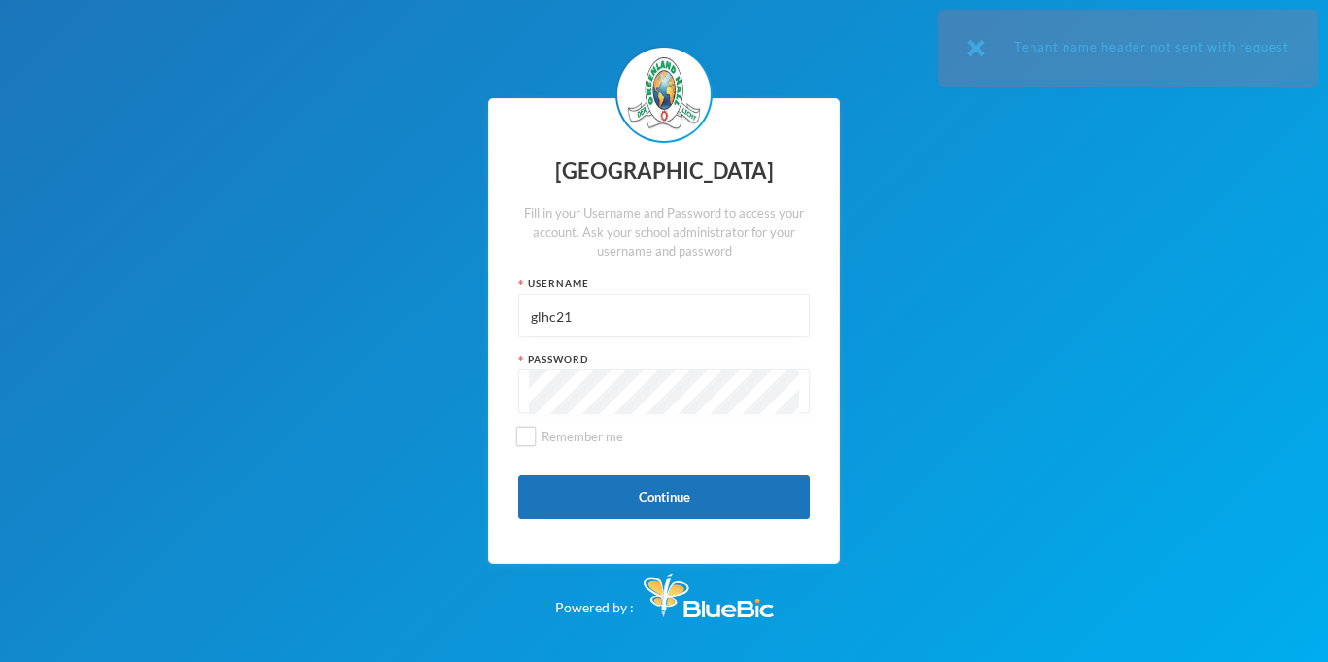
click at [598, 319] on input "glhc21" at bounding box center [664, 317] width 270 height 44
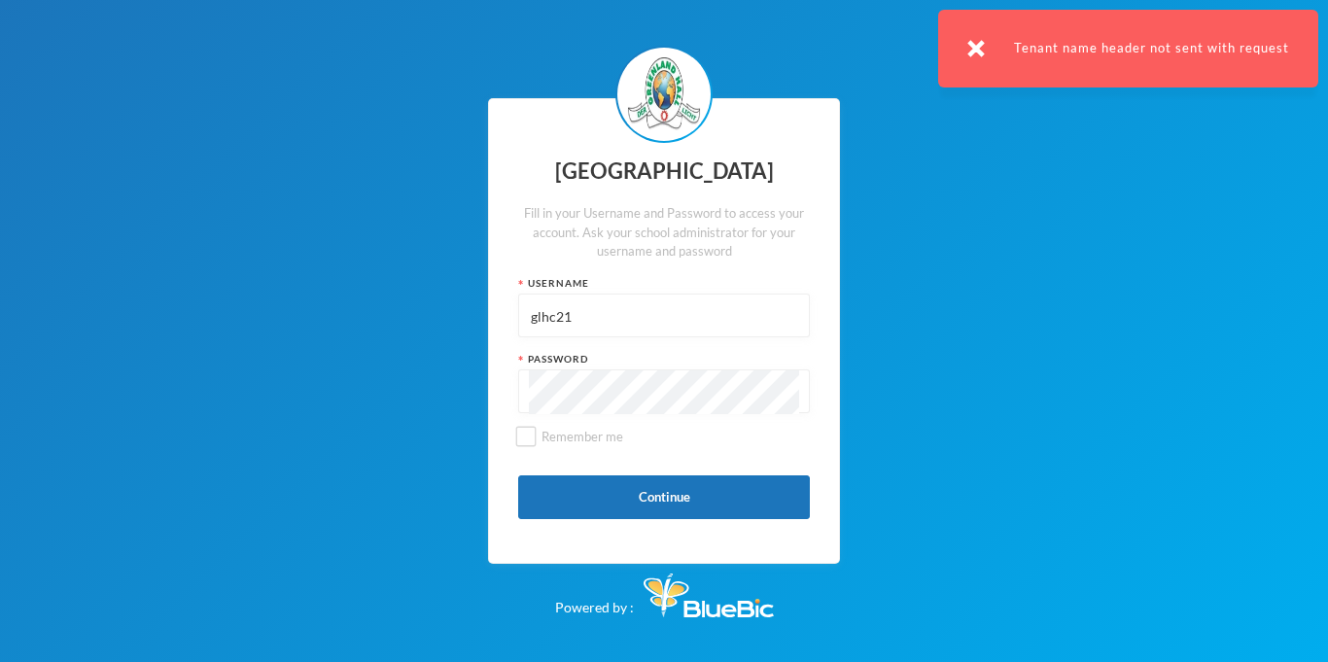
paste input "p-j21-59"
click at [674, 504] on button "Continue" at bounding box center [664, 497] width 292 height 44
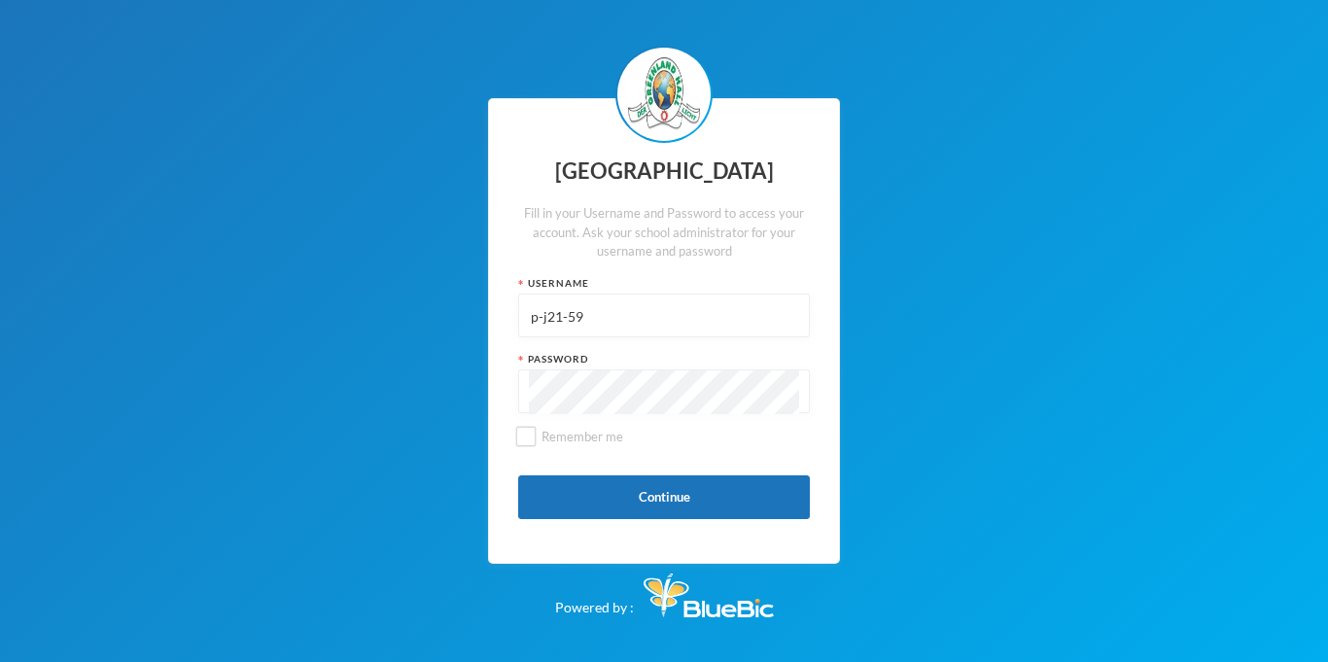
click at [578, 334] on input "p-j21-59" at bounding box center [664, 317] width 270 height 44
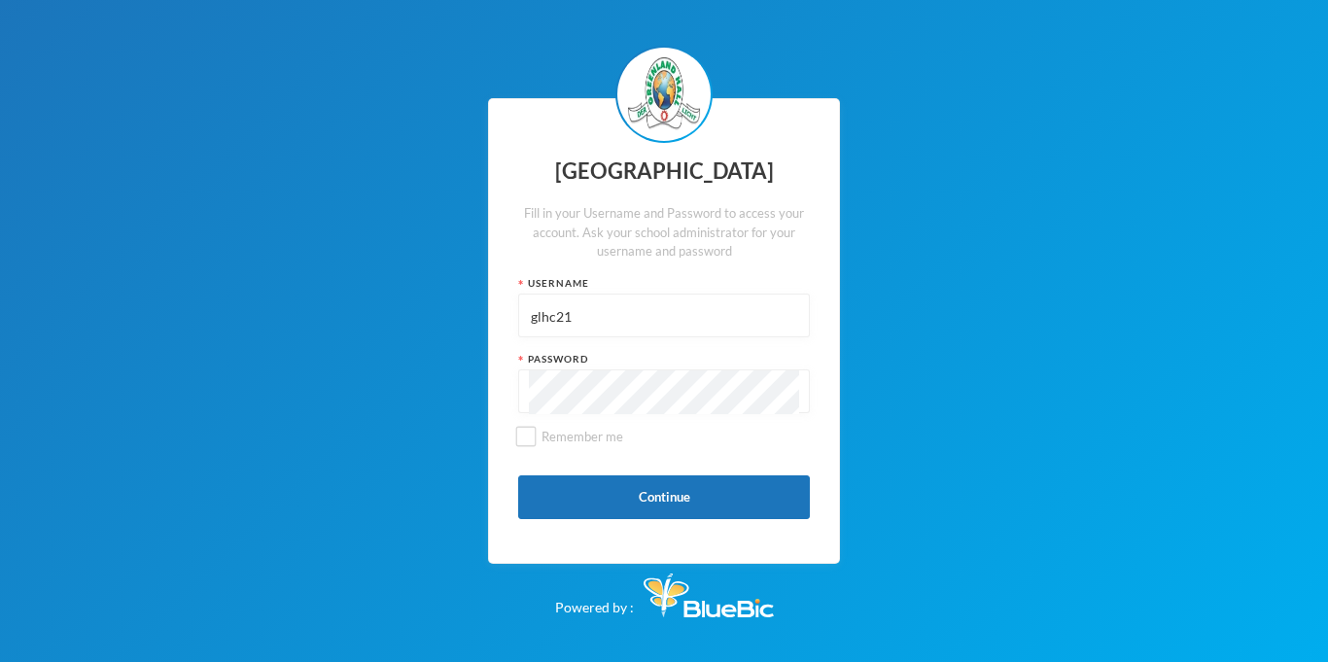
type input "glhc21"
click at [723, 505] on button "Continue" at bounding box center [664, 497] width 292 height 44
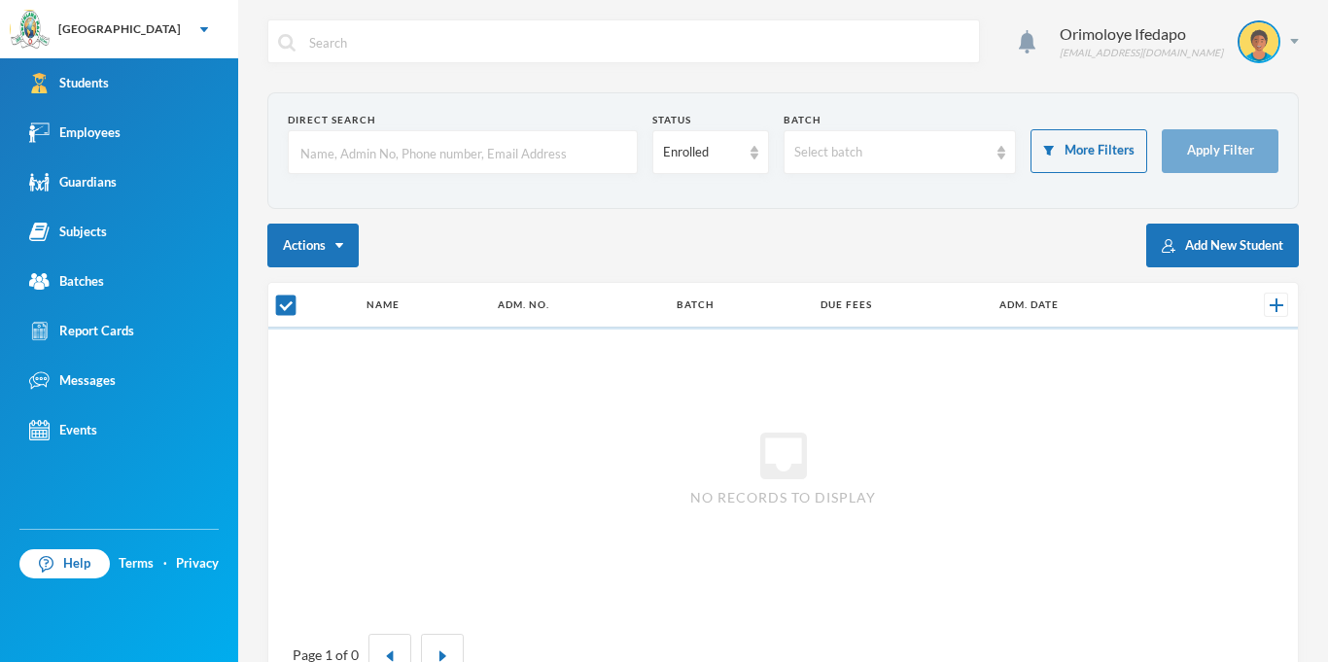
checkbox input "false"
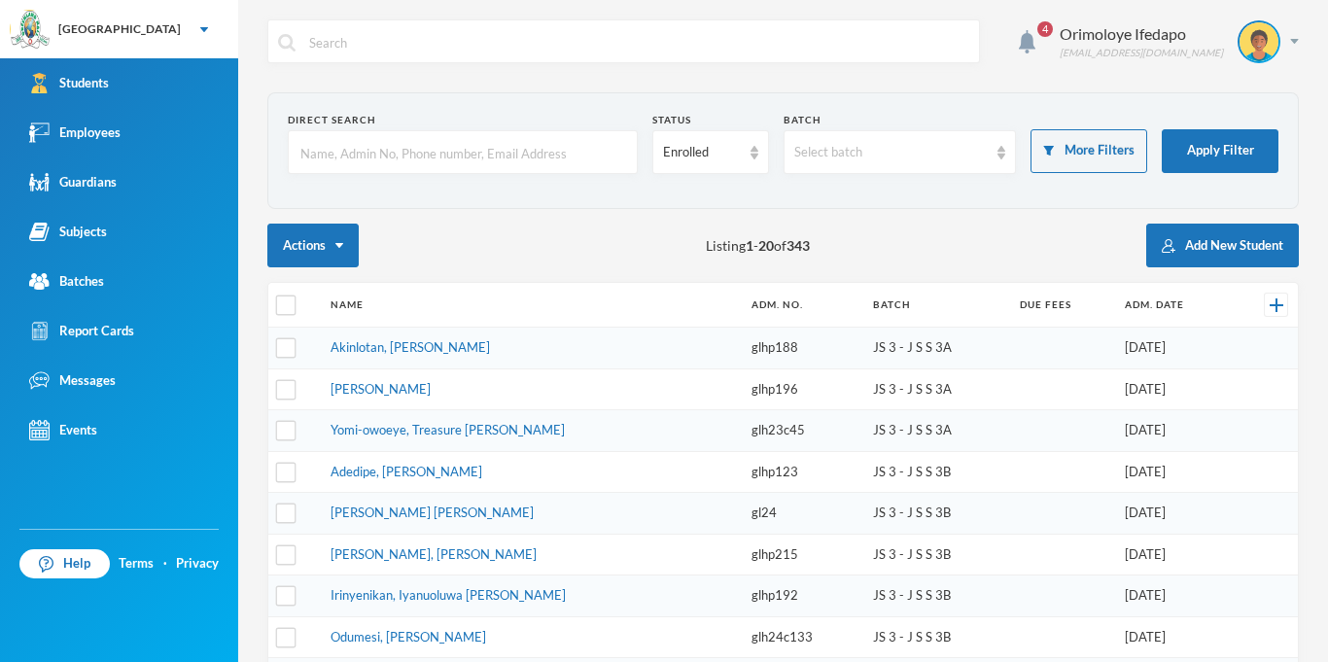
click at [463, 143] on input "text" at bounding box center [462, 153] width 329 height 44
type input "adebolu"
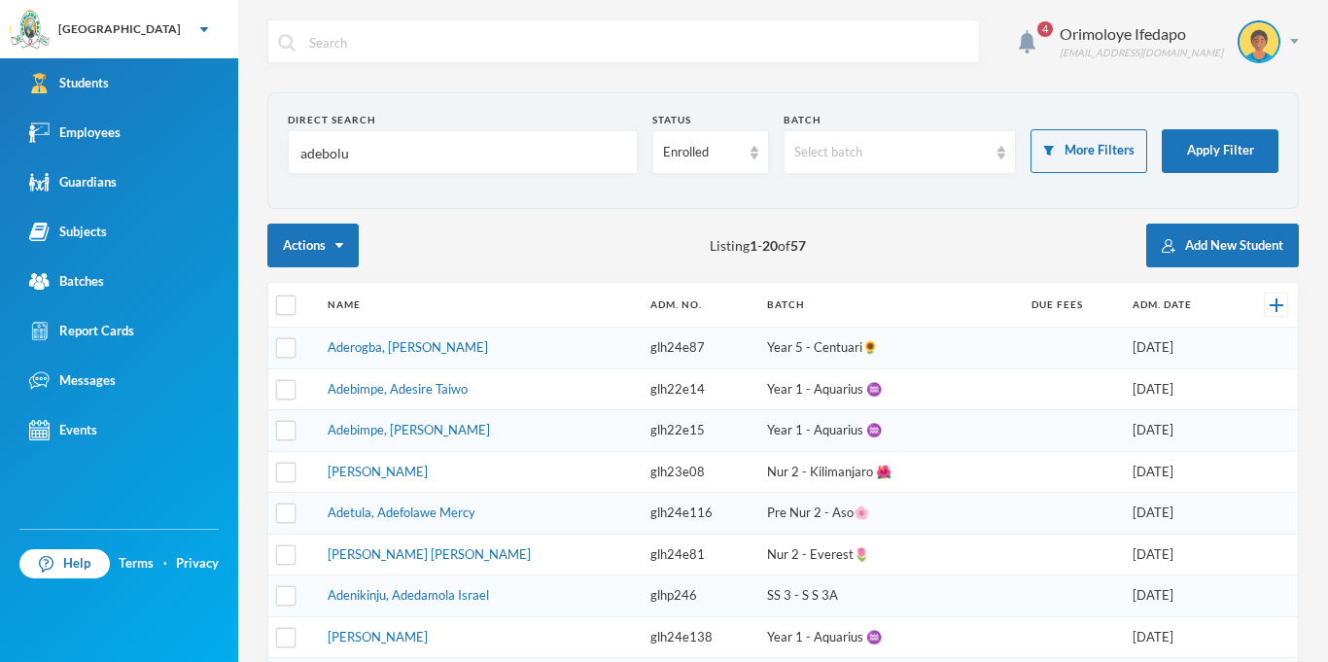
click at [368, 352] on link "Aderogba, [PERSON_NAME]" at bounding box center [408, 347] width 160 height 16
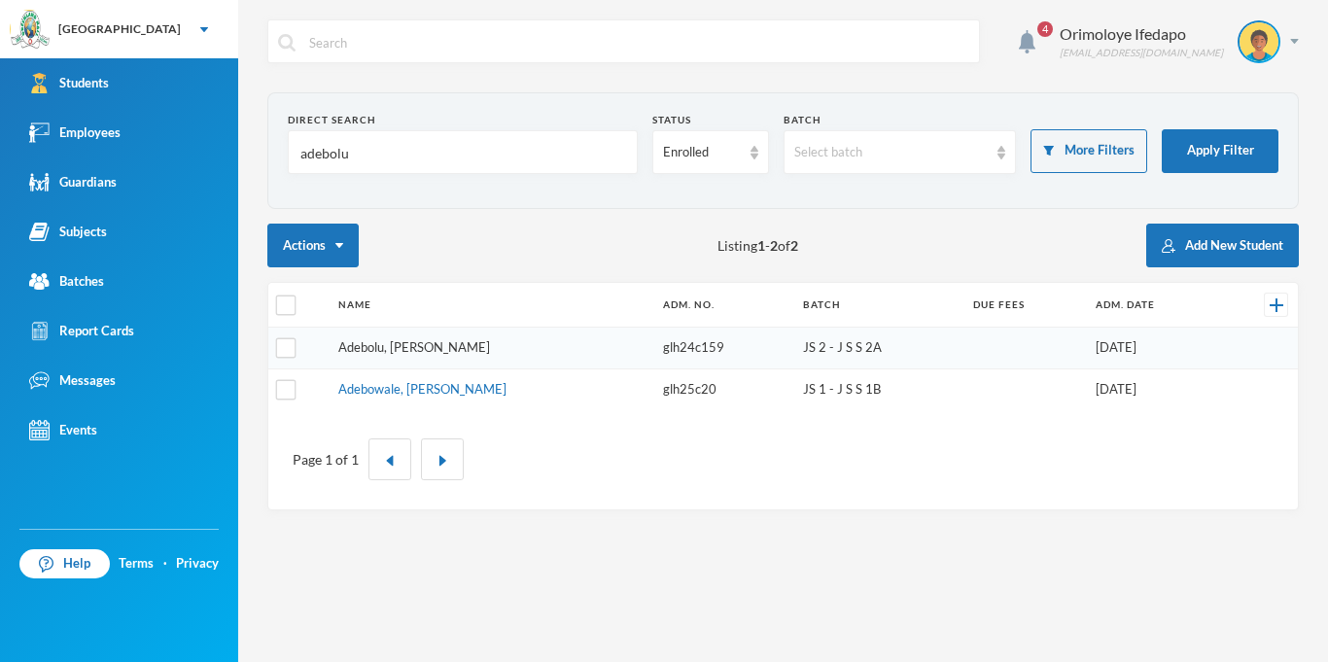
click at [438, 350] on link "Adebolu, [PERSON_NAME]" at bounding box center [414, 347] width 152 height 16
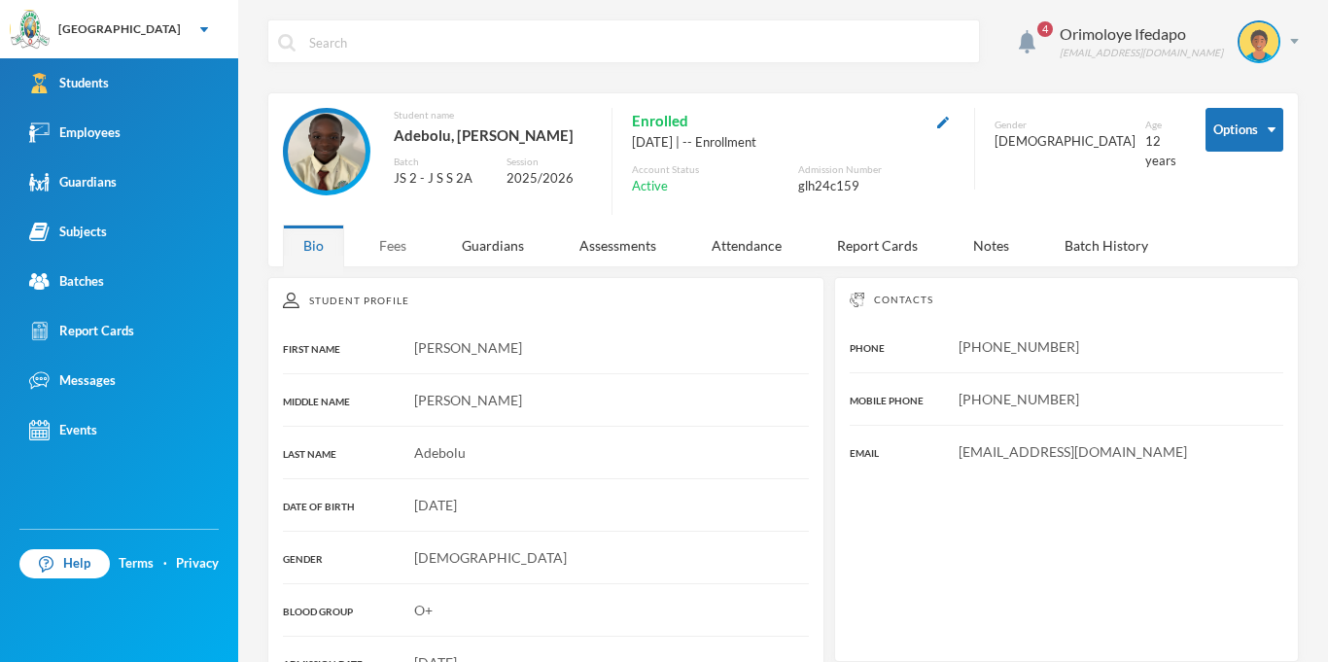
click at [406, 259] on div "Fees" at bounding box center [393, 246] width 68 height 42
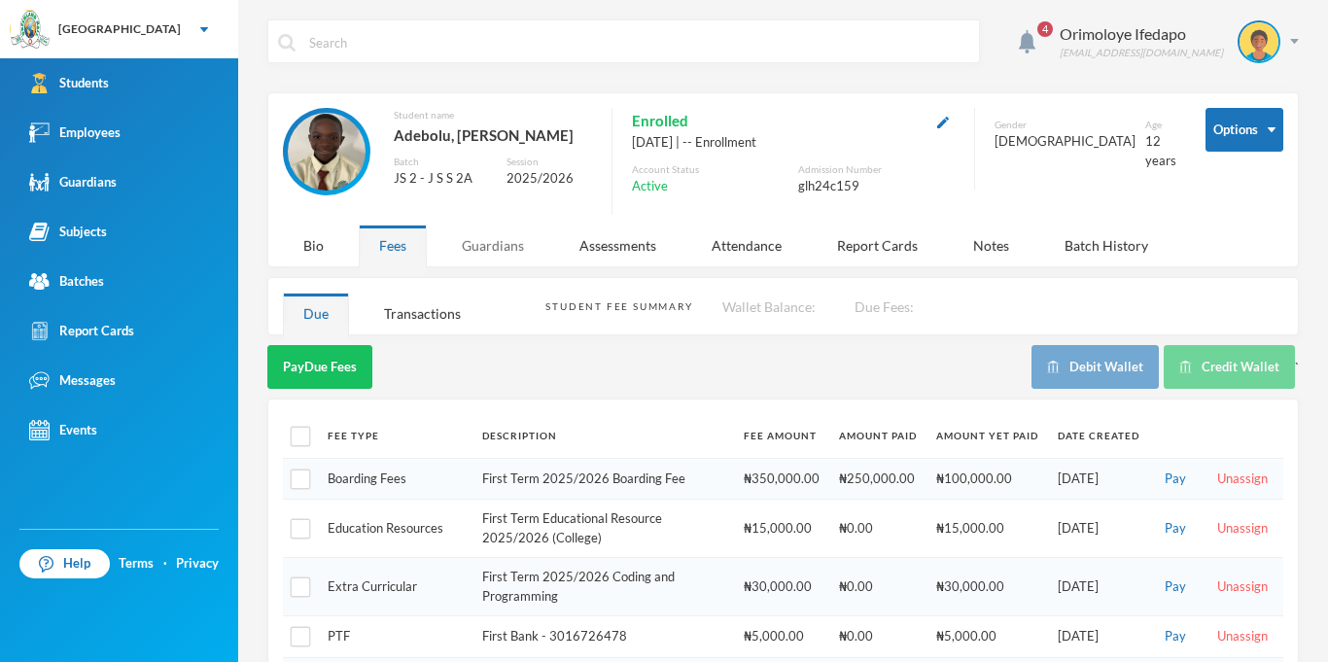
click at [501, 251] on div "Guardians" at bounding box center [492, 246] width 103 height 42
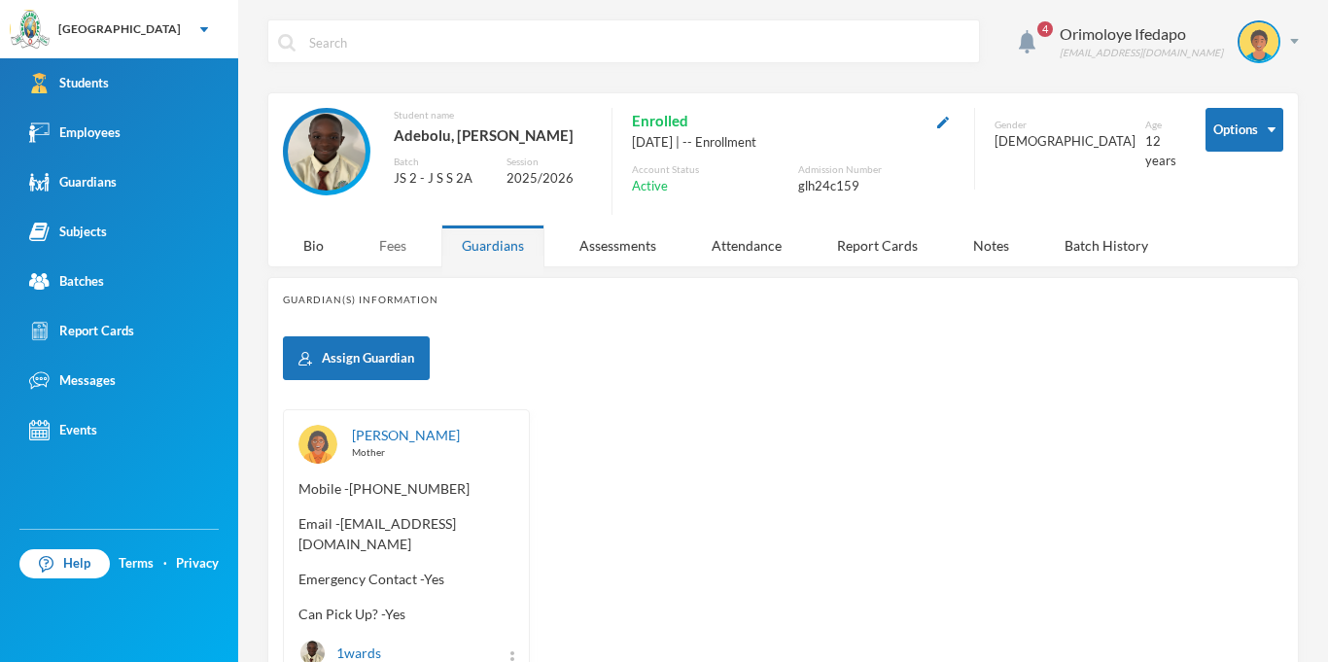
click at [365, 242] on div "Fees" at bounding box center [393, 246] width 68 height 42
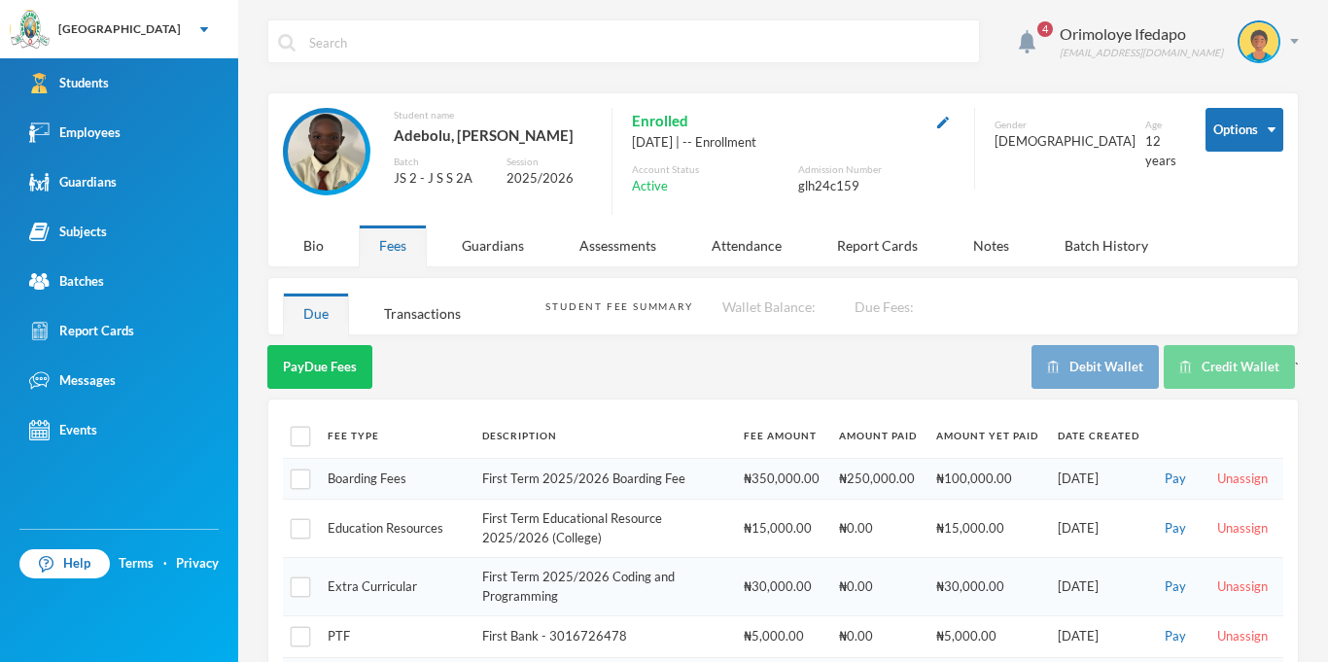
click at [840, 183] on div "glh24c159" at bounding box center [876, 186] width 157 height 19
copy div "glh24c159"
click at [1301, 44] on div "4 Orimoloye Ifedapo [EMAIL_ADDRESS][DOMAIN_NAME] Options Student name [PERSON_N…" at bounding box center [783, 331] width 1090 height 662
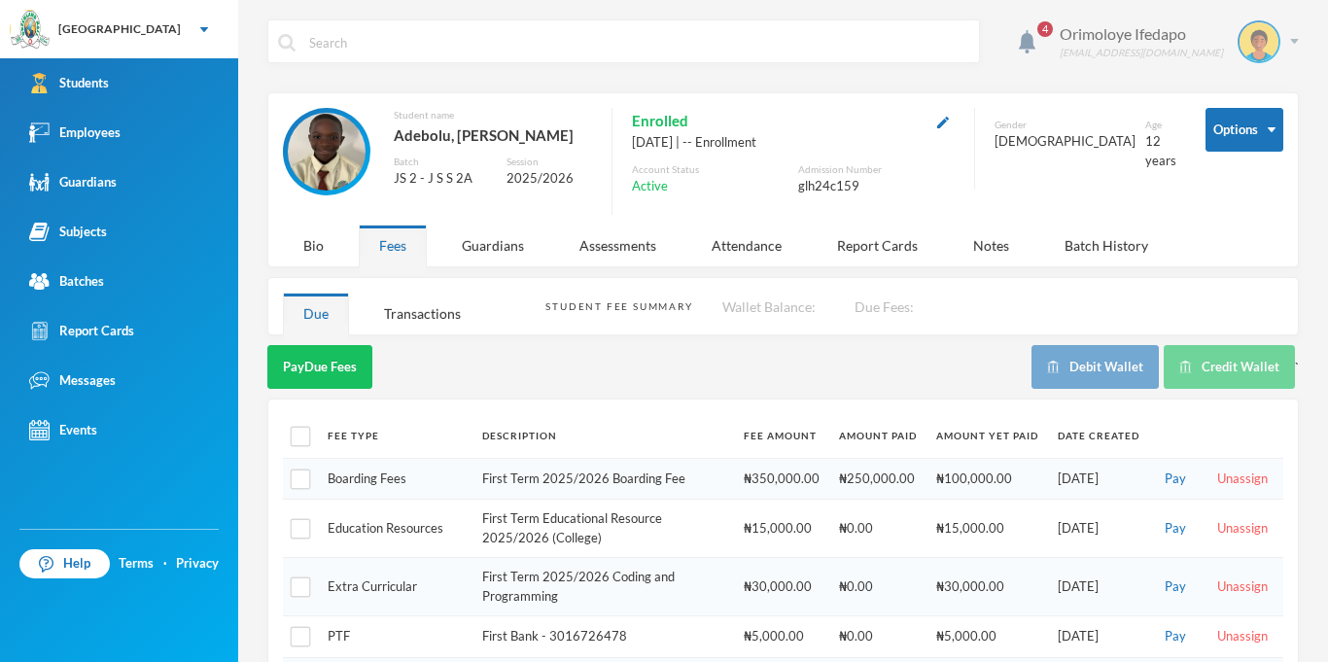
click at [1297, 43] on img at bounding box center [1294, 41] width 9 height 5
click at [1255, 150] on button "Logout" at bounding box center [1245, 141] width 87 height 29
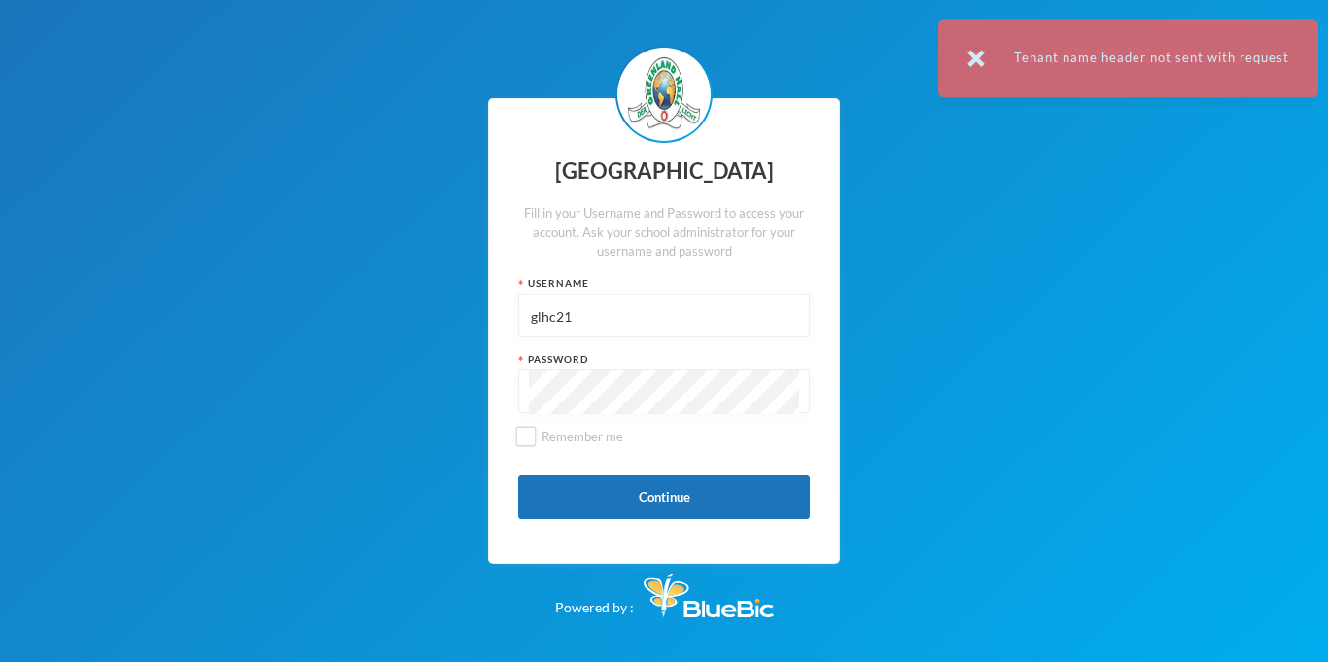
click at [620, 315] on input "glhc21" at bounding box center [664, 317] width 270 height 44
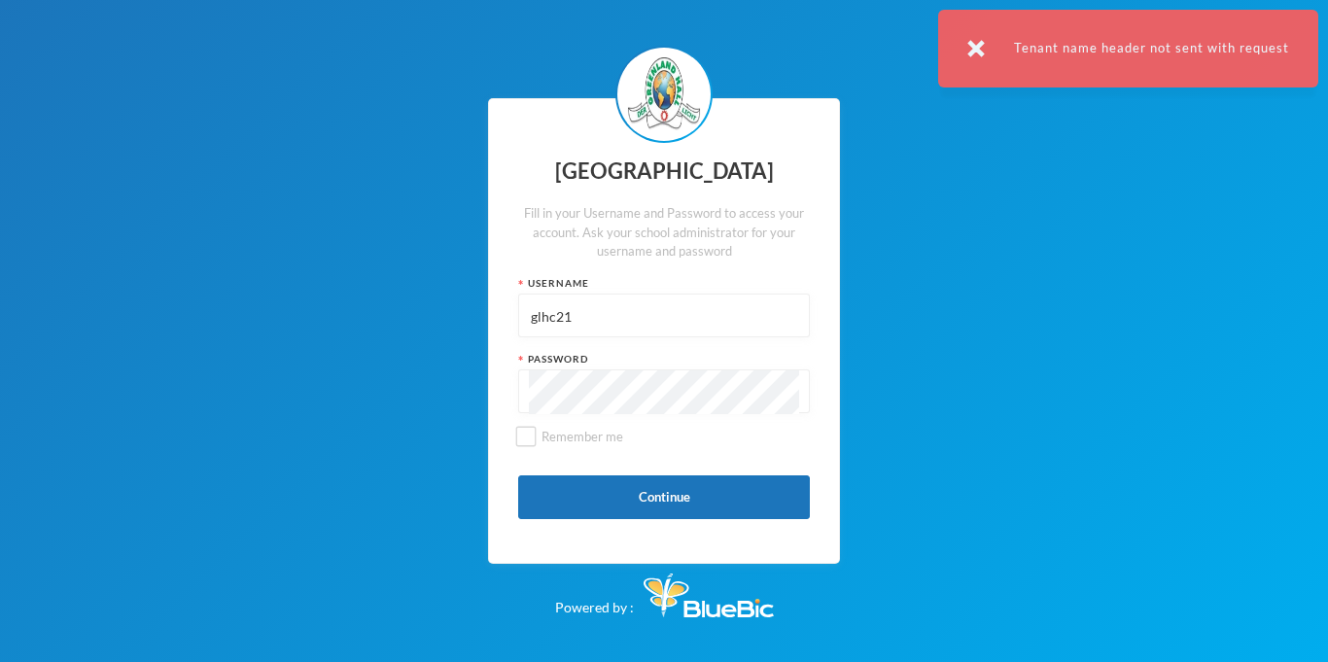
click at [620, 315] on input "glhc21" at bounding box center [664, 317] width 270 height 44
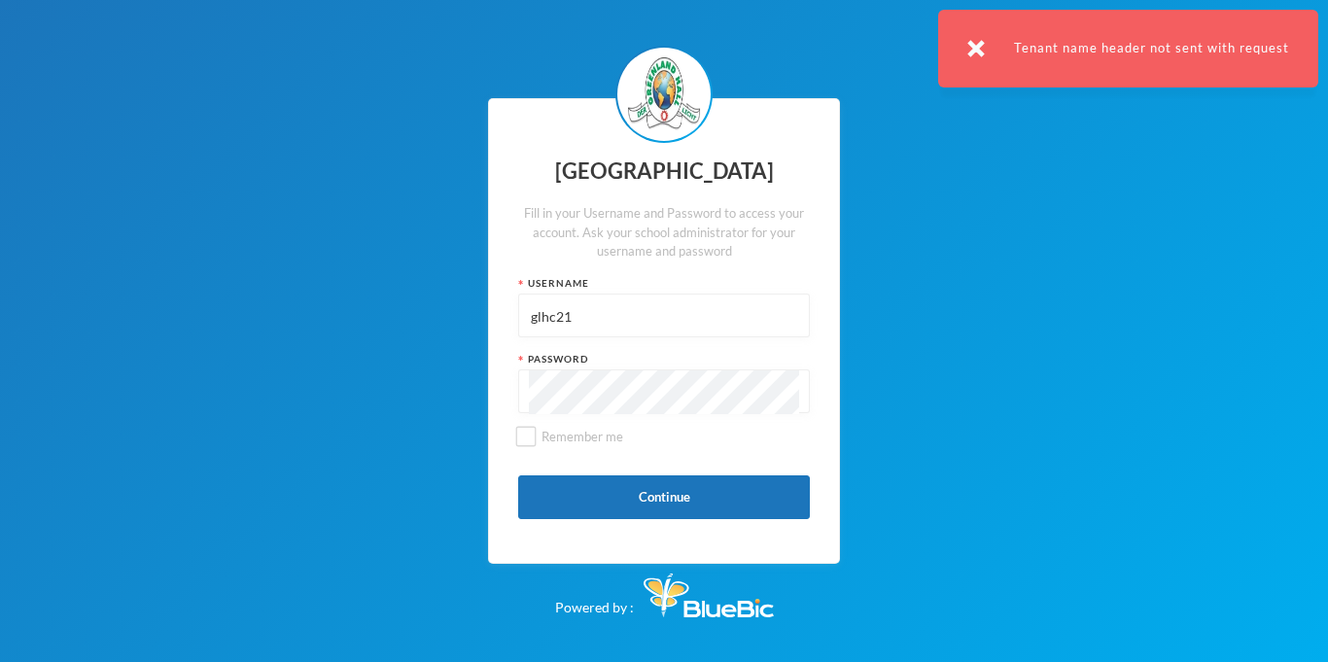
paste input "24c159"
click at [655, 516] on button "Continue" at bounding box center [664, 497] width 292 height 44
click at [1060, 48] on img at bounding box center [1054, 48] width 17 height 17
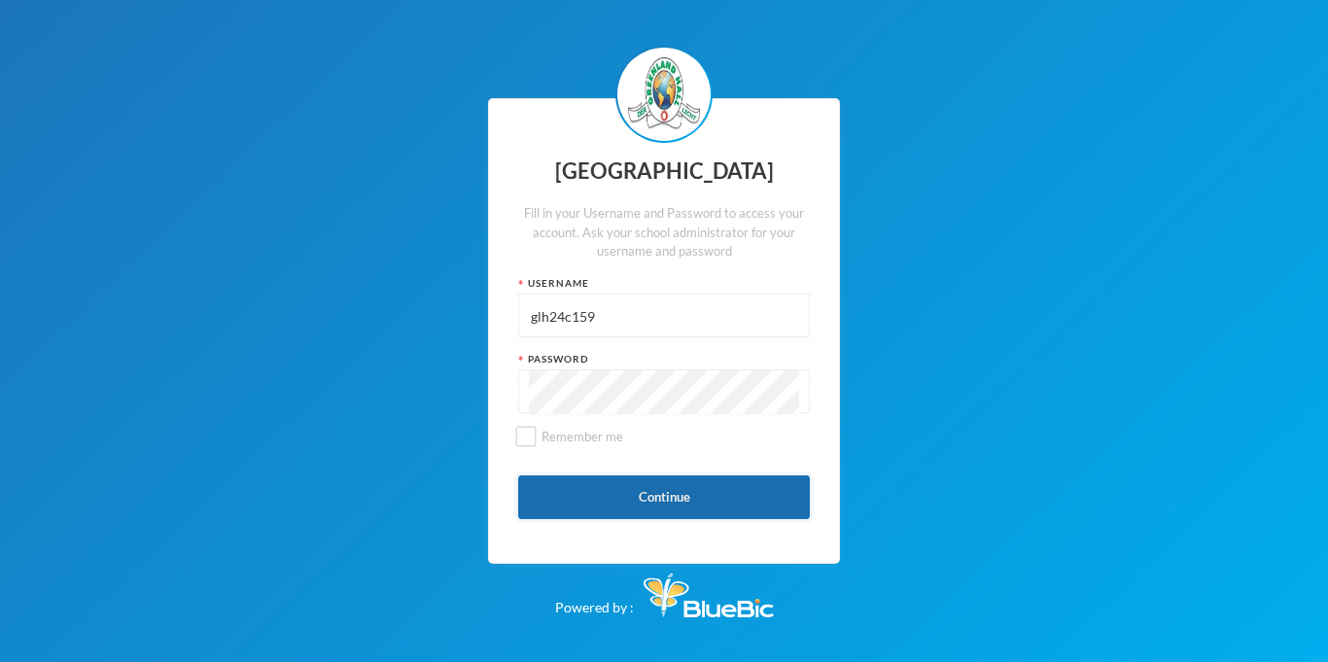
click at [746, 481] on button "Continue" at bounding box center [664, 497] width 292 height 44
click at [588, 292] on div "Username glh24c159" at bounding box center [664, 306] width 292 height 61
click at [634, 329] on input "glh24c159" at bounding box center [664, 317] width 270 height 44
type input "g"
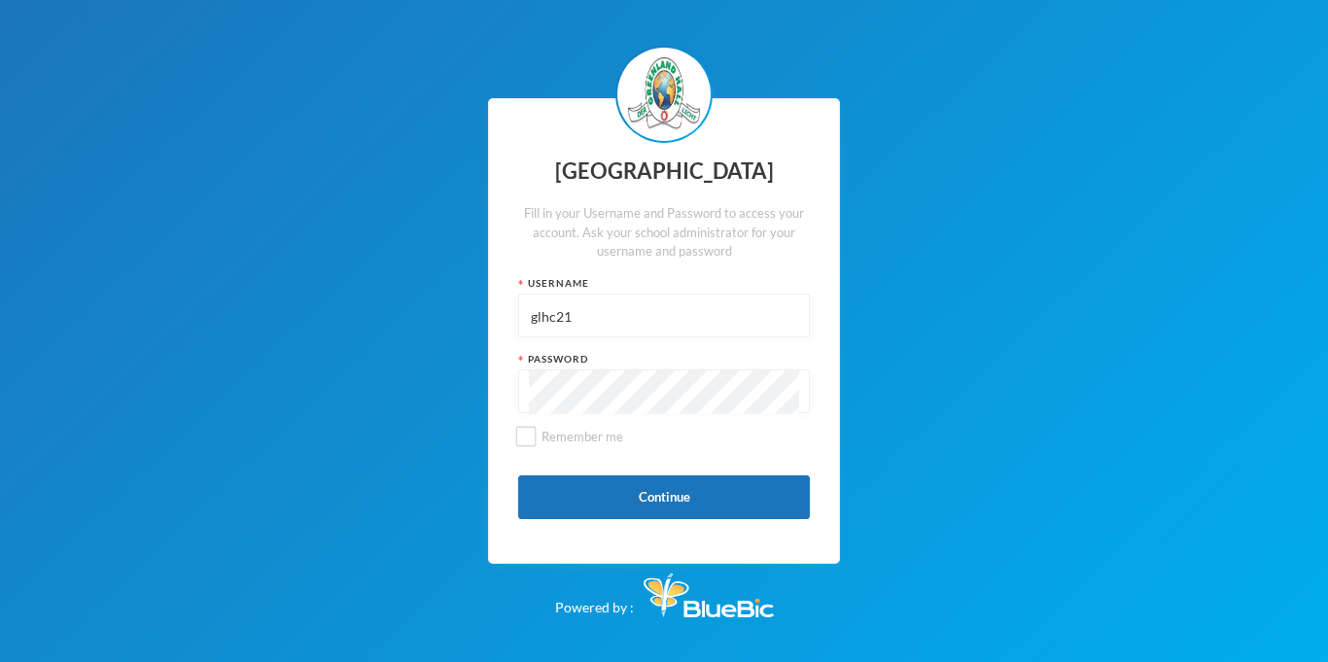
type input "glhc21"
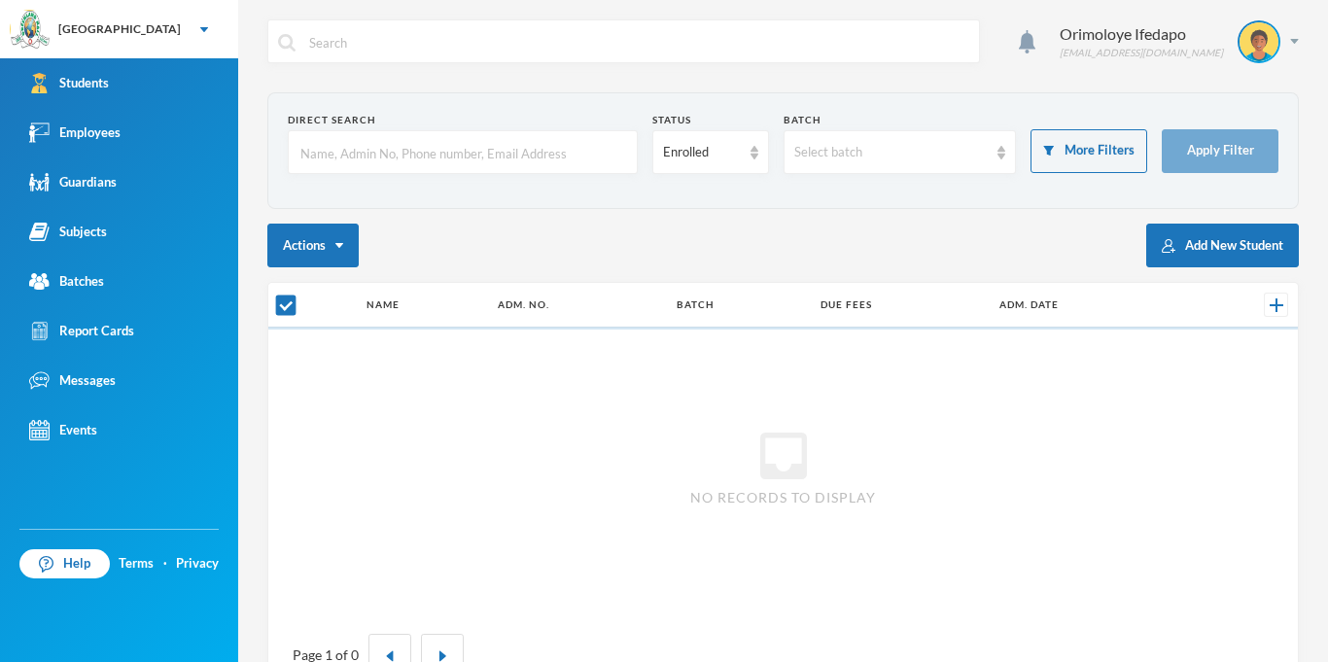
checkbox input "false"
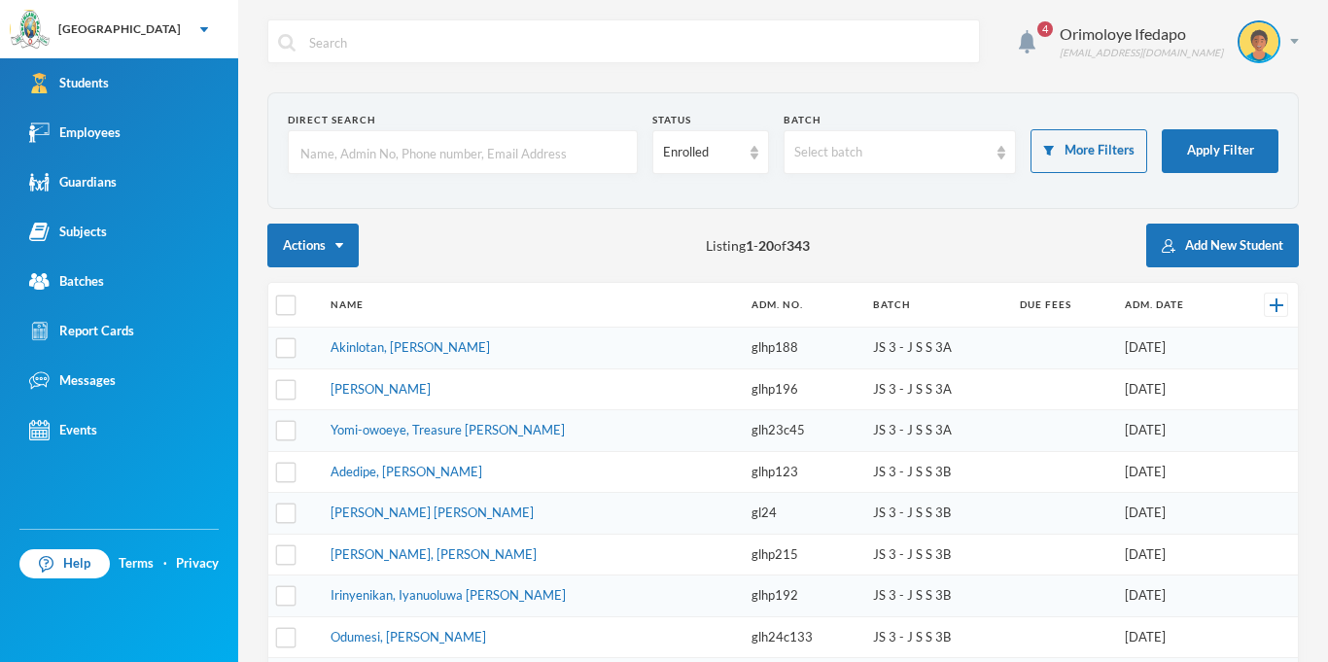
click at [656, 329] on td "Akinlotan, [PERSON_NAME]" at bounding box center [531, 349] width 421 height 42
